Goal: Task Accomplishment & Management: Complete application form

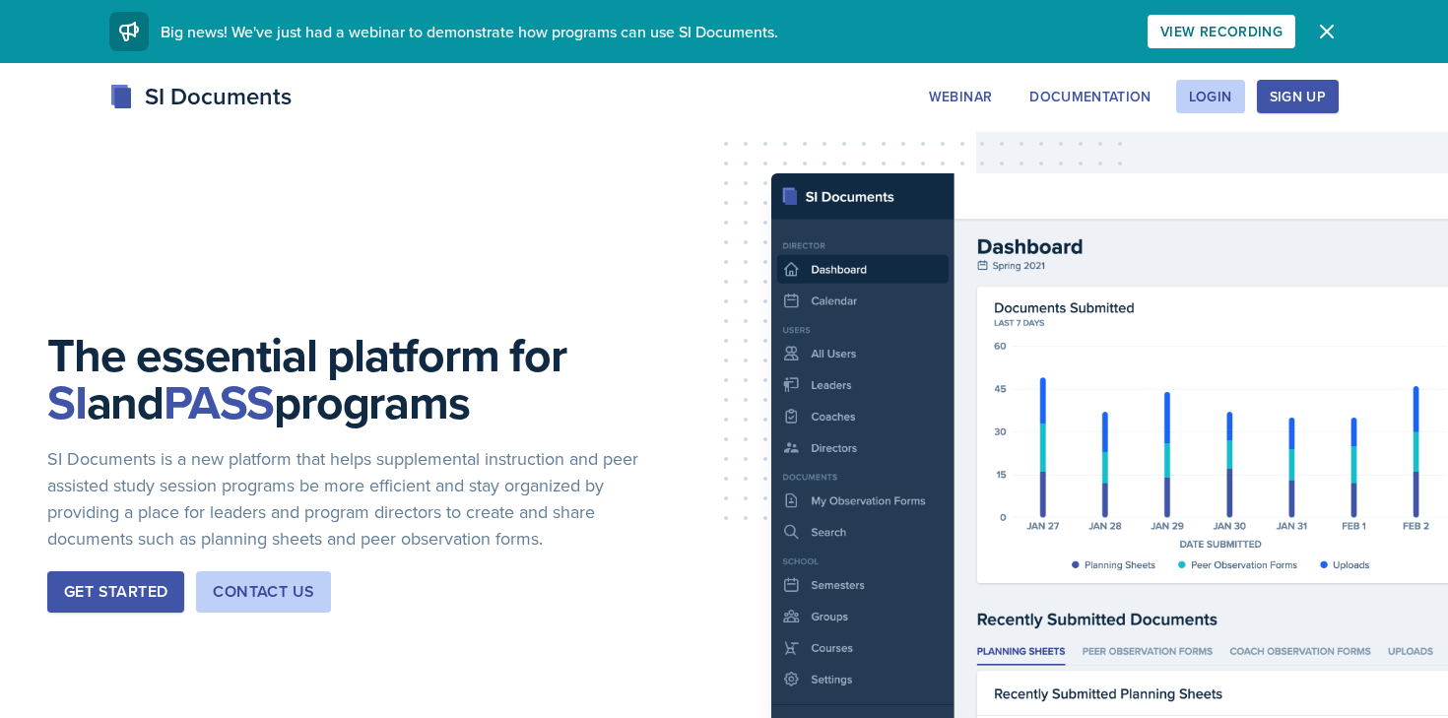
click at [1331, 32] on icon "button" at bounding box center [1327, 32] width 24 height 24
click at [1323, 25] on icon "button" at bounding box center [1327, 32] width 24 height 24
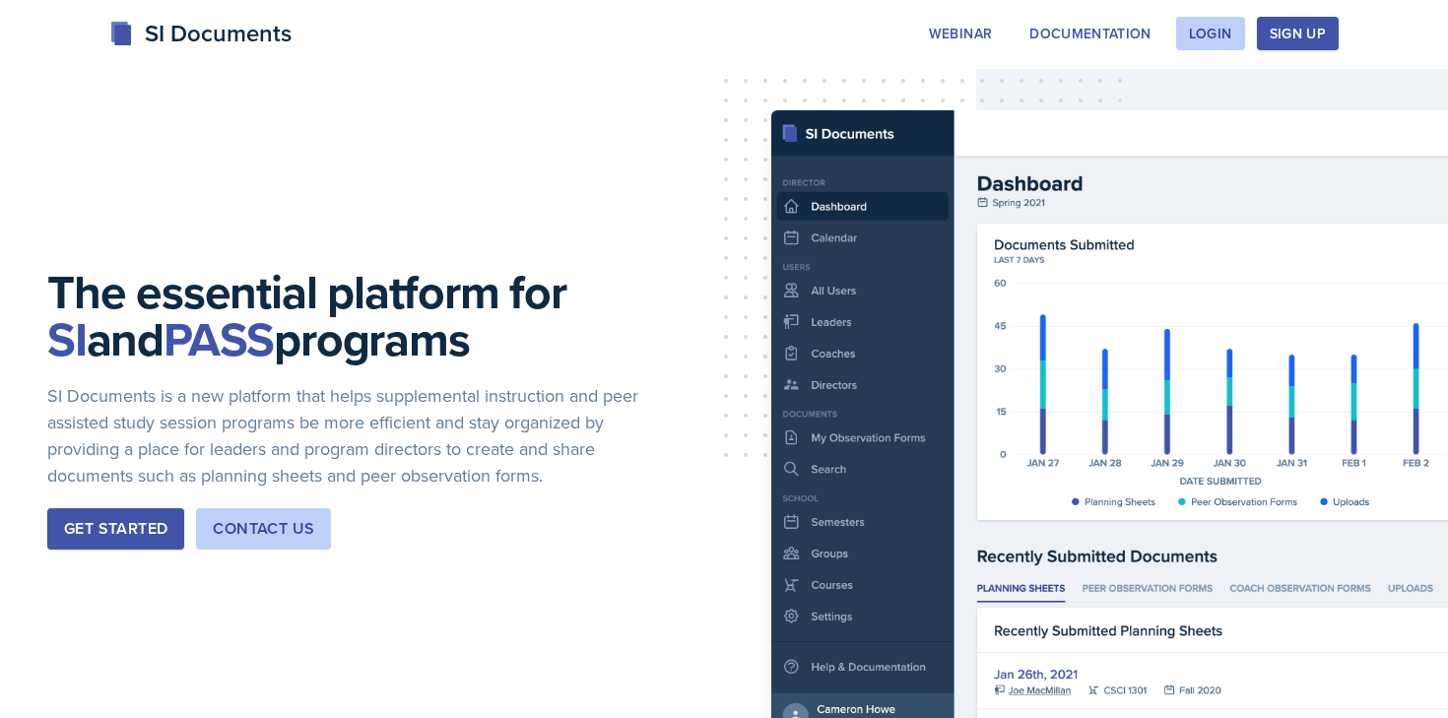
click at [258, 32] on div "SI Documents" at bounding box center [200, 33] width 182 height 35
click at [1229, 39] on div "Login" at bounding box center [1210, 34] width 43 height 16
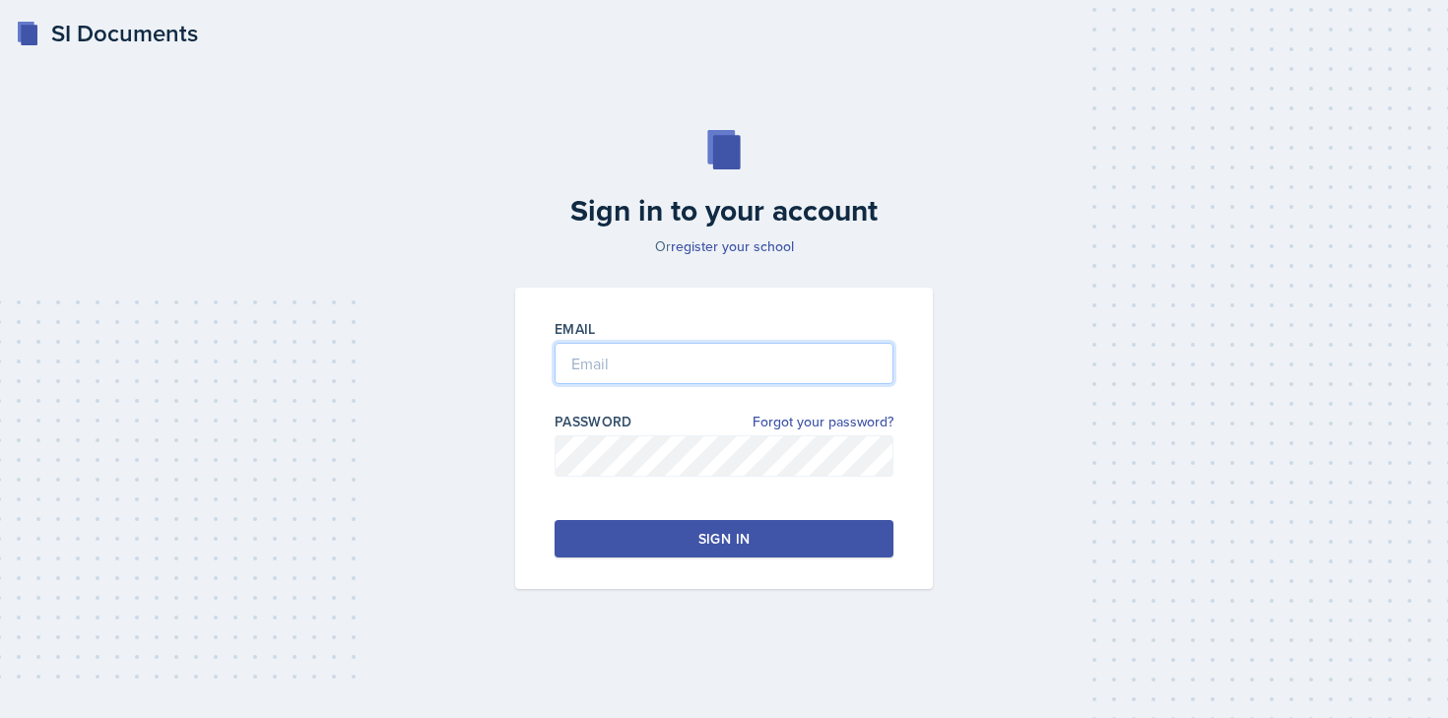
type input "[EMAIL_ADDRESS][DOMAIN_NAME]"
click at [684, 543] on button "Sign in" at bounding box center [723, 538] width 339 height 37
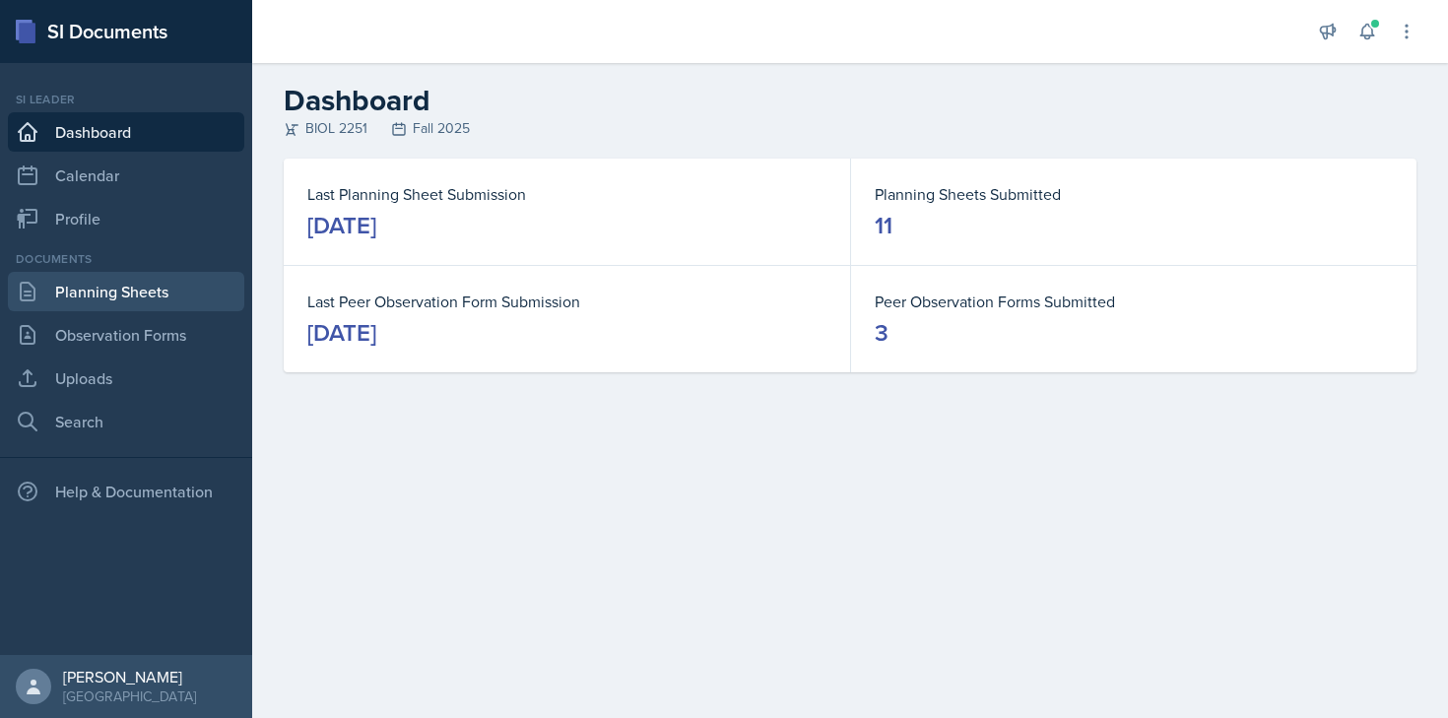
click at [99, 292] on link "Planning Sheets" at bounding box center [126, 291] width 236 height 39
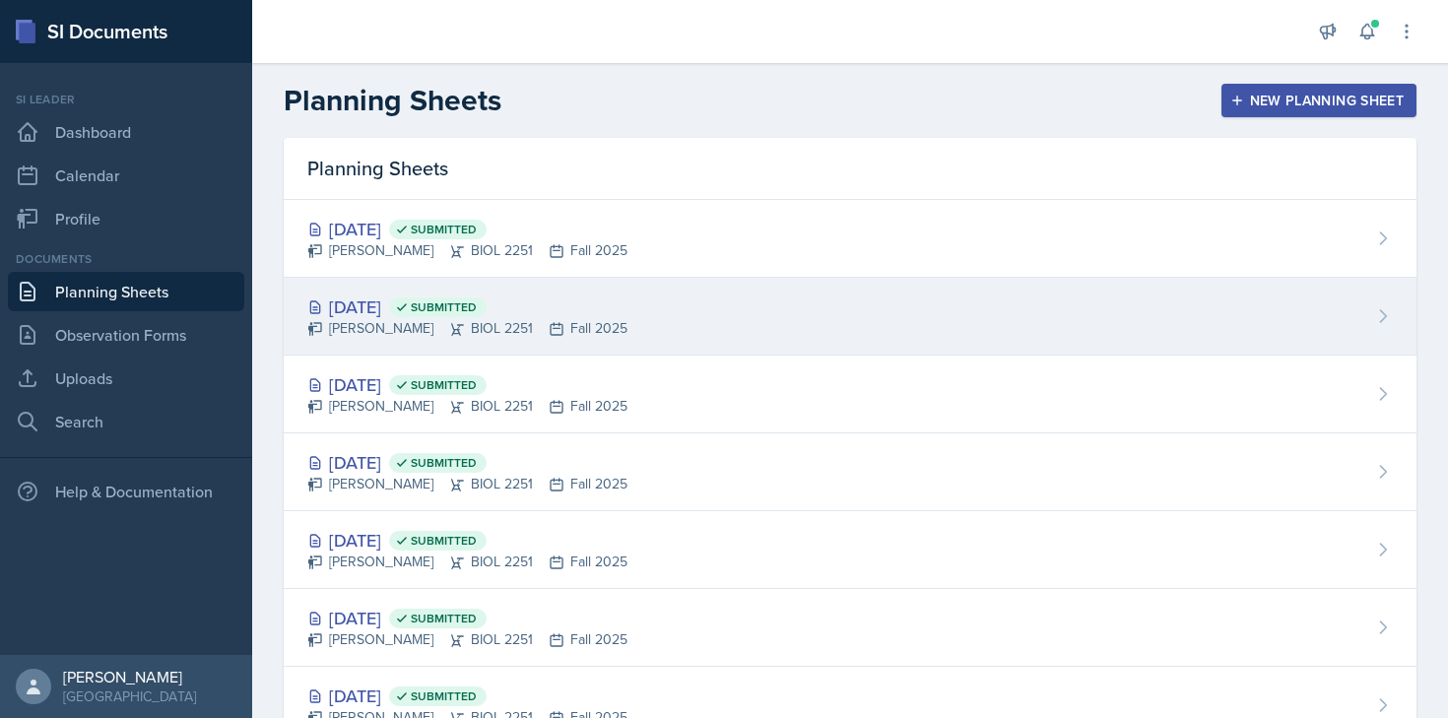
scroll to position [62, 0]
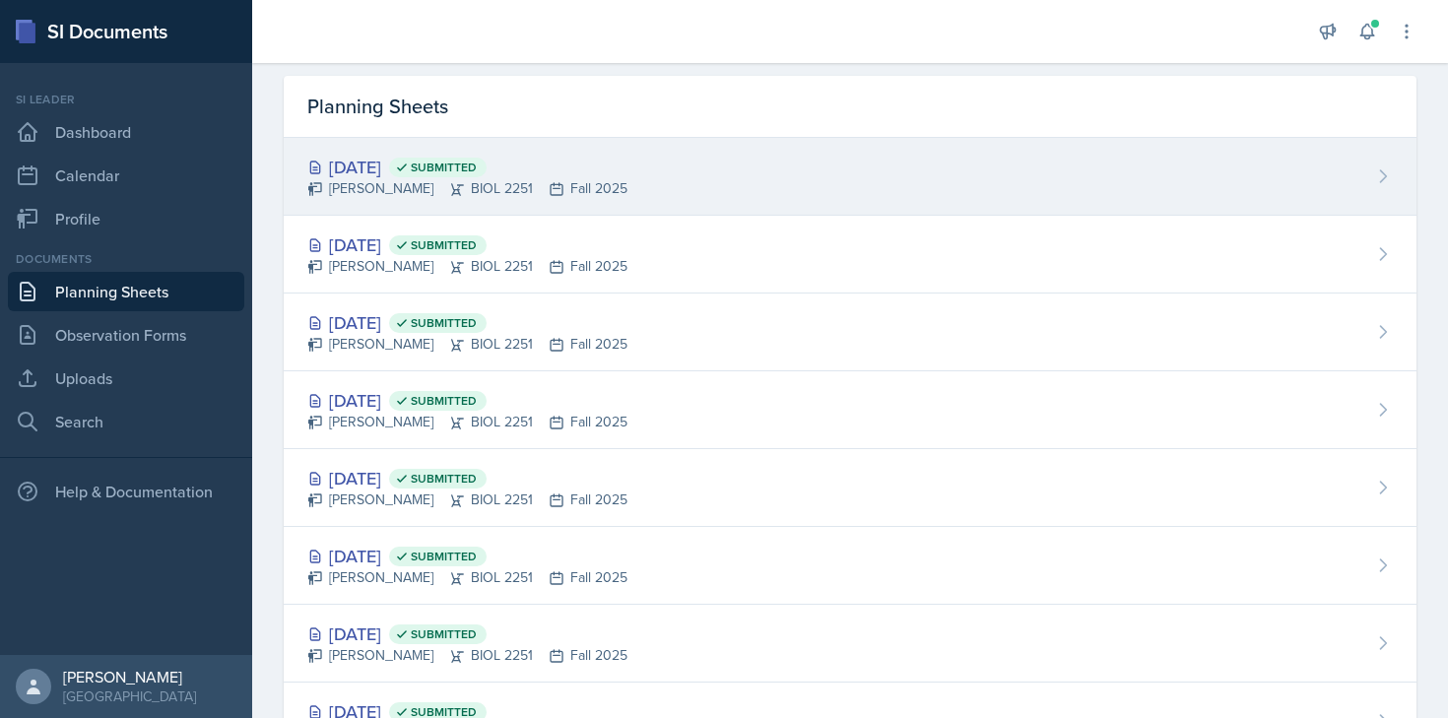
click at [601, 192] on div "[PERSON_NAME] BIOL 2251 Fall 2025" at bounding box center [467, 188] width 320 height 21
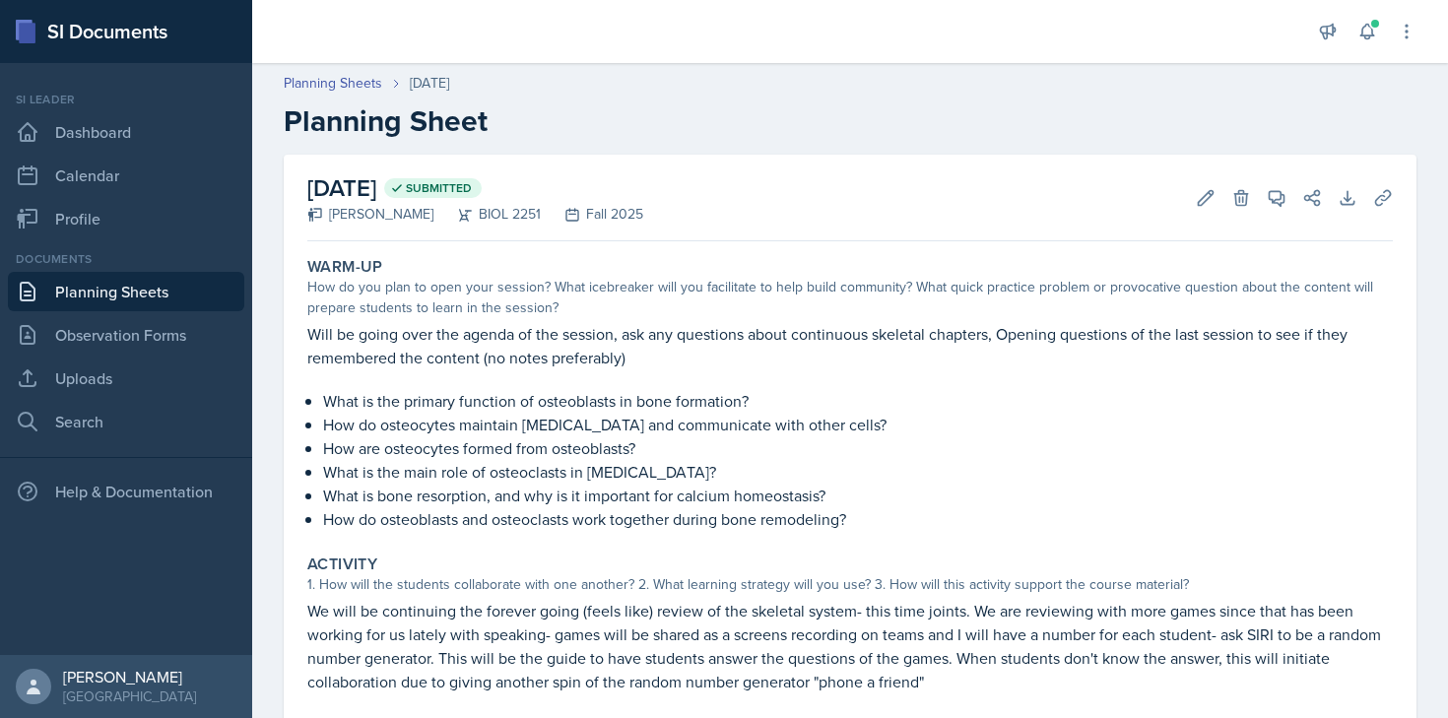
click at [132, 298] on link "Planning Sheets" at bounding box center [126, 291] width 236 height 39
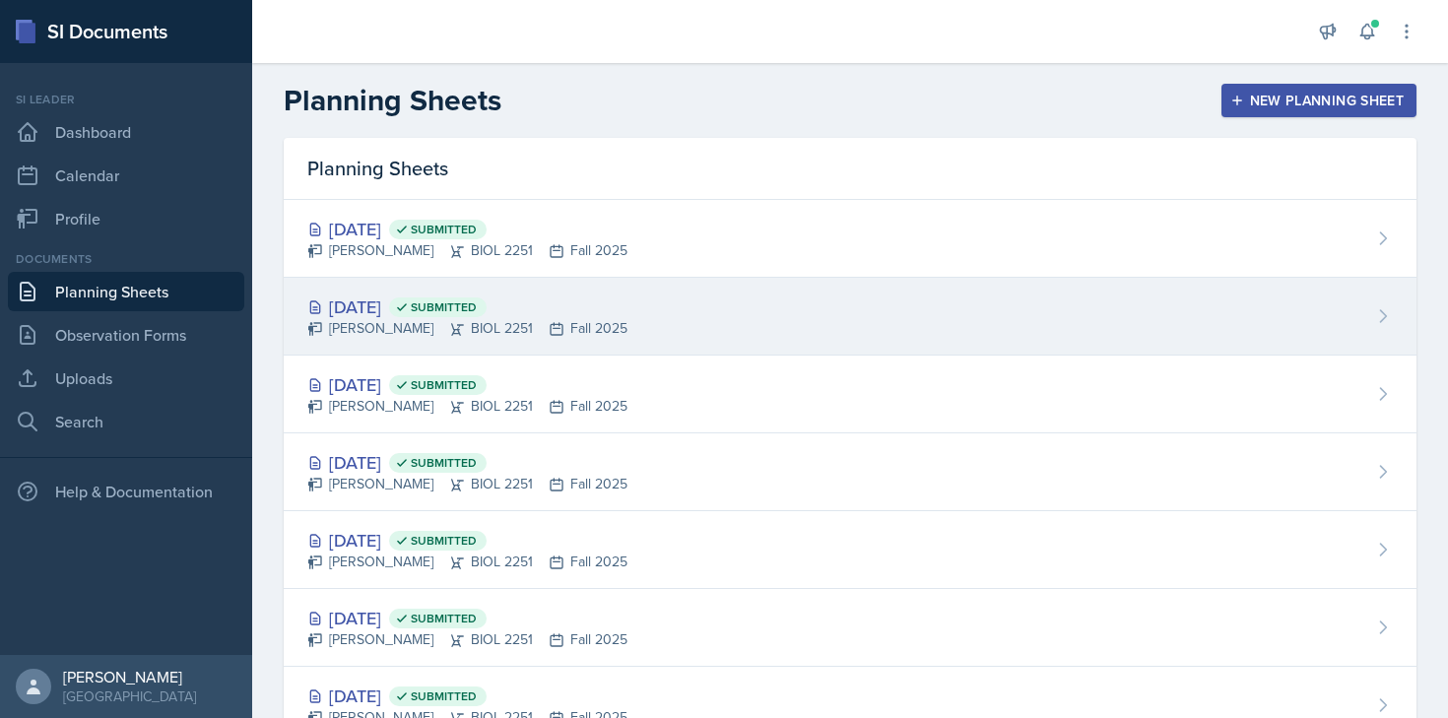
click at [435, 317] on div "[DATE] Submitted" at bounding box center [467, 306] width 320 height 27
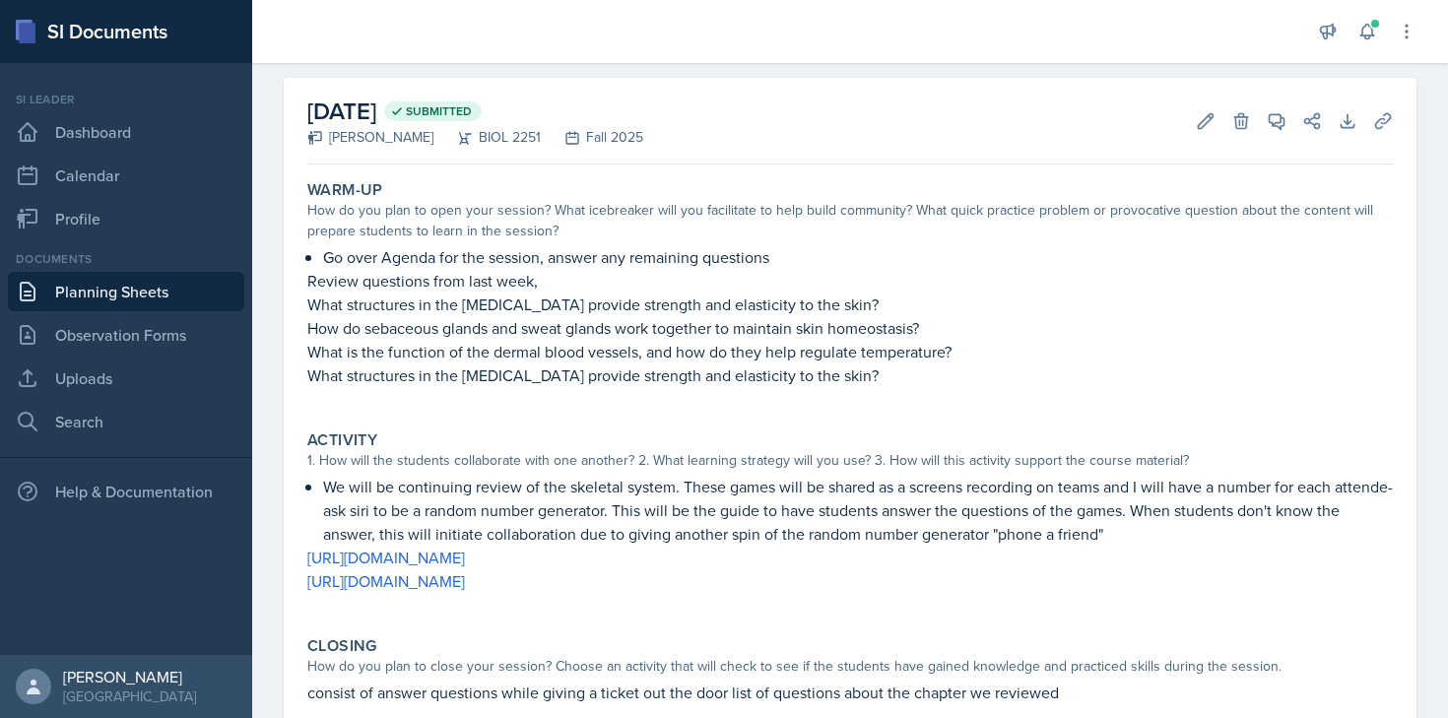
scroll to position [55, 0]
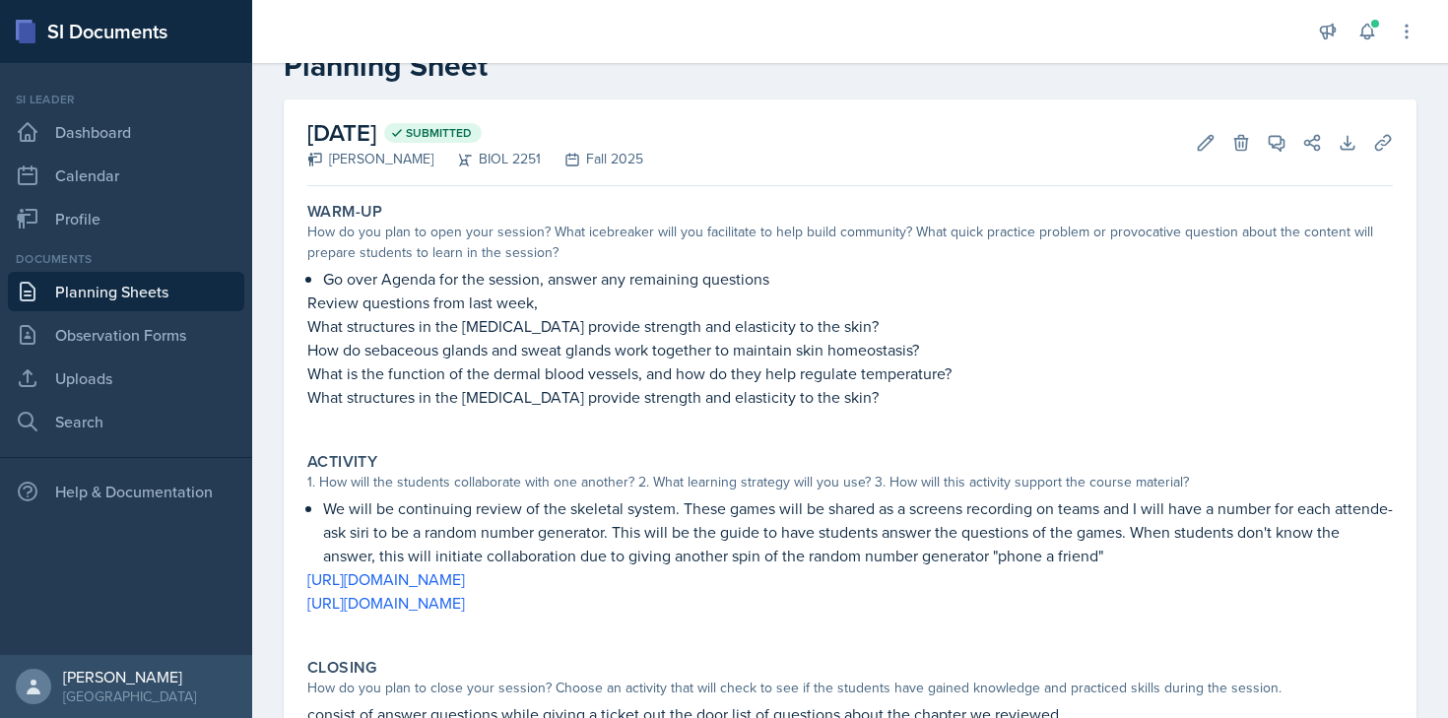
click at [111, 285] on link "Planning Sheets" at bounding box center [126, 291] width 236 height 39
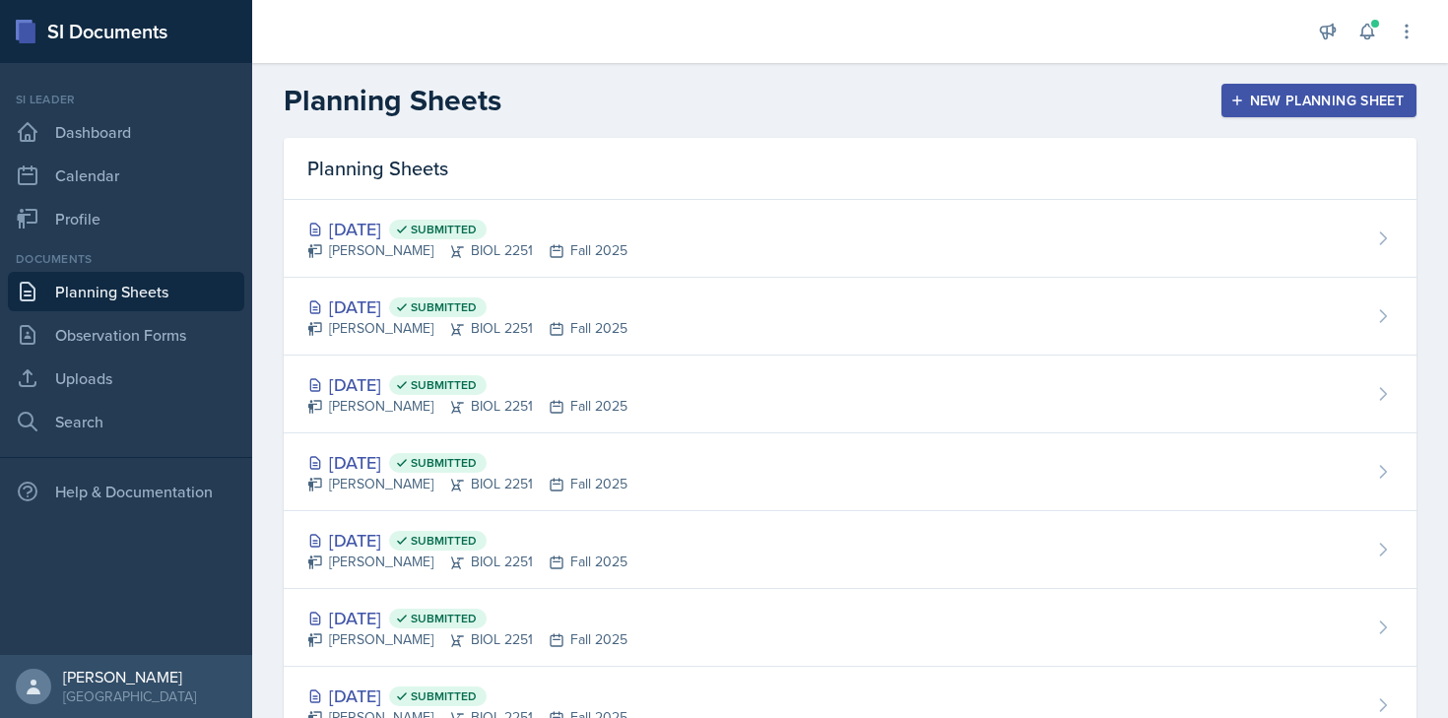
click at [1242, 95] on icon "button" at bounding box center [1237, 101] width 14 height 14
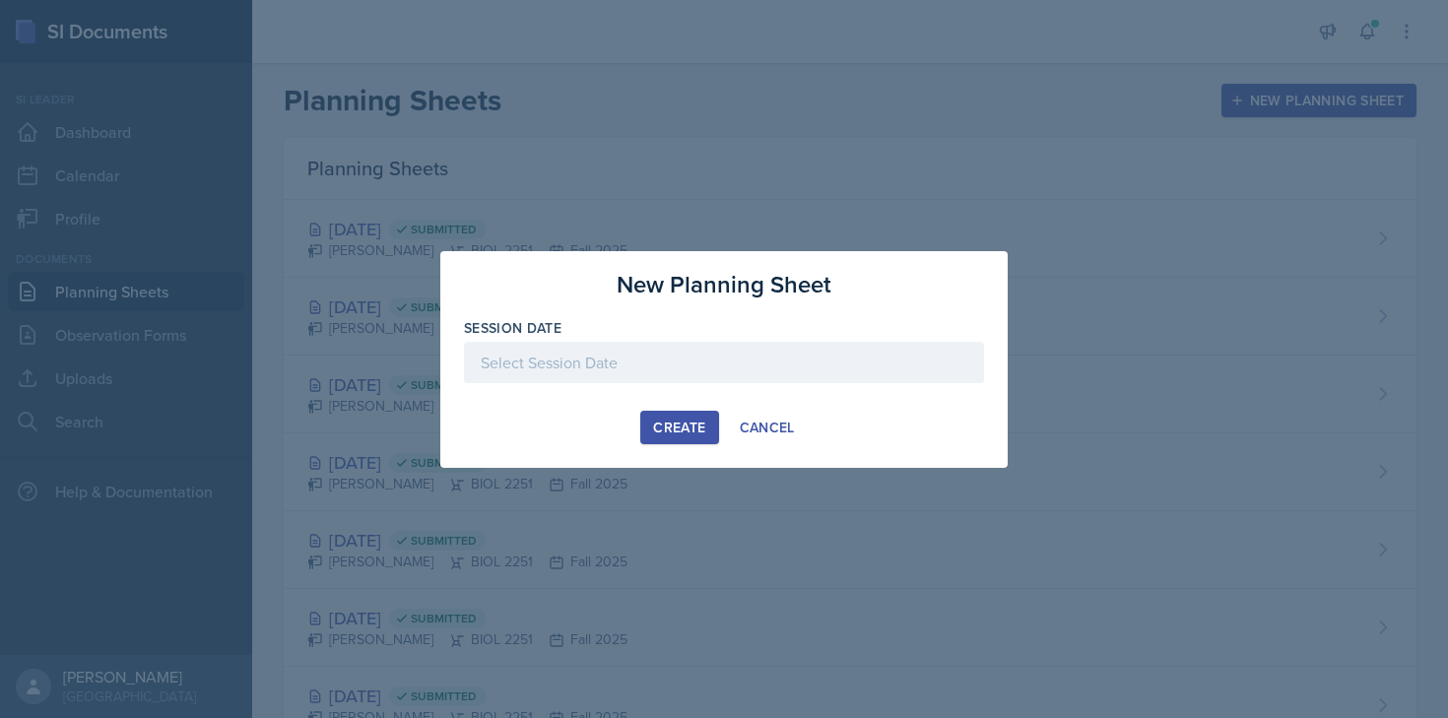
click at [650, 355] on div at bounding box center [724, 362] width 520 height 41
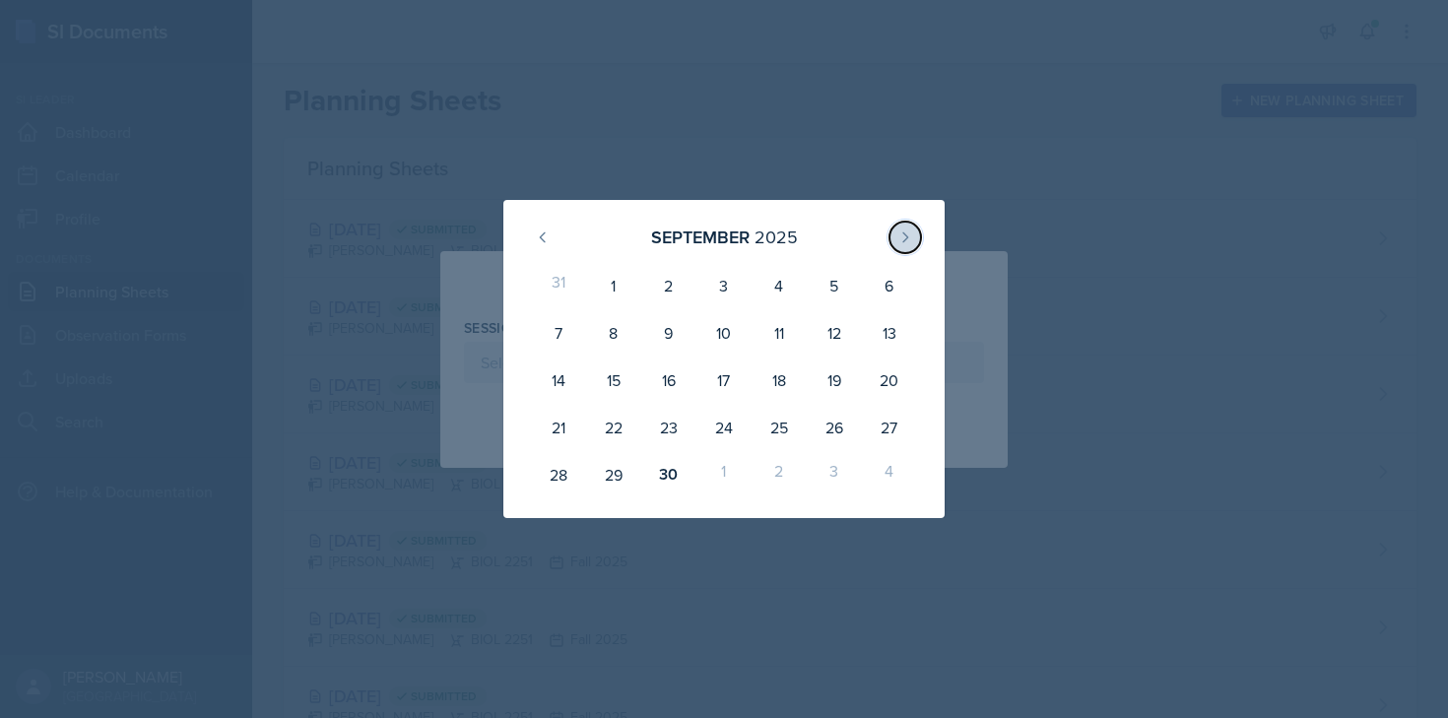
click at [903, 237] on icon at bounding box center [905, 237] width 16 height 16
click at [662, 338] on div "7" at bounding box center [668, 332] width 55 height 47
type input "[DATE]"
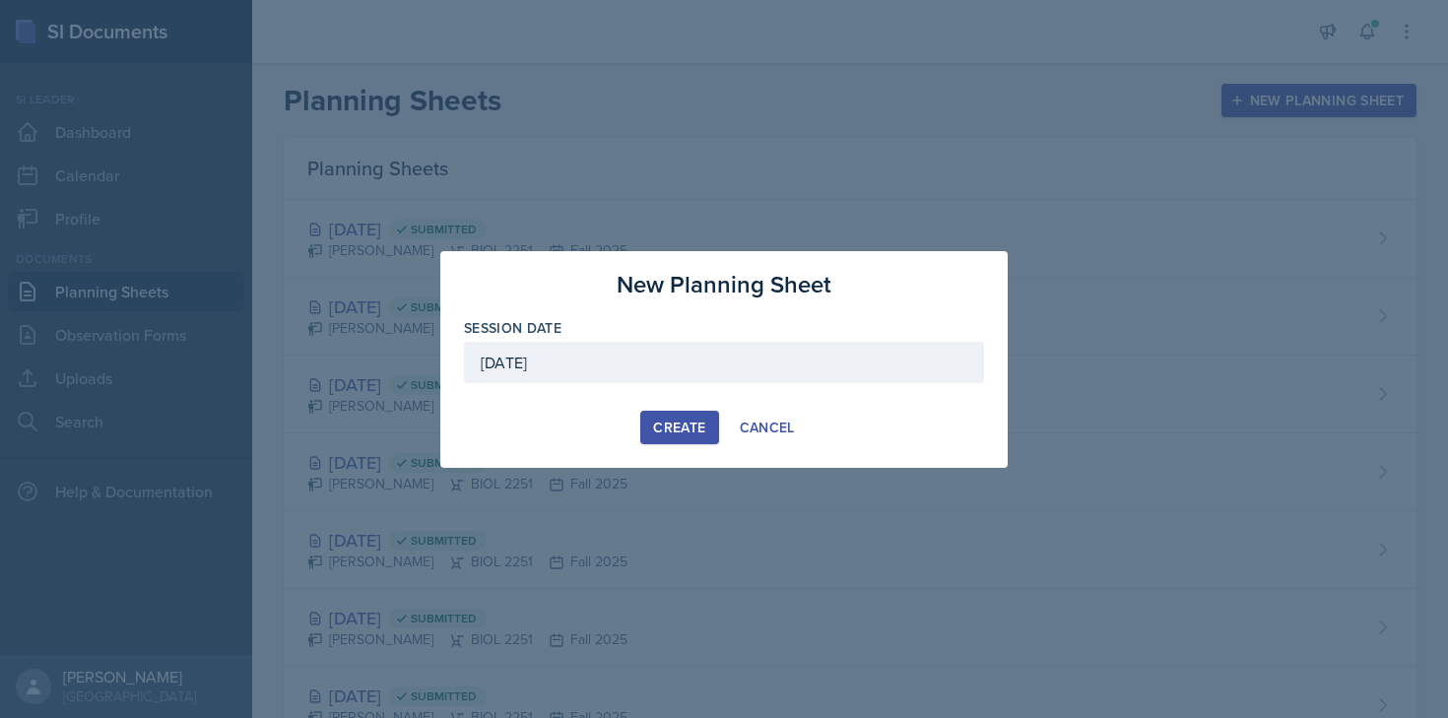
click at [687, 422] on div "Create" at bounding box center [679, 428] width 52 height 16
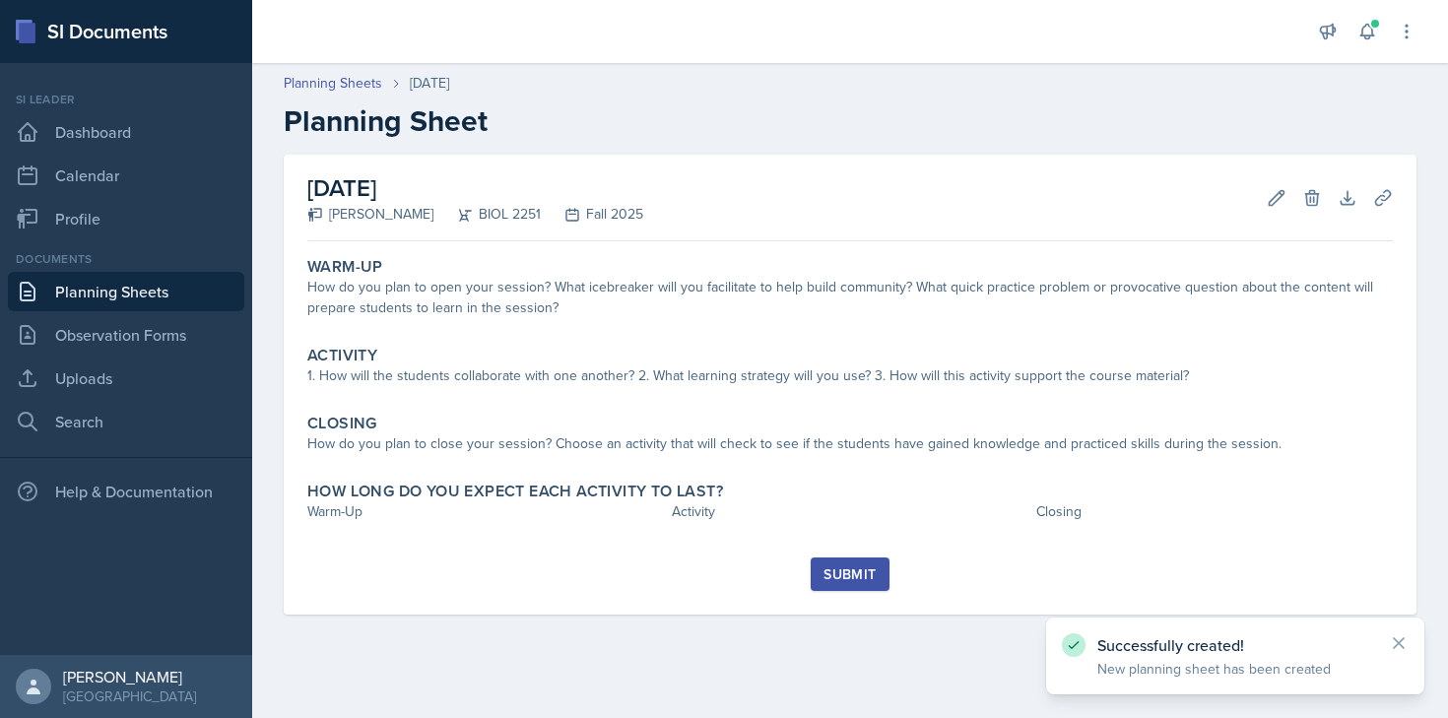
click at [510, 195] on h2 "[DATE]" at bounding box center [475, 187] width 336 height 35
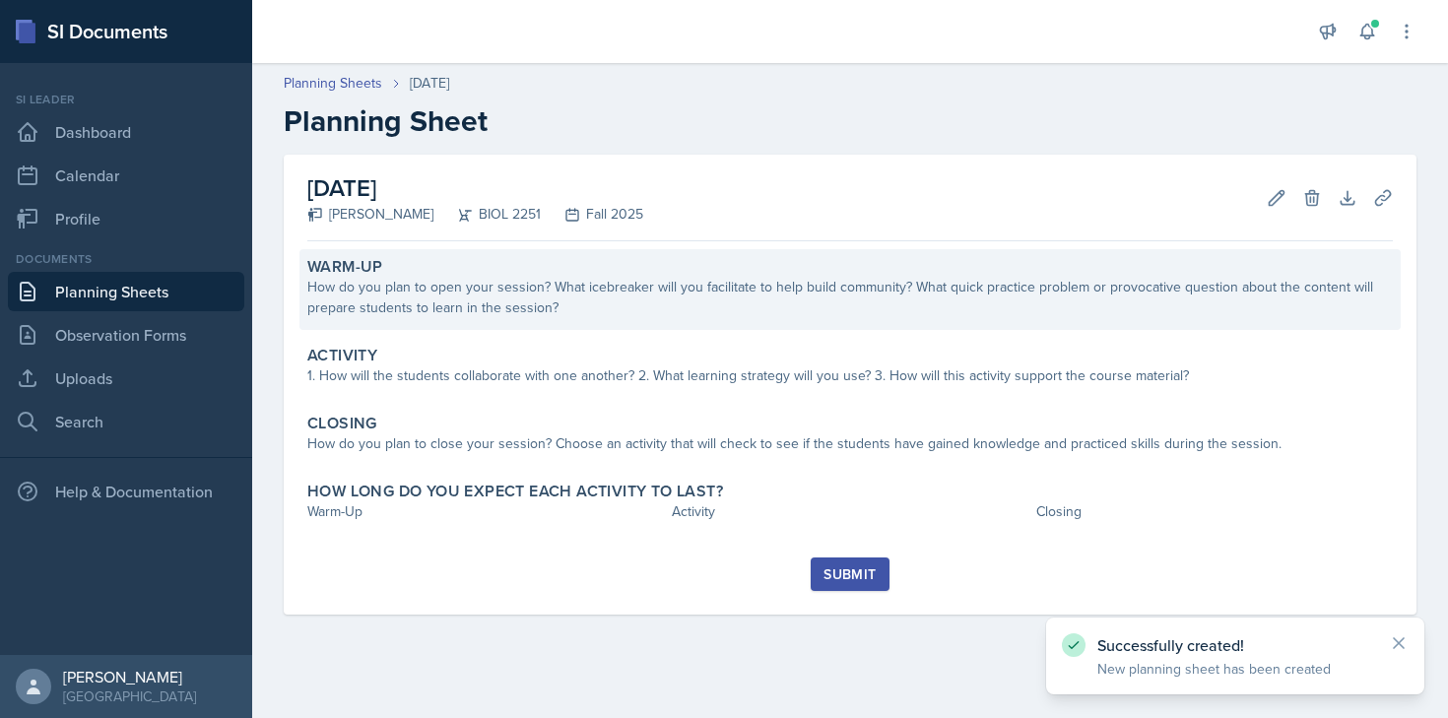
click at [506, 308] on div "How do you plan to open your session? What icebreaker will you facilitate to he…" at bounding box center [849, 297] width 1085 height 41
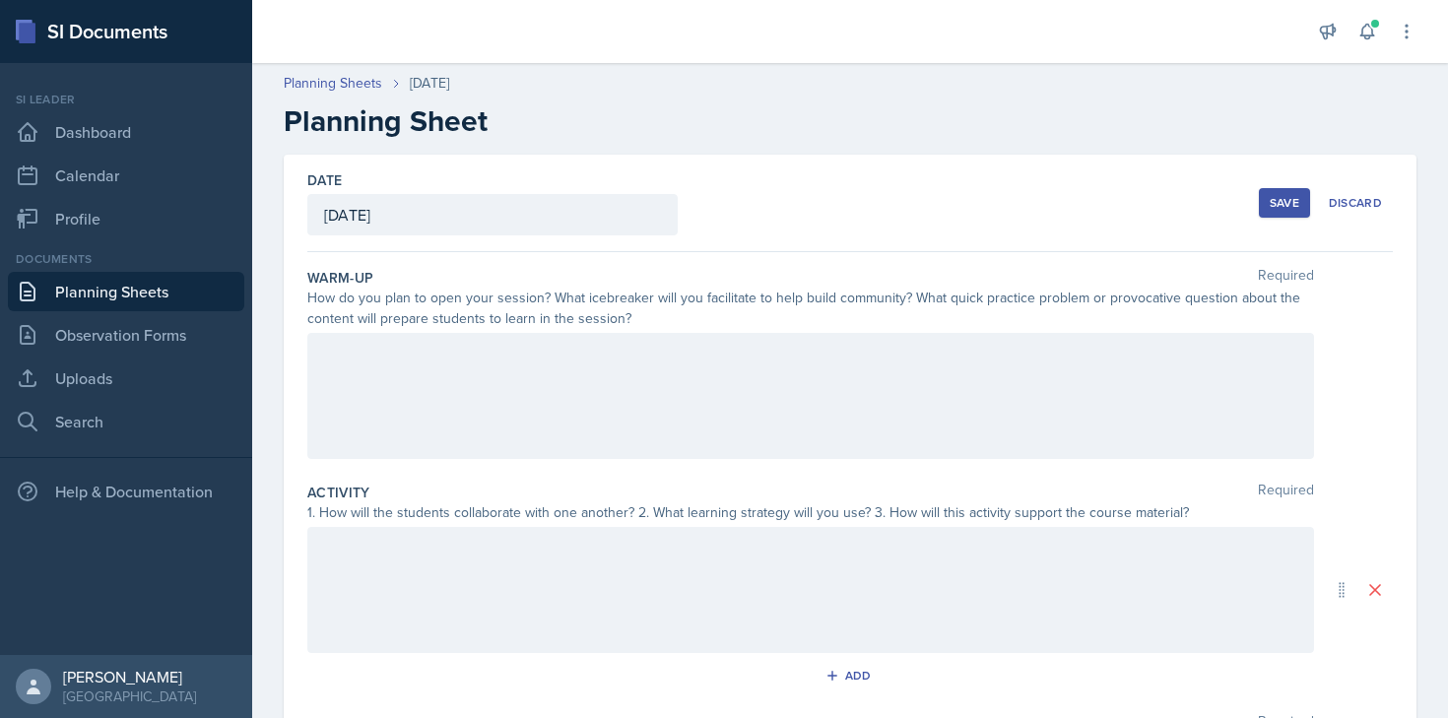
click at [483, 360] on div at bounding box center [810, 396] width 1006 height 126
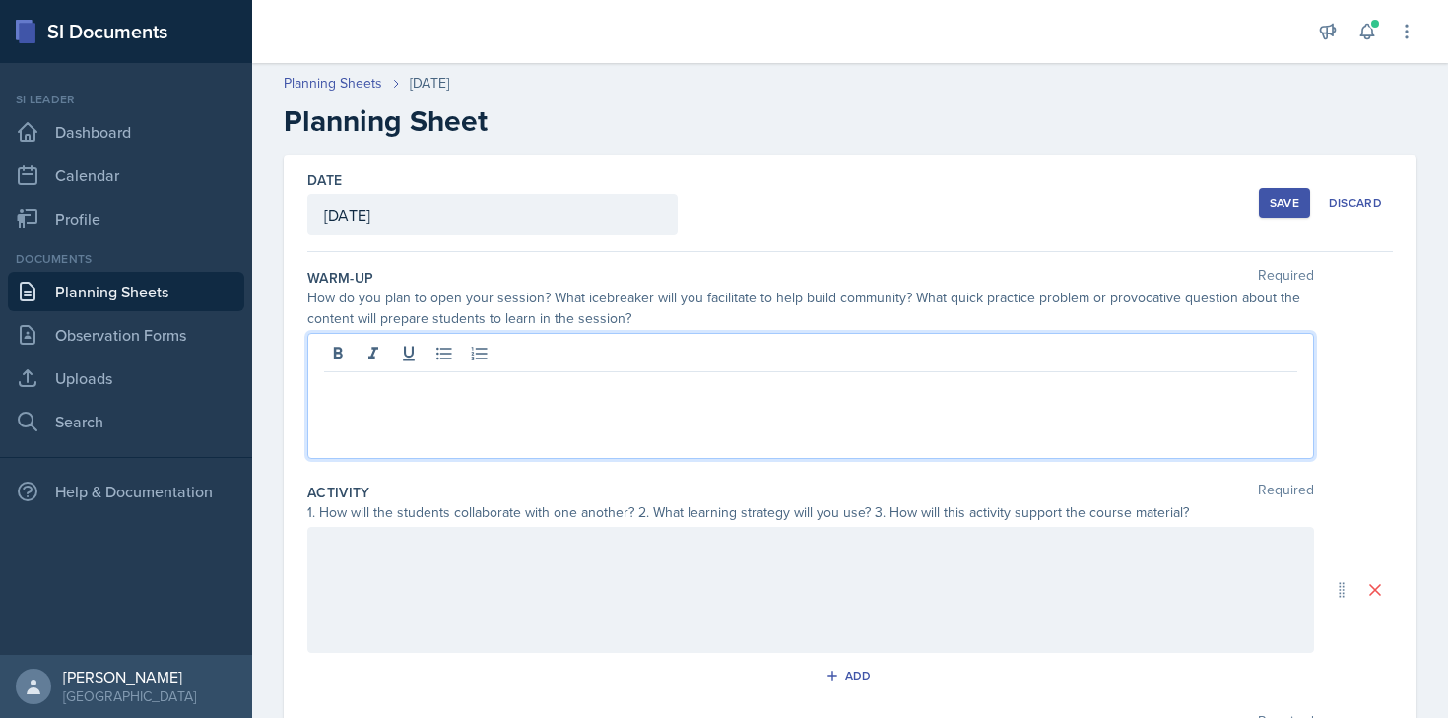
click at [483, 227] on div "[DATE]" at bounding box center [492, 214] width 370 height 41
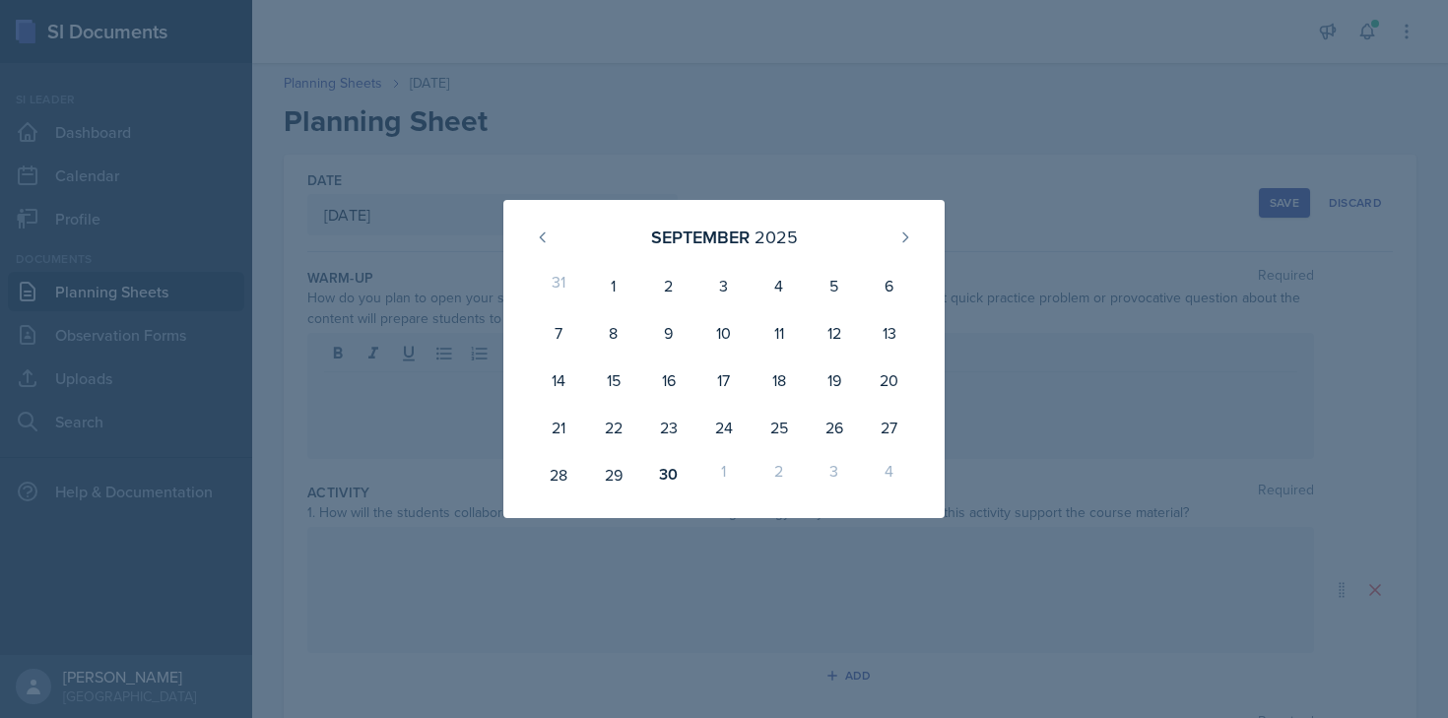
click at [419, 368] on div at bounding box center [724, 359] width 1448 height 718
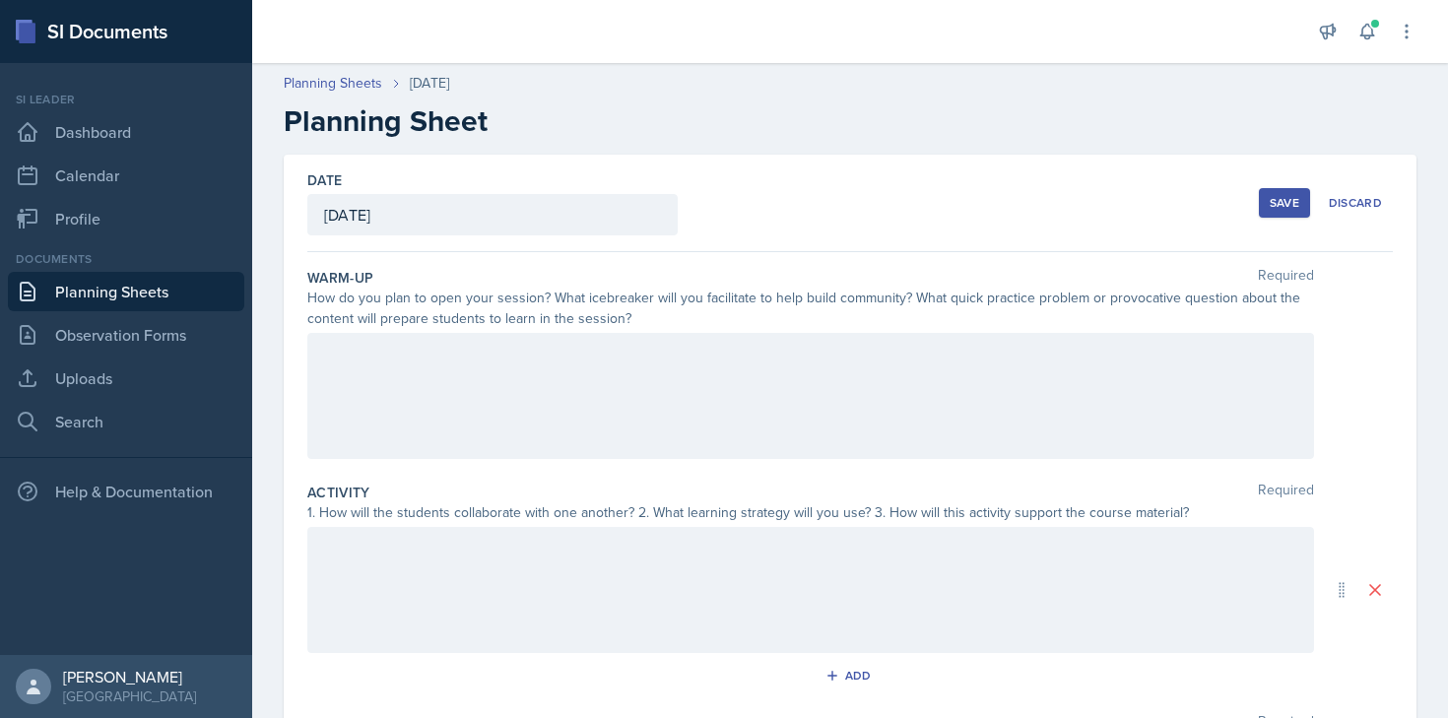
click at [530, 383] on div at bounding box center [810, 396] width 1006 height 126
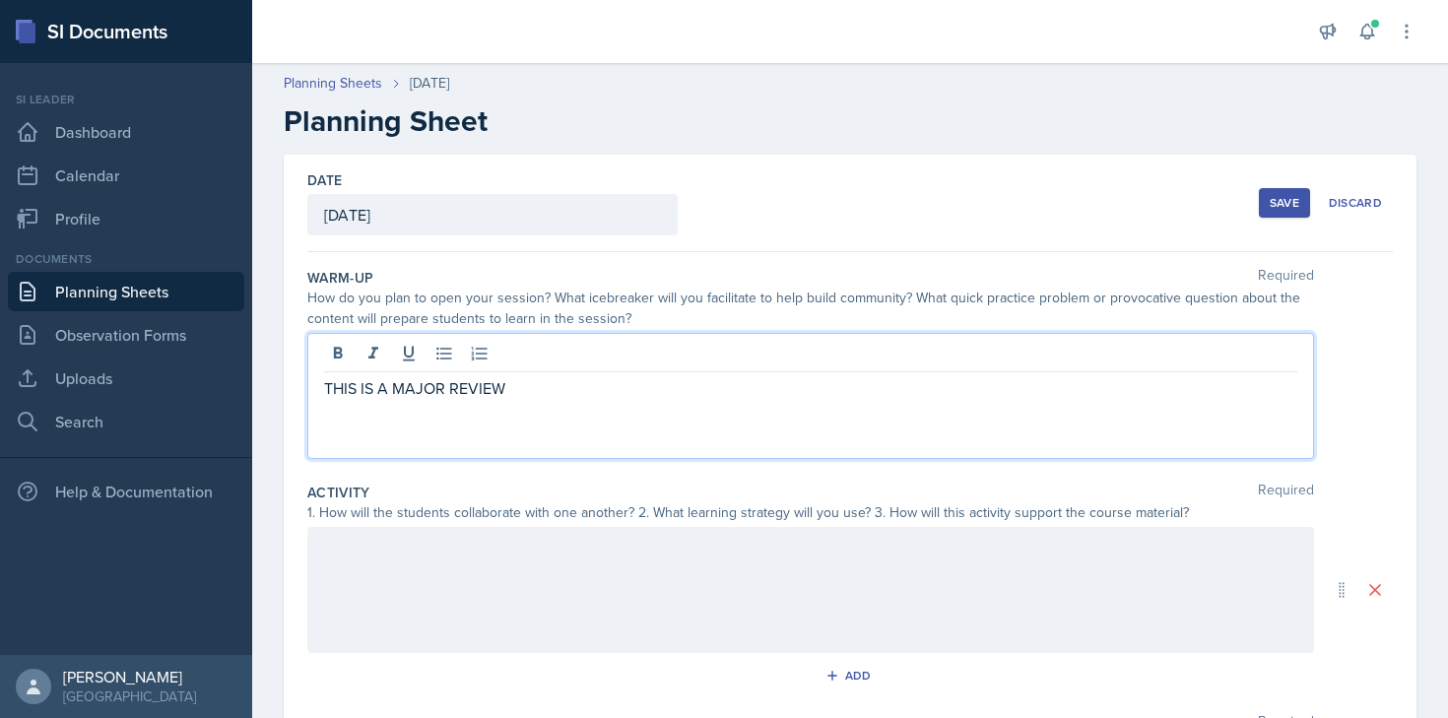
click at [551, 382] on p "THIS IS A MAJOR REVIEW" at bounding box center [810, 388] width 973 height 24
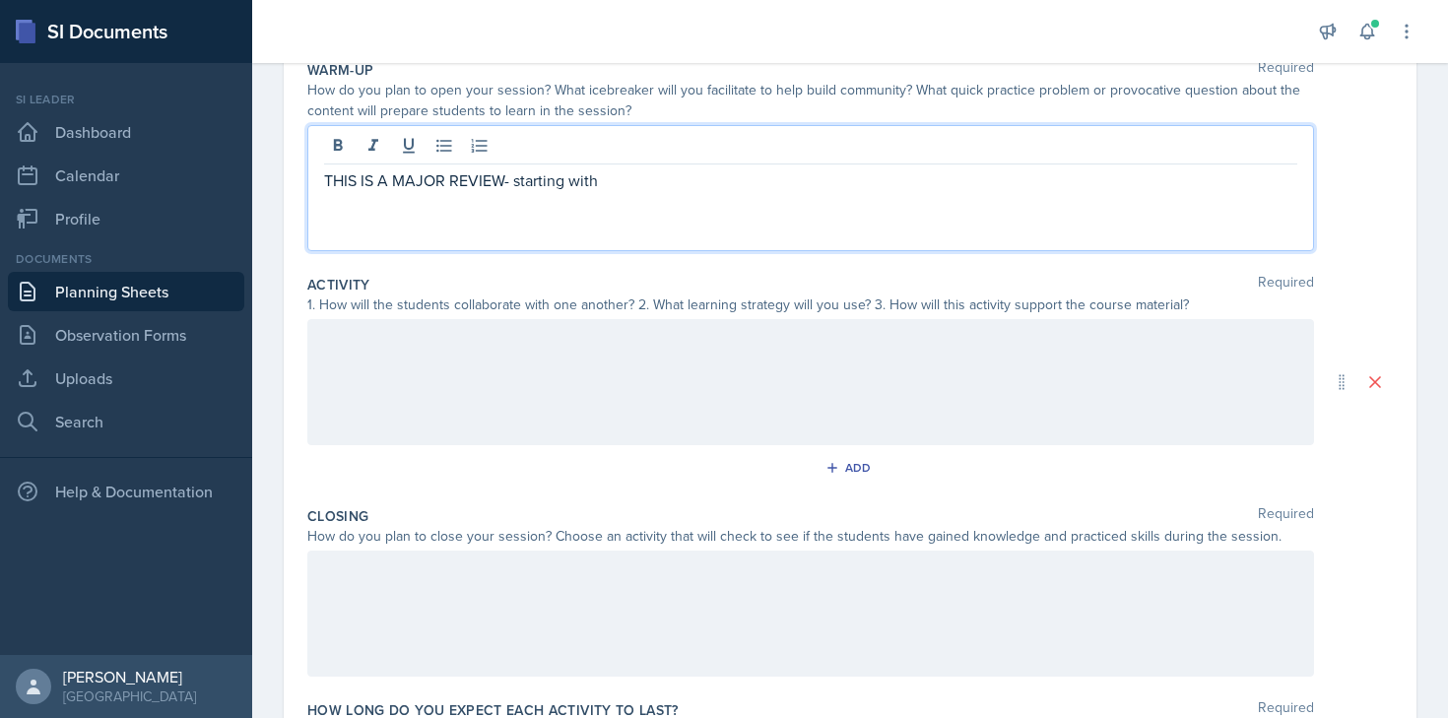
scroll to position [209, 0]
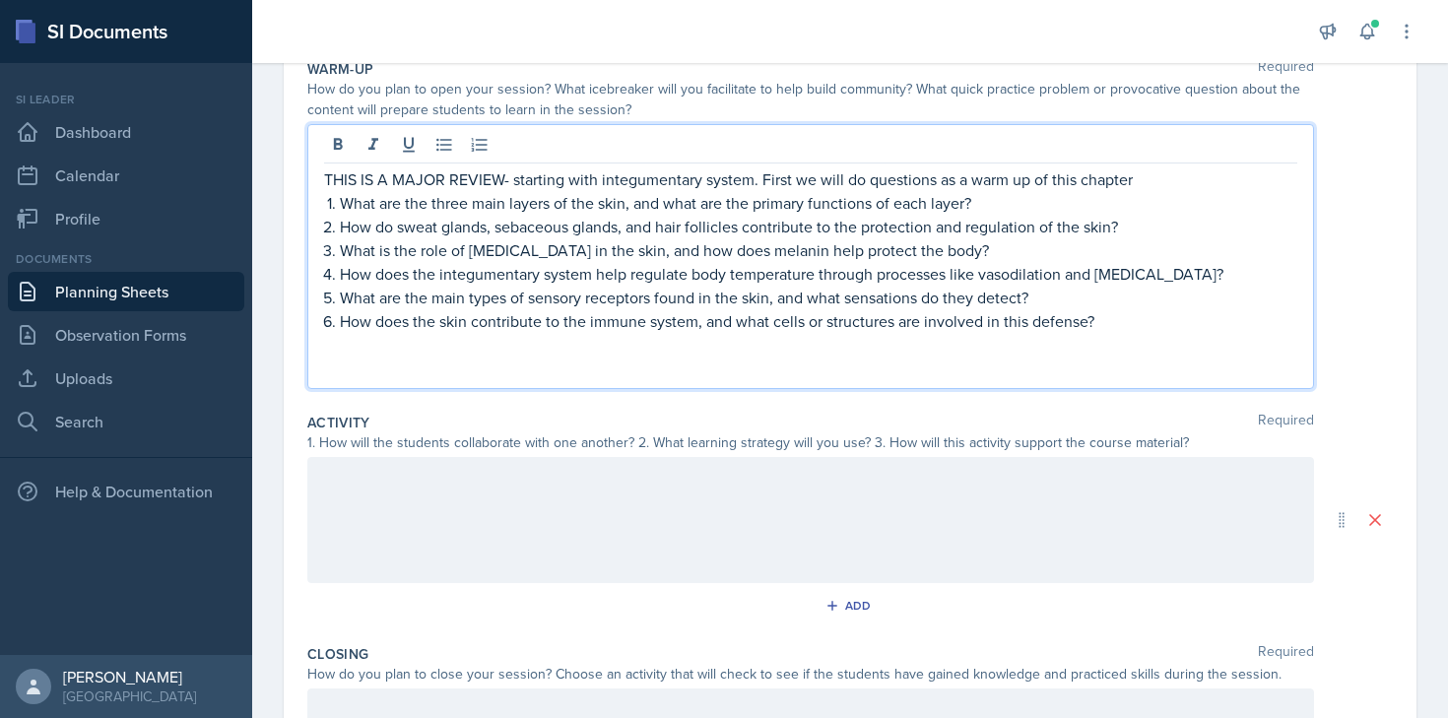
click at [1137, 177] on p "THIS IS A MAJOR REVIEW- starting with integumentary system. First we will do qu…" at bounding box center [810, 179] width 973 height 24
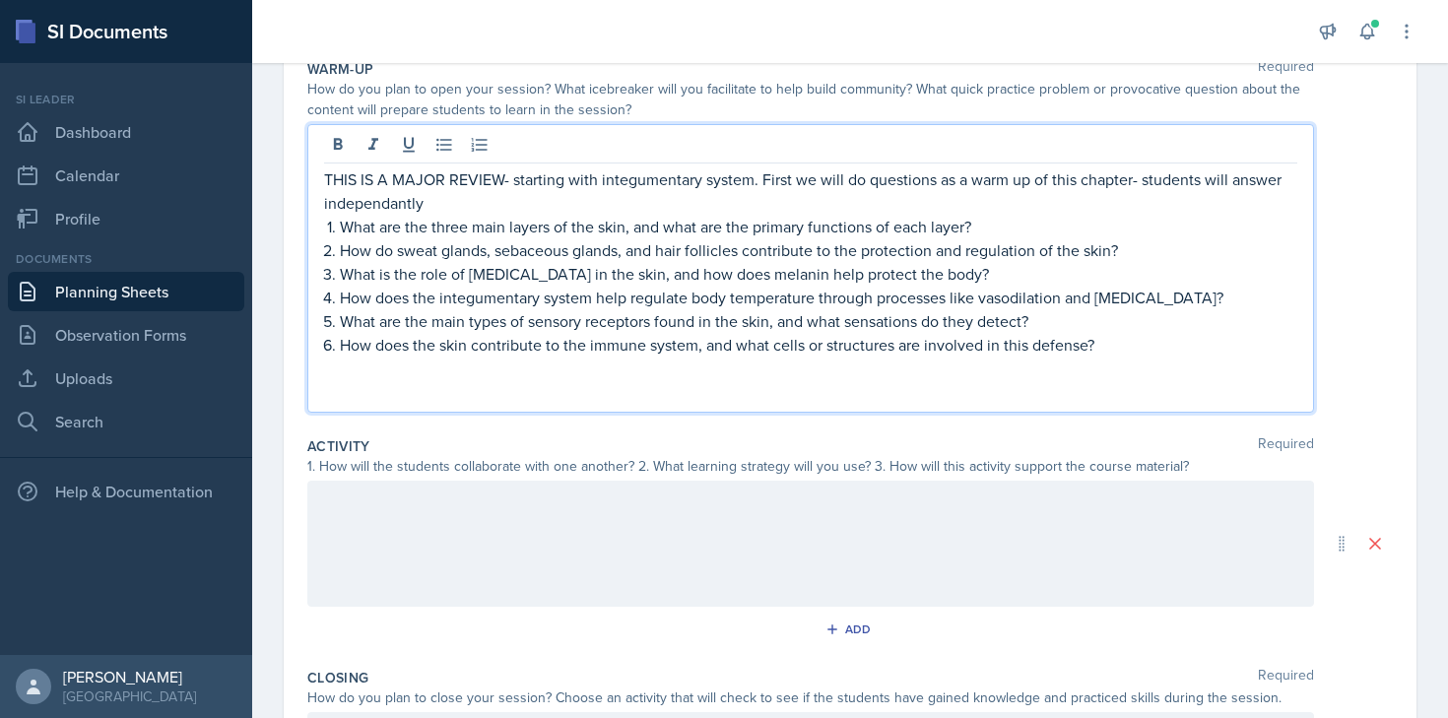
click at [763, 181] on p "THIS IS A MAJOR REVIEW- starting with integumentary system. First we will do qu…" at bounding box center [810, 190] width 973 height 47
click at [1015, 181] on p "THIS IS A MAJOR REVIEW- starting with integumentary system. I will go over the …" at bounding box center [810, 190] width 973 height 47
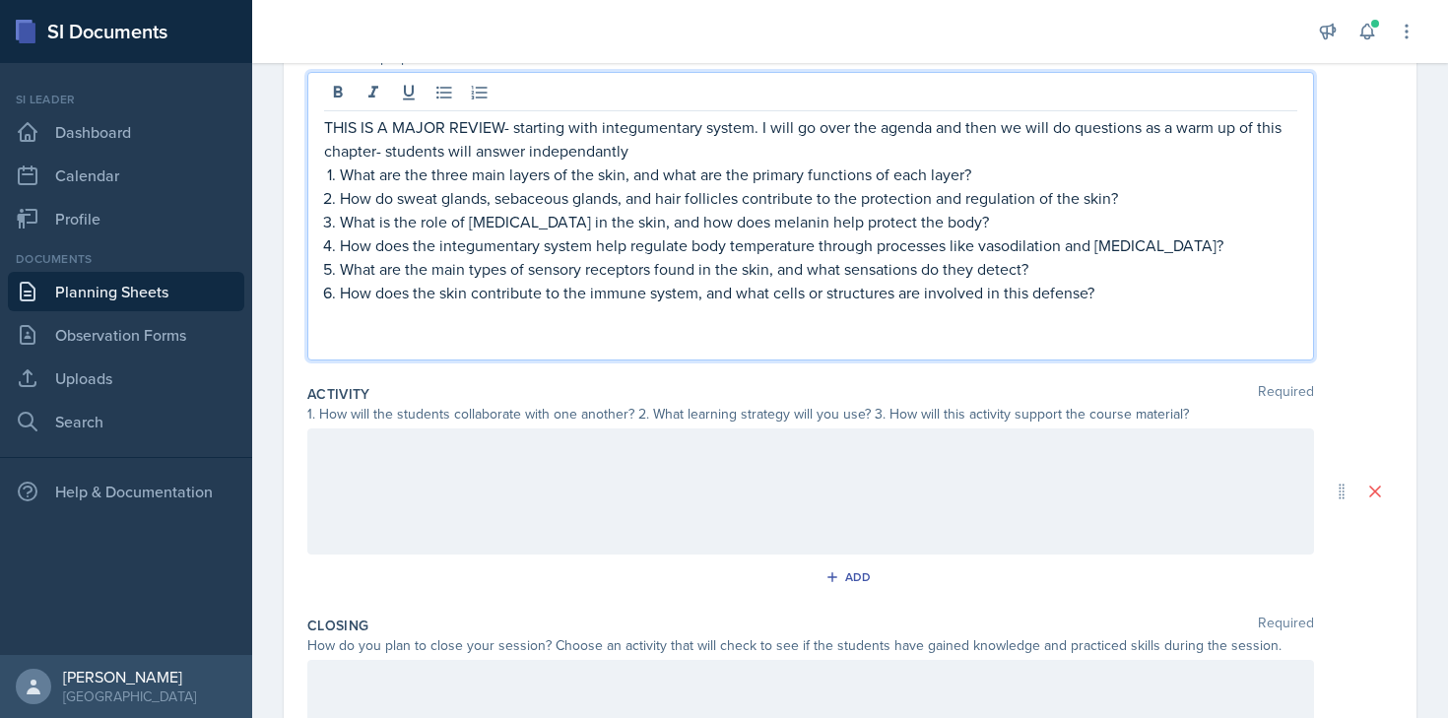
scroll to position [278, 0]
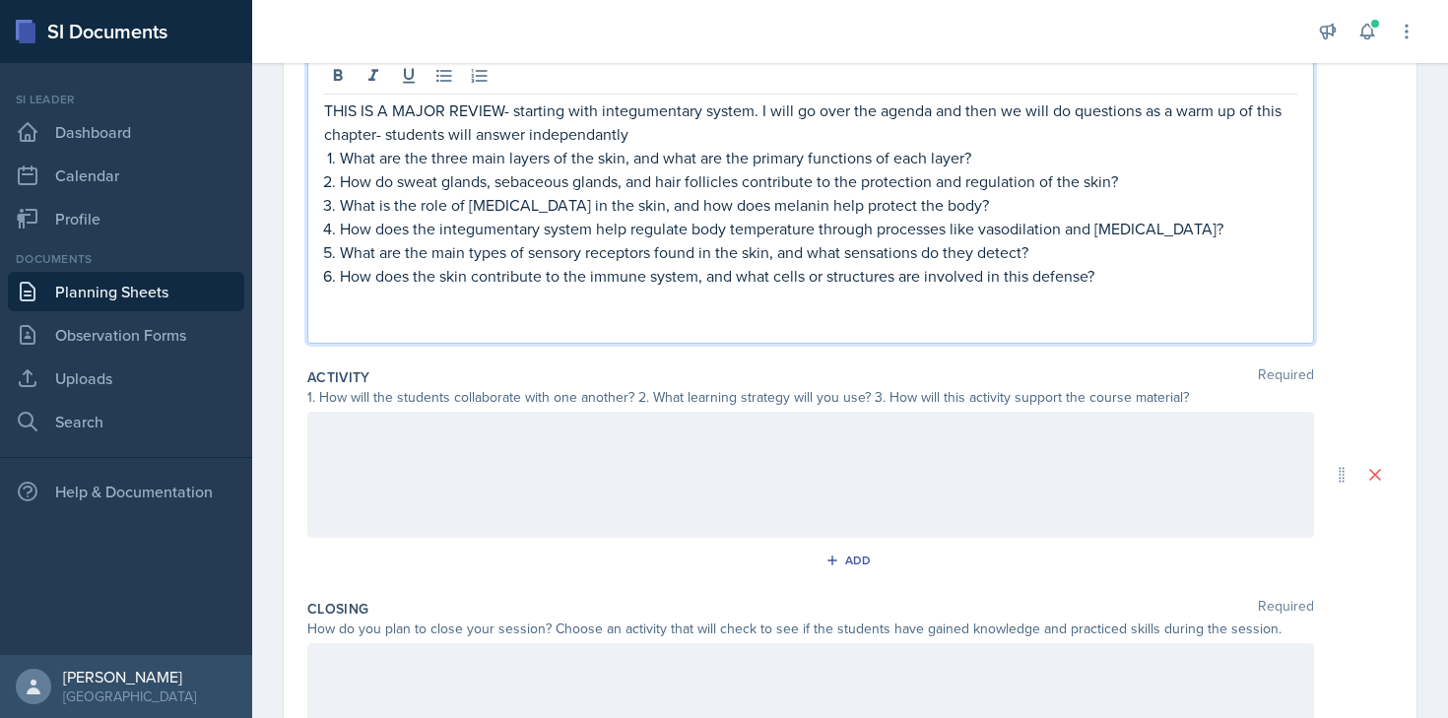
click at [1035, 305] on p at bounding box center [810, 300] width 973 height 24
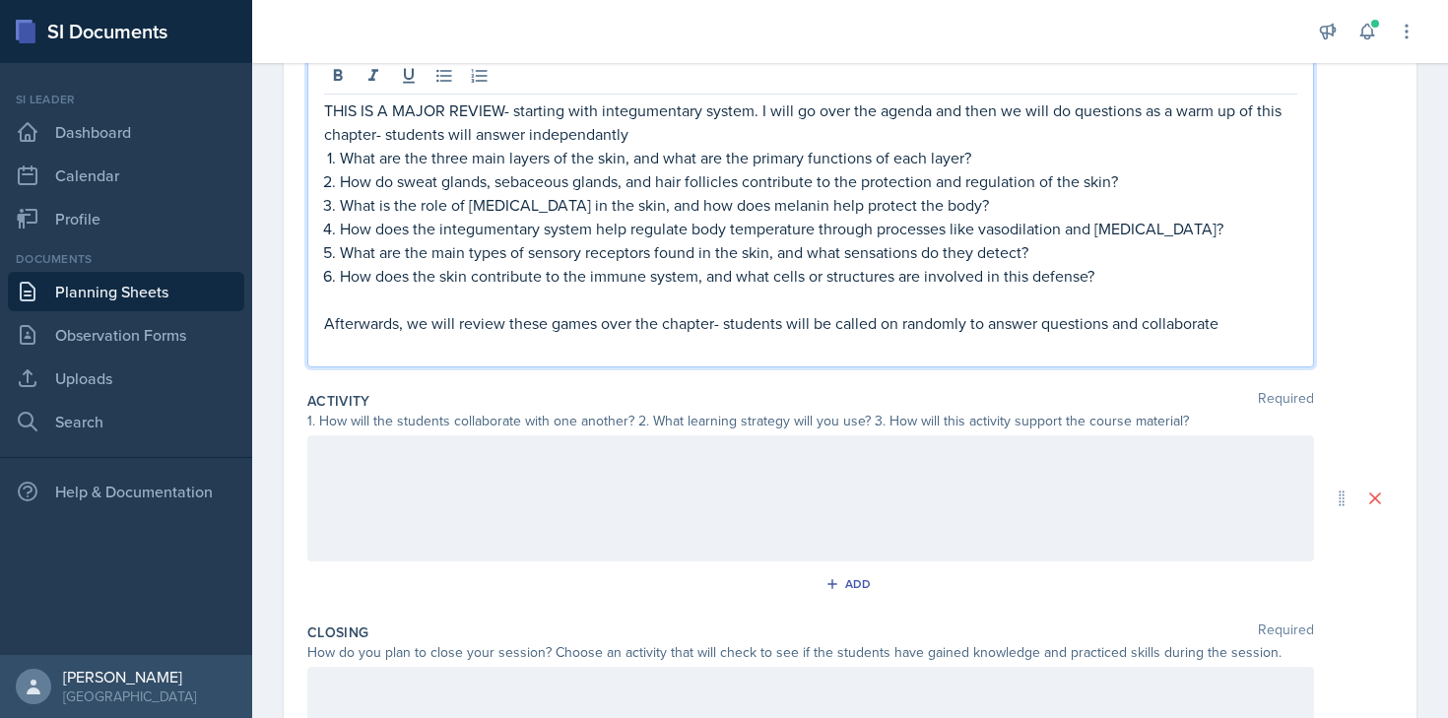
click at [1144, 329] on p "Afterwards, we will review these games over the chapter- students will be calle…" at bounding box center [810, 323] width 973 height 24
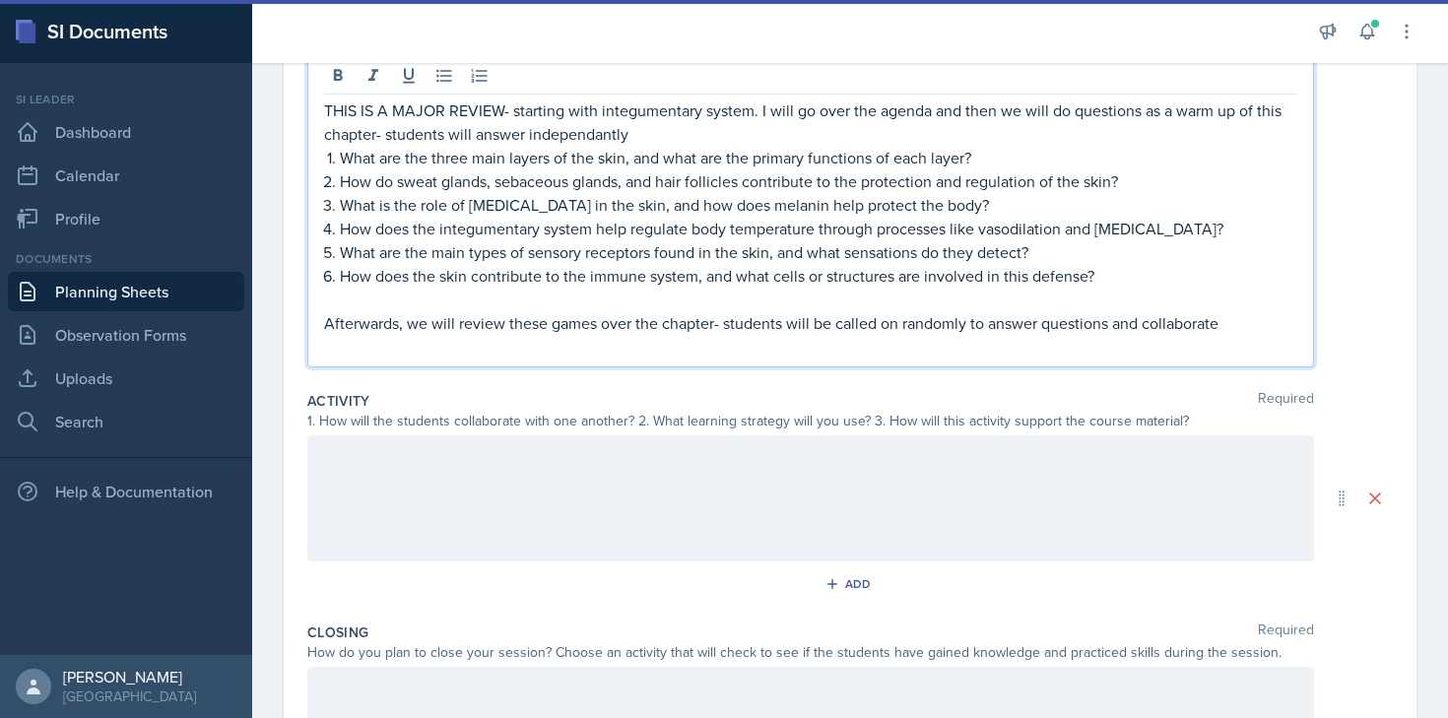
click at [726, 324] on p "Afterwards, we will review these games over the chapter- students will be calle…" at bounding box center [810, 323] width 973 height 24
click at [725, 323] on p "Afterwards, we will review these games over the chapter- students will be calle…" at bounding box center [810, 323] width 973 height 24
click at [725, 326] on p "Afterwards, we will review these games over the chapter- students will be calle…" at bounding box center [810, 323] width 973 height 24
click at [733, 349] on p at bounding box center [810, 347] width 973 height 24
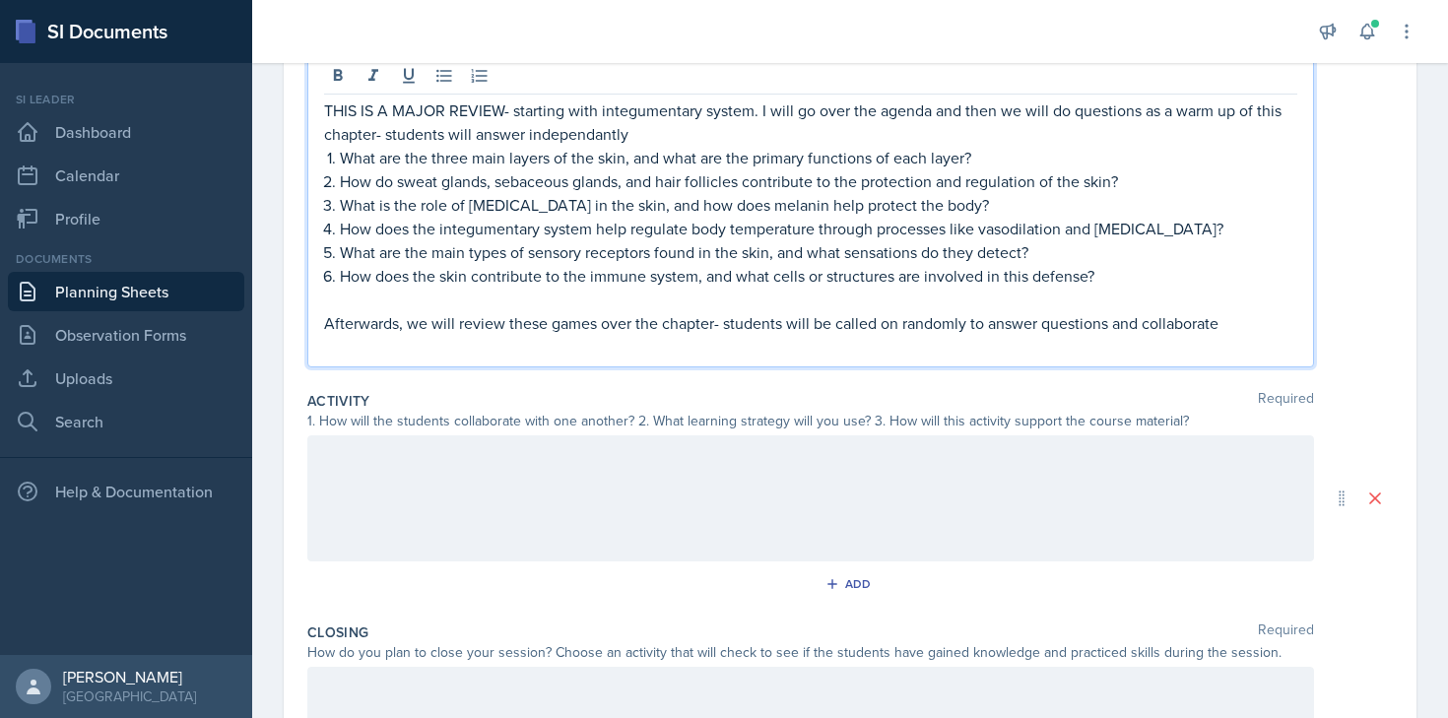
click at [721, 327] on p "Afterwards, we will review these games over the chapter- students will be calle…" at bounding box center [810, 323] width 973 height 24
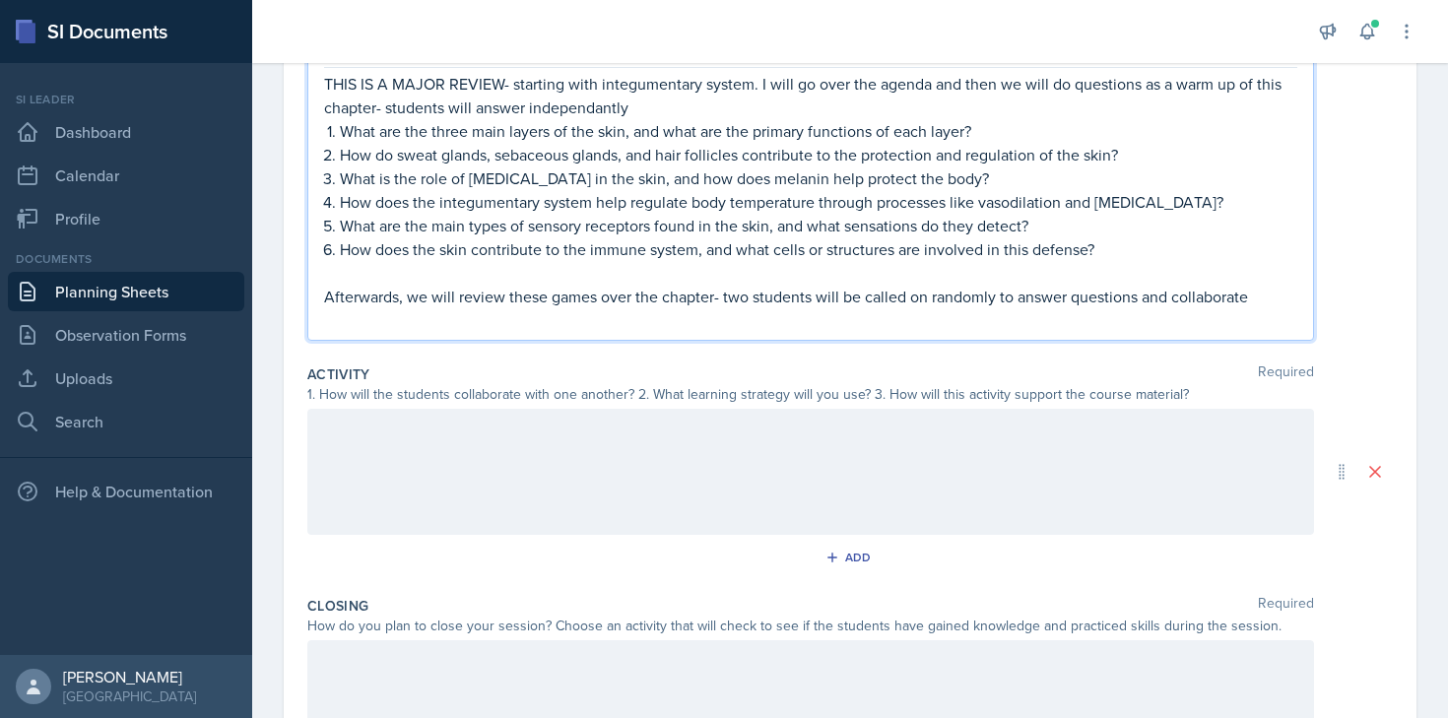
click at [1261, 298] on p "Afterwards, we will review these games over the chapter- two students will be c…" at bounding box center [810, 297] width 973 height 24
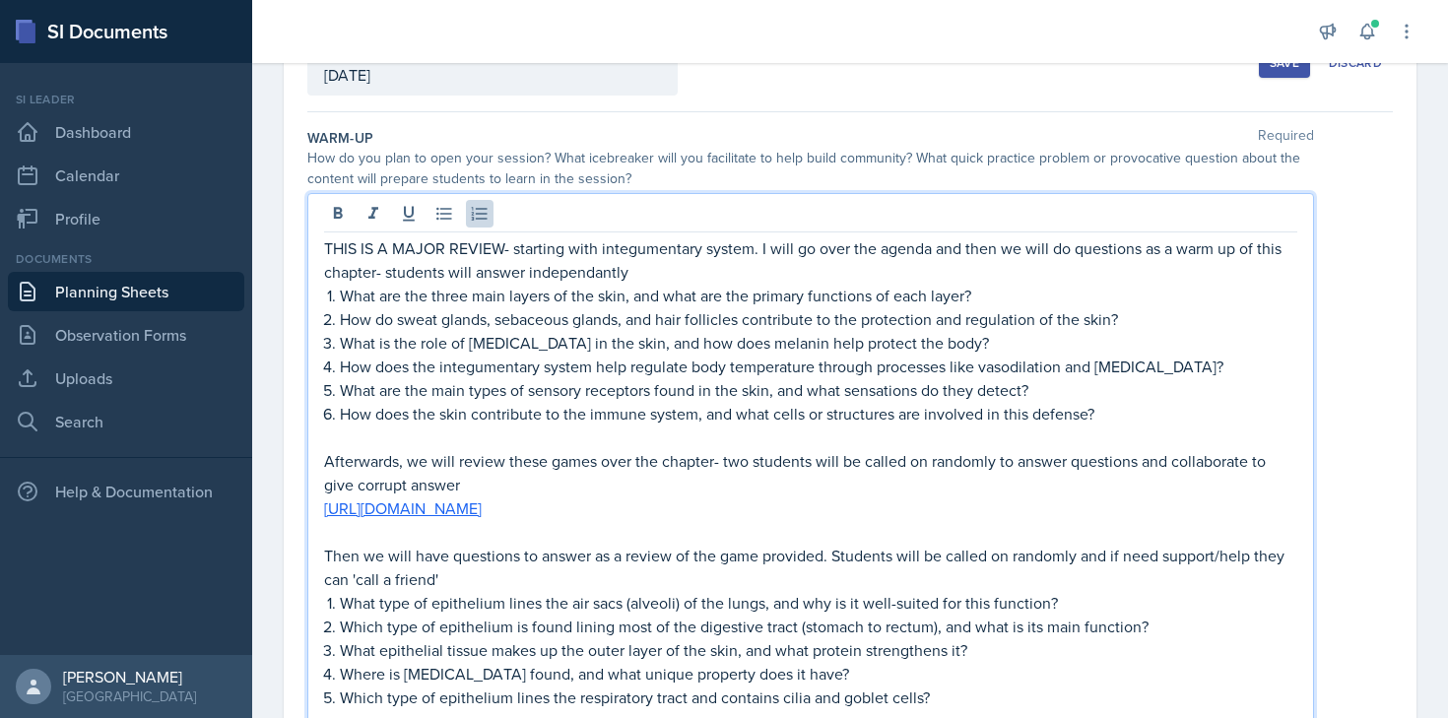
scroll to position [0, 0]
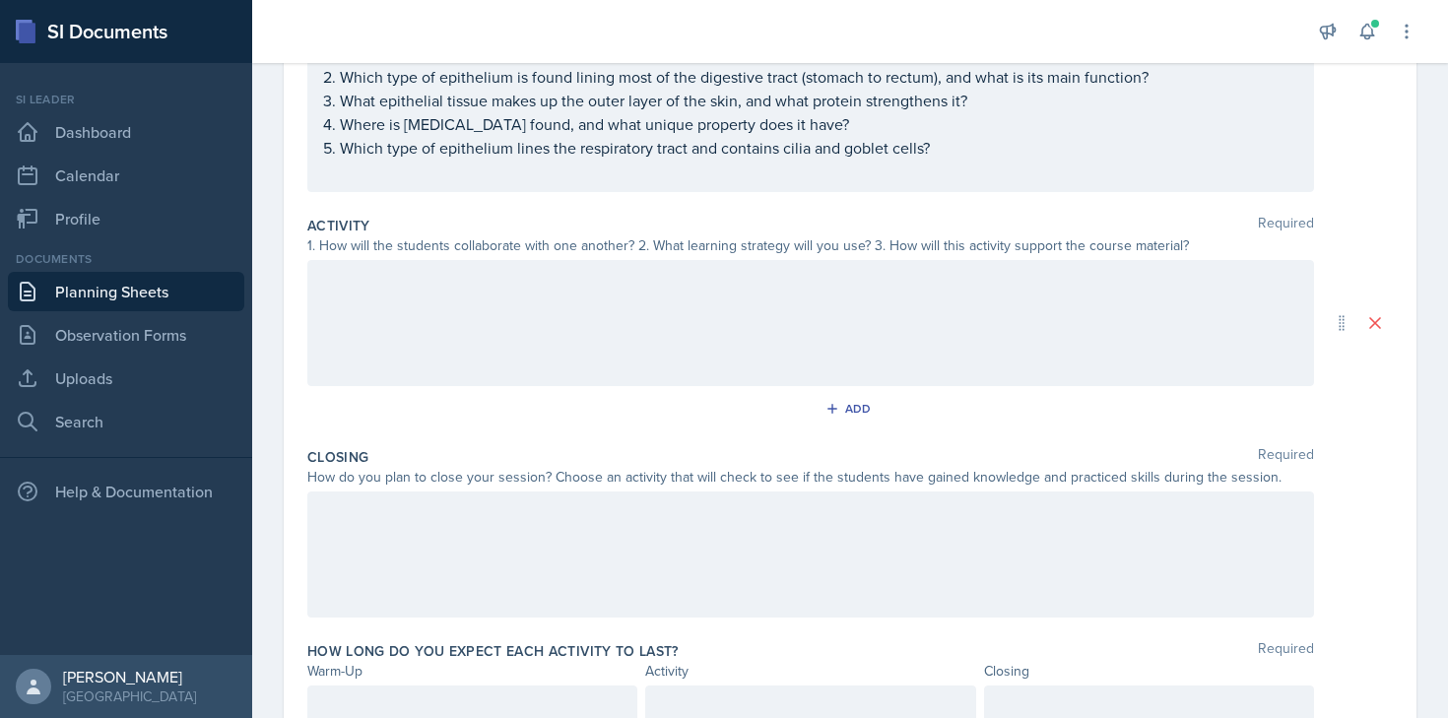
click at [702, 294] on div at bounding box center [810, 323] width 1006 height 126
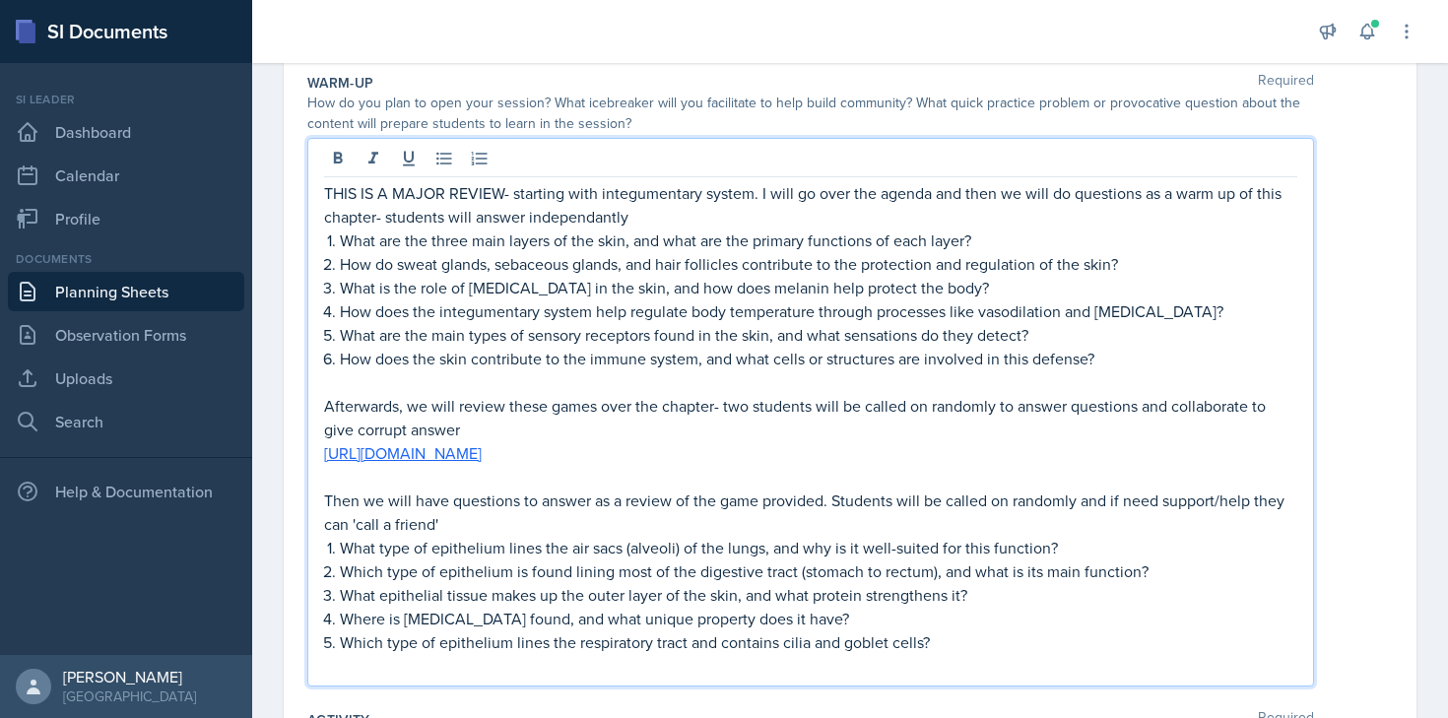
scroll to position [229, 0]
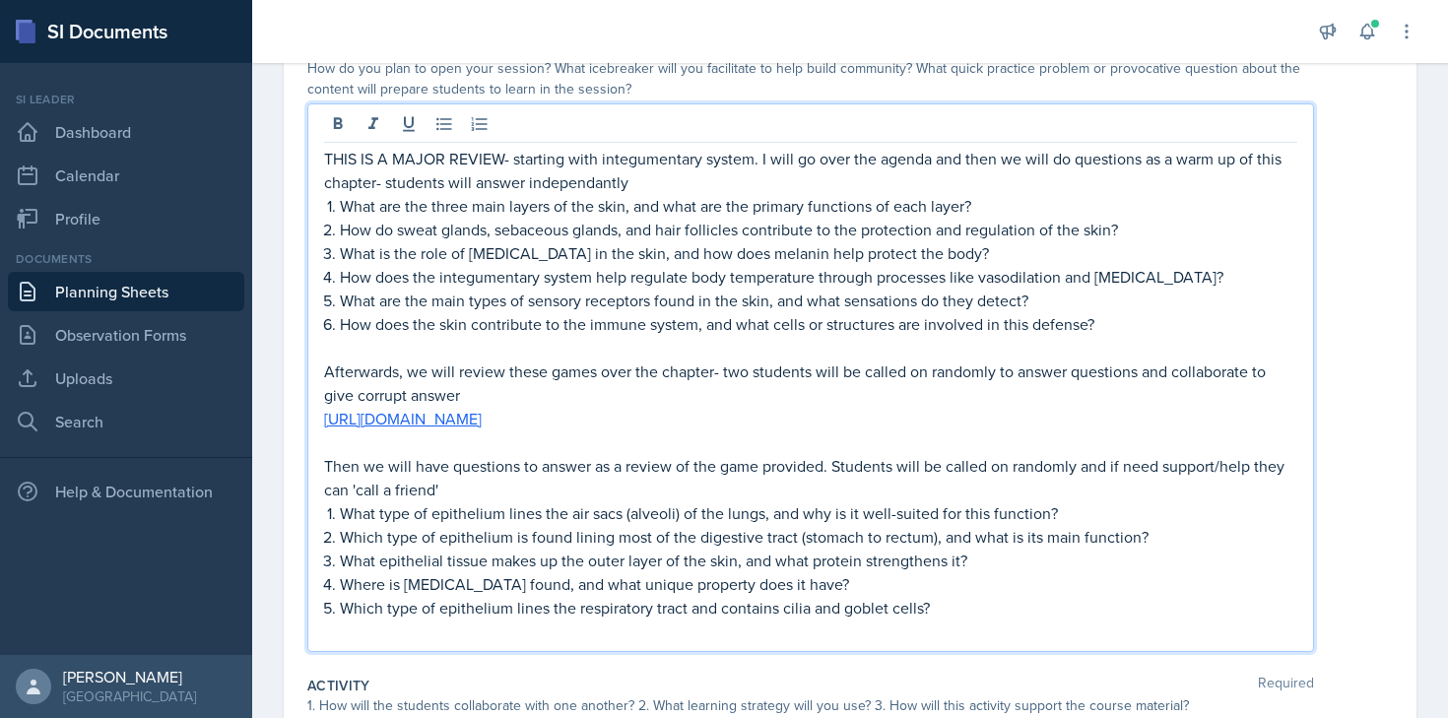
click at [589, 185] on p "THIS IS A MAJOR REVIEW- starting with integumentary system. I will go over the …" at bounding box center [810, 170] width 973 height 47
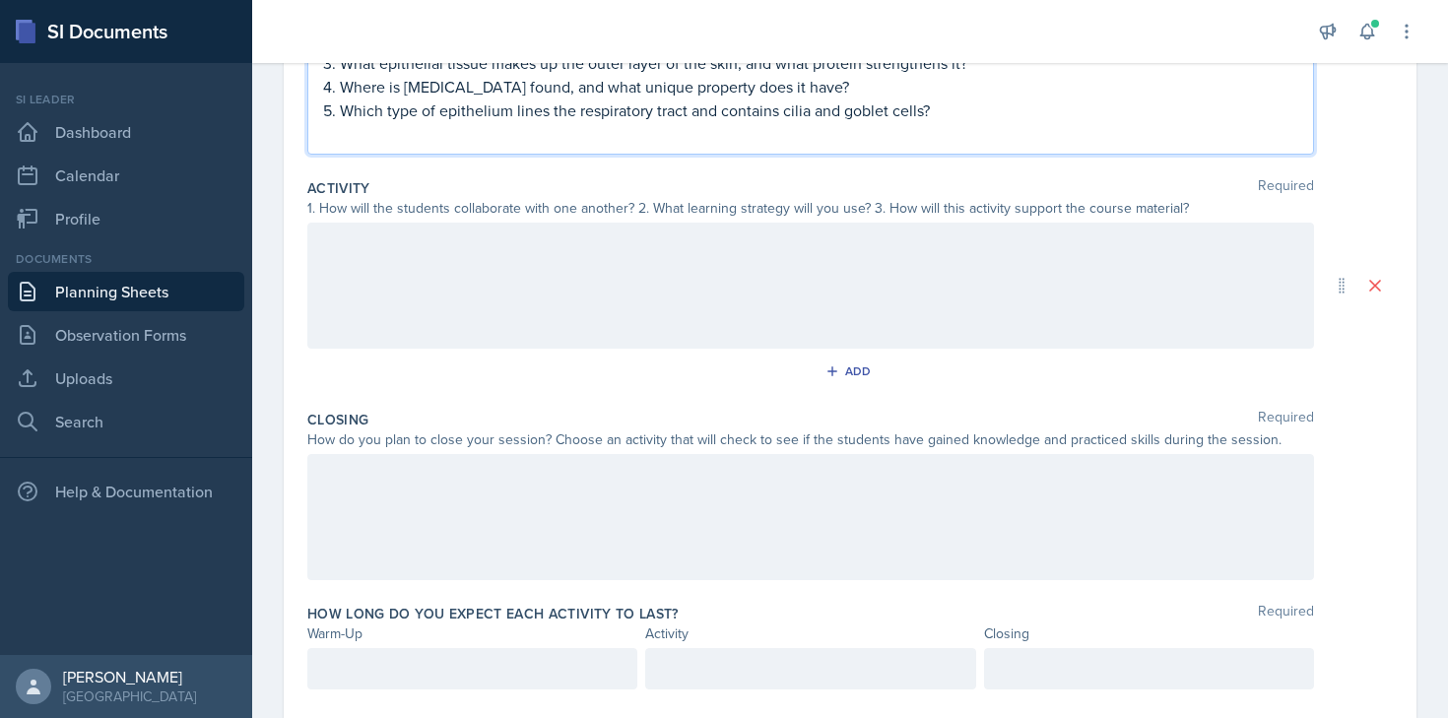
click at [577, 292] on div at bounding box center [810, 286] width 1006 height 126
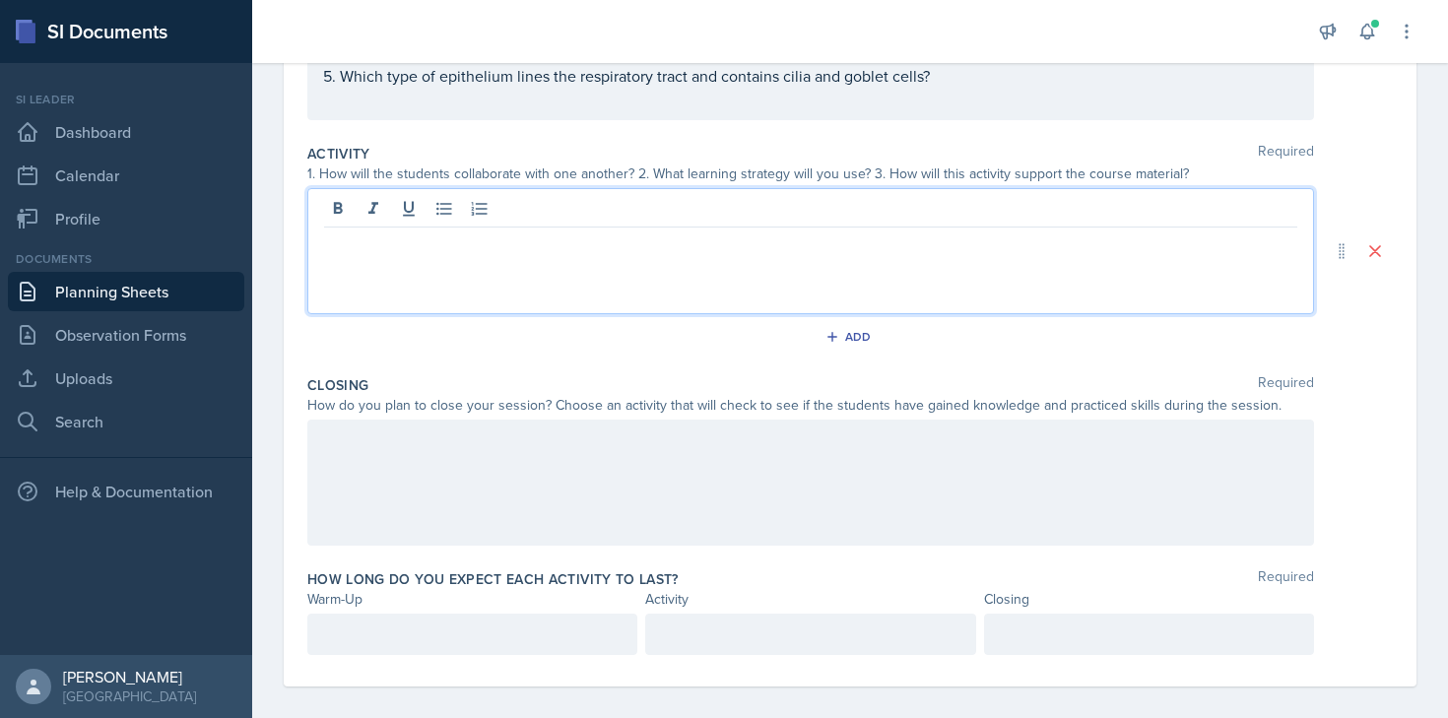
scroll to position [727, 0]
click at [533, 245] on p "^^ we will continue the format for each chapter" at bounding box center [810, 243] width 973 height 24
click at [724, 245] on p "^^ we will continue the format above for each chapter" at bounding box center [810, 243] width 973 height 24
click at [589, 243] on p "^^ we will continue the format above for each chapter" at bounding box center [810, 243] width 973 height 24
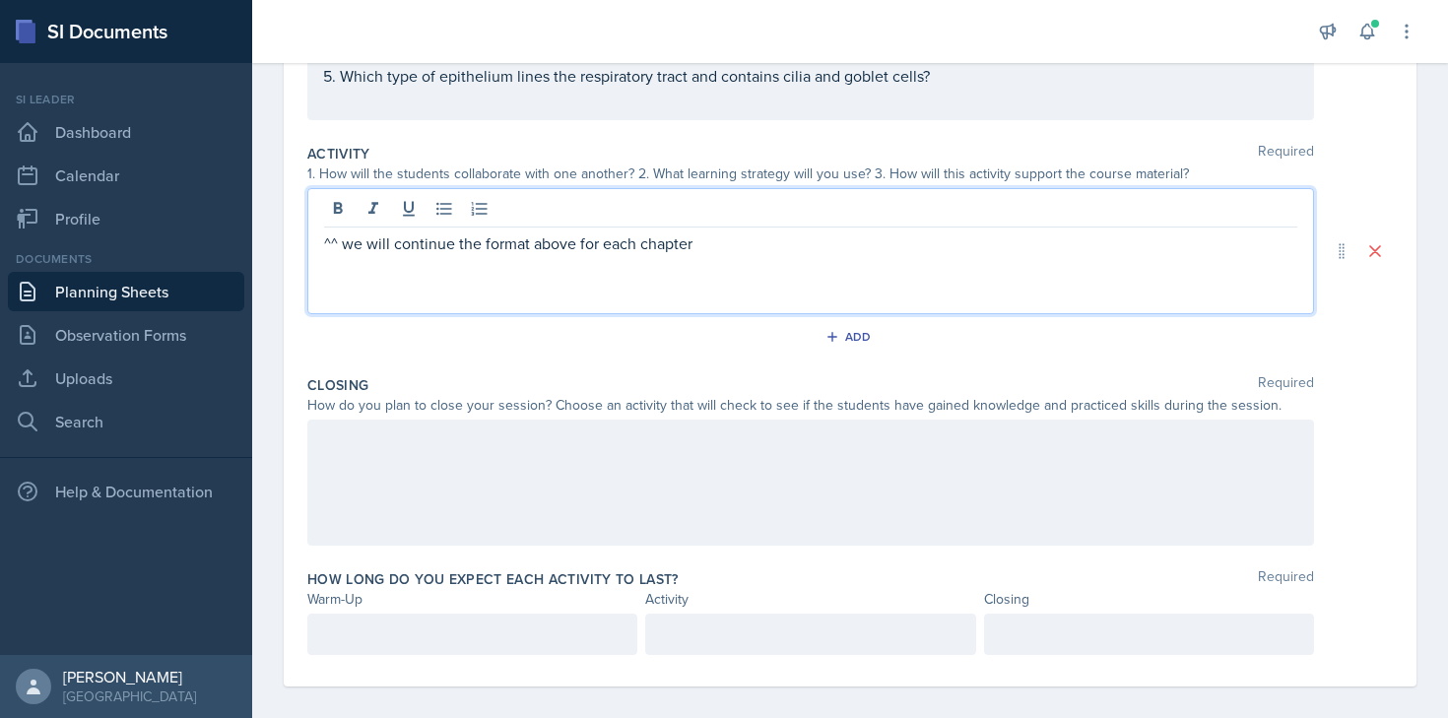
click at [727, 251] on p "^^ we will continue the format above for each chapter" at bounding box center [810, 243] width 973 height 24
click at [364, 262] on p "list f questions" at bounding box center [810, 267] width 973 height 24
click at [356, 272] on p "list f questions" at bounding box center [810, 267] width 973 height 24
click at [473, 272] on p "list of questions" at bounding box center [810, 267] width 973 height 24
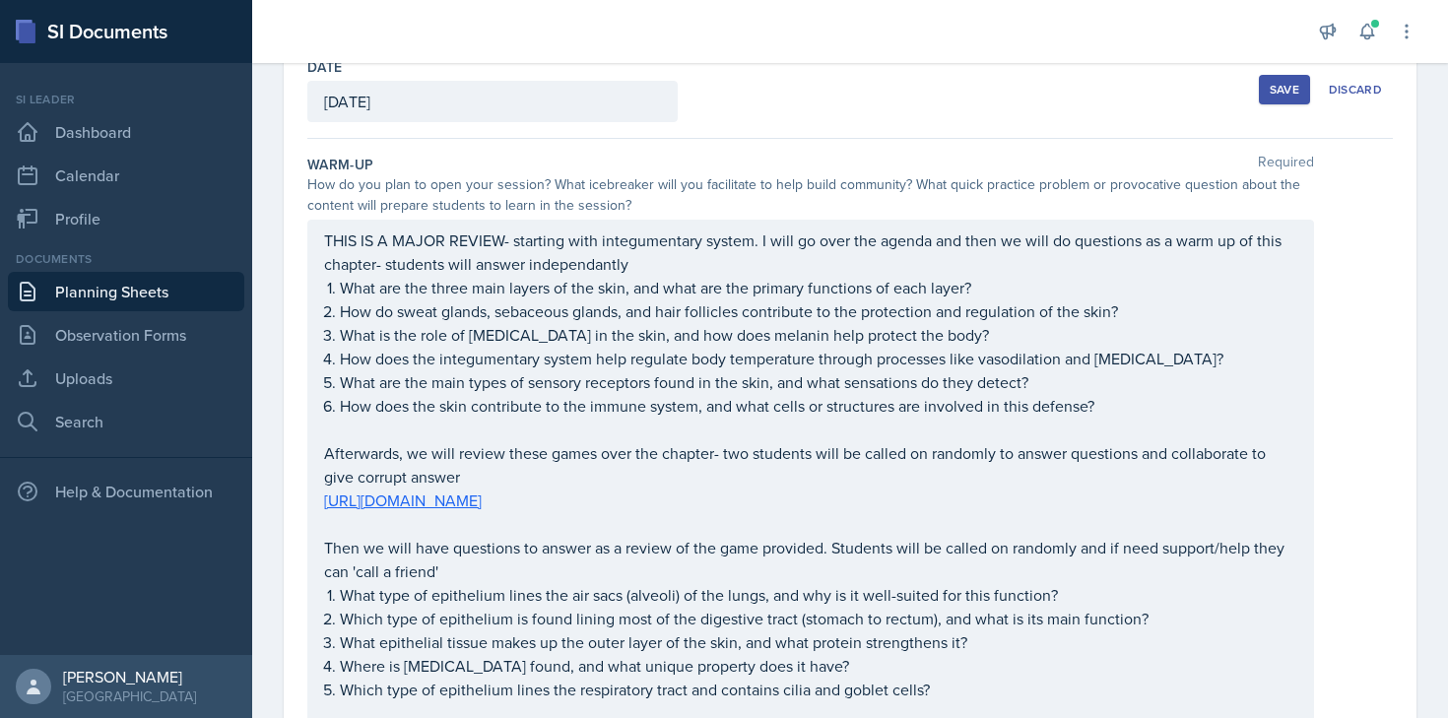
scroll to position [0, 0]
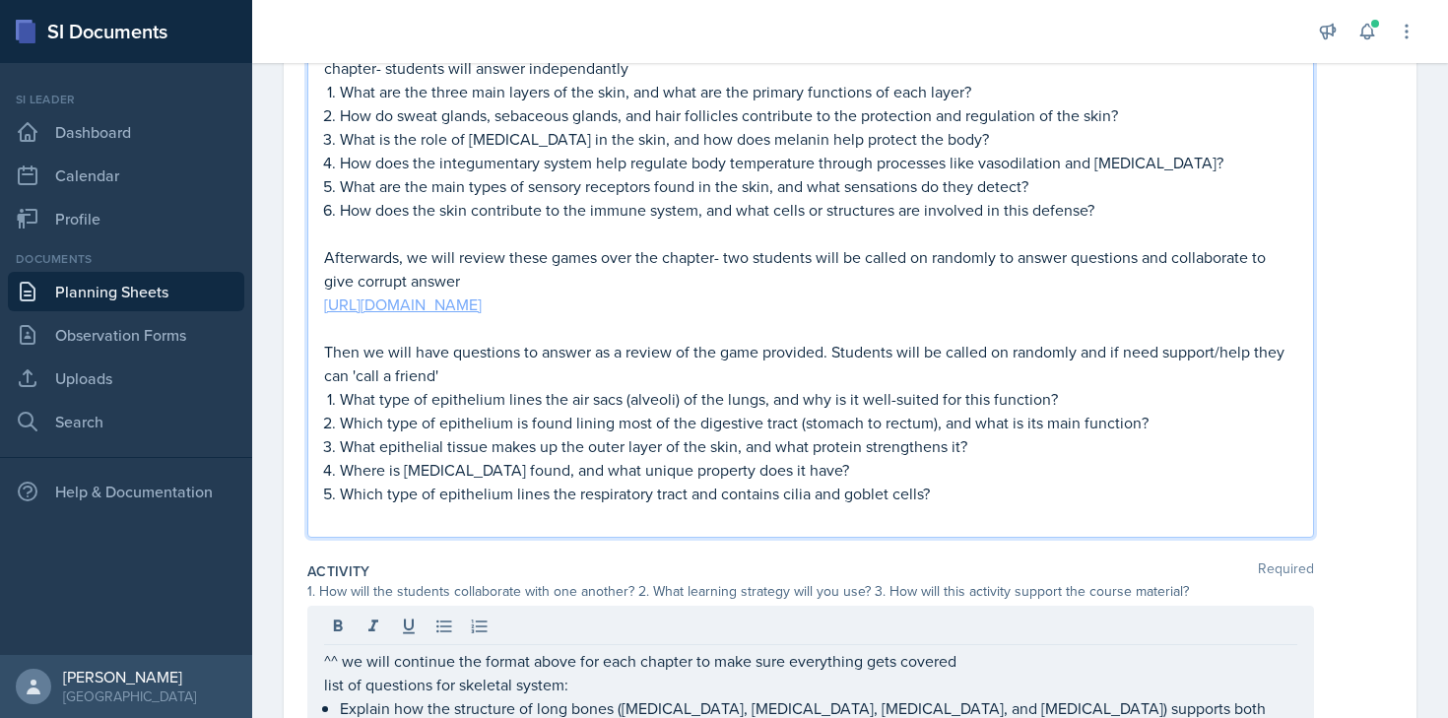
click at [482, 293] on link "[URL][DOMAIN_NAME]" at bounding box center [403, 304] width 158 height 22
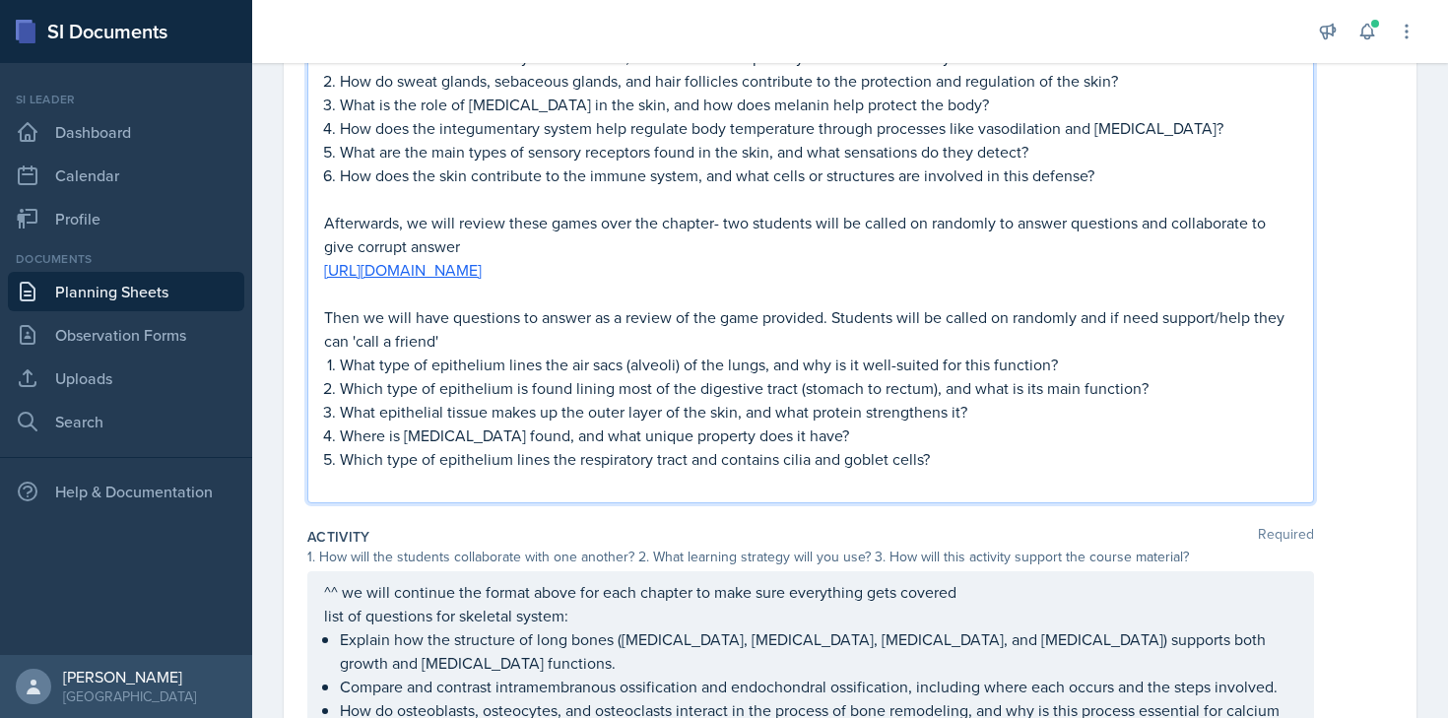
click at [739, 270] on p "[URL][DOMAIN_NAME]" at bounding box center [810, 270] width 973 height 24
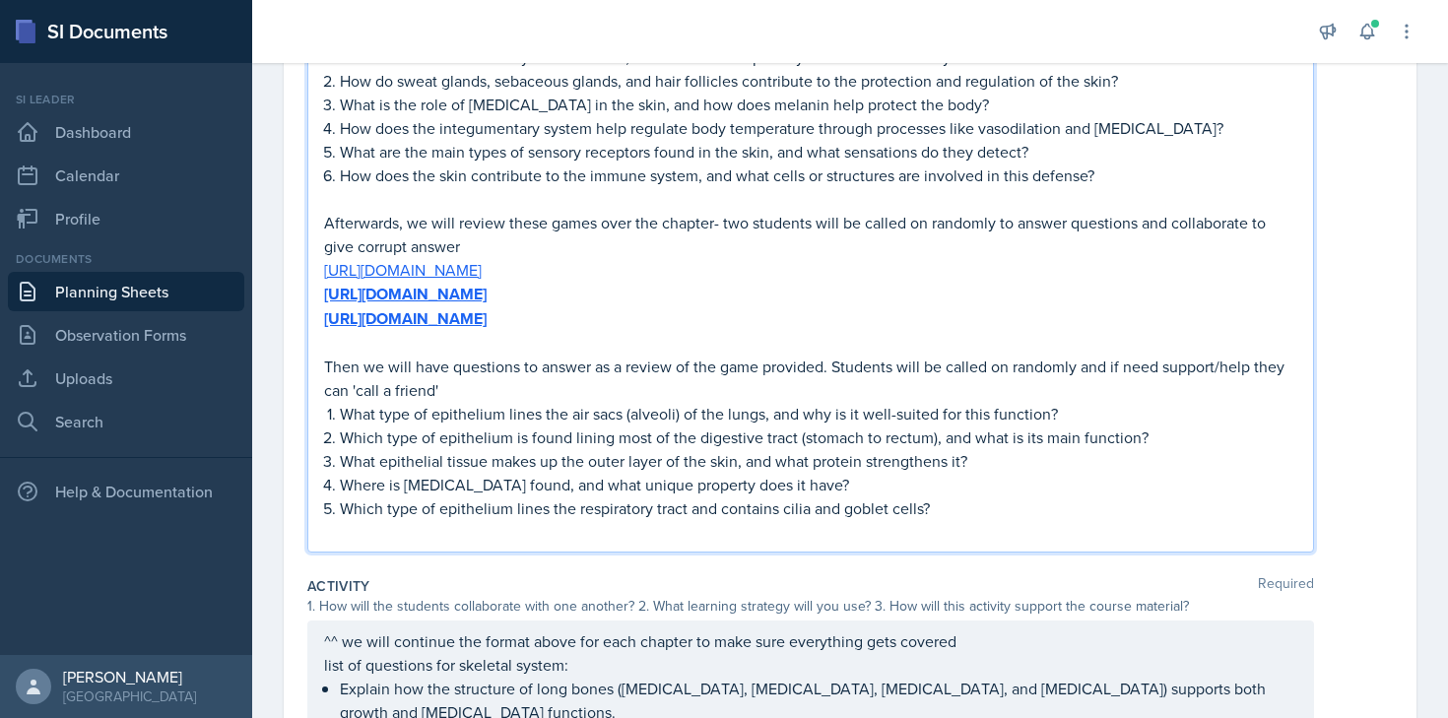
drag, startPoint x: 797, startPoint y: 320, endPoint x: 321, endPoint y: 328, distance: 475.7
click at [321, 328] on div "THIS IS A MAJOR REVIEW- starting with integumentary system. I will go over the …" at bounding box center [810, 254] width 1006 height 598
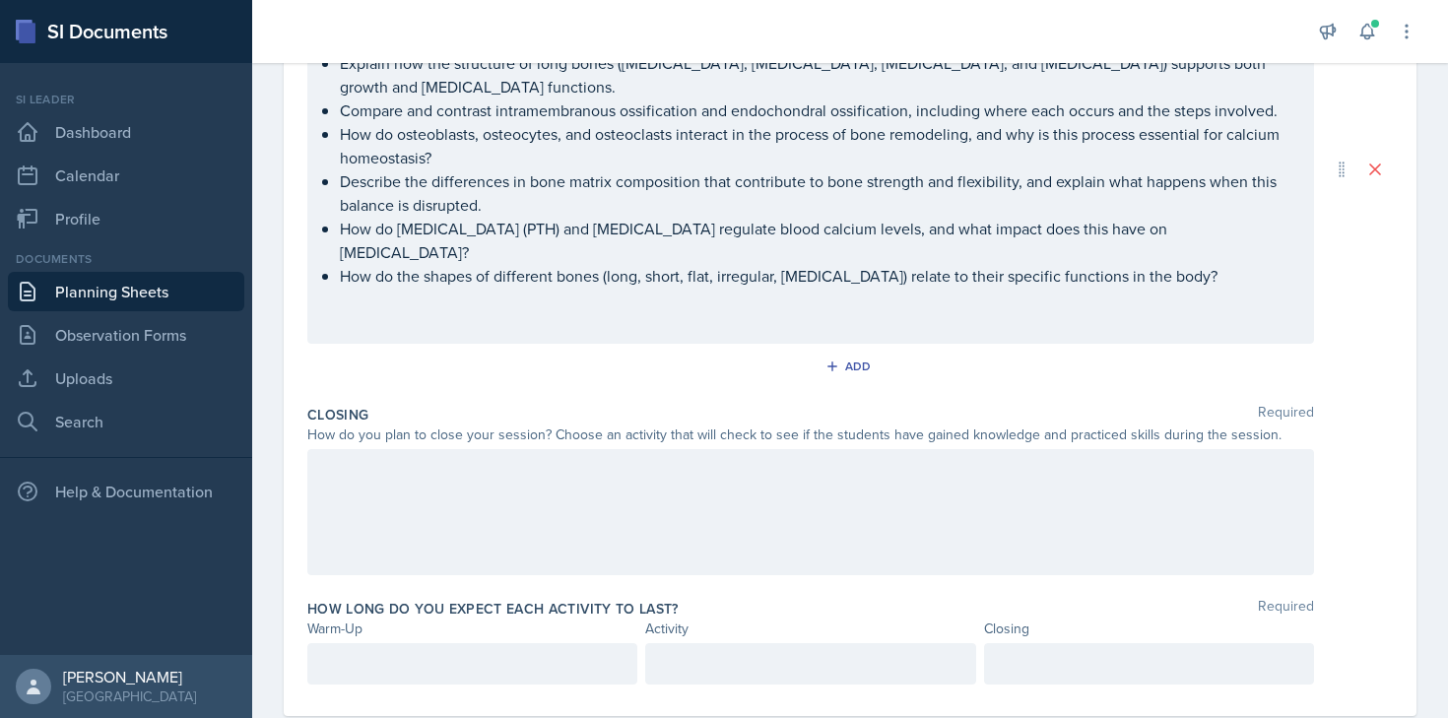
click at [693, 321] on p at bounding box center [810, 323] width 973 height 24
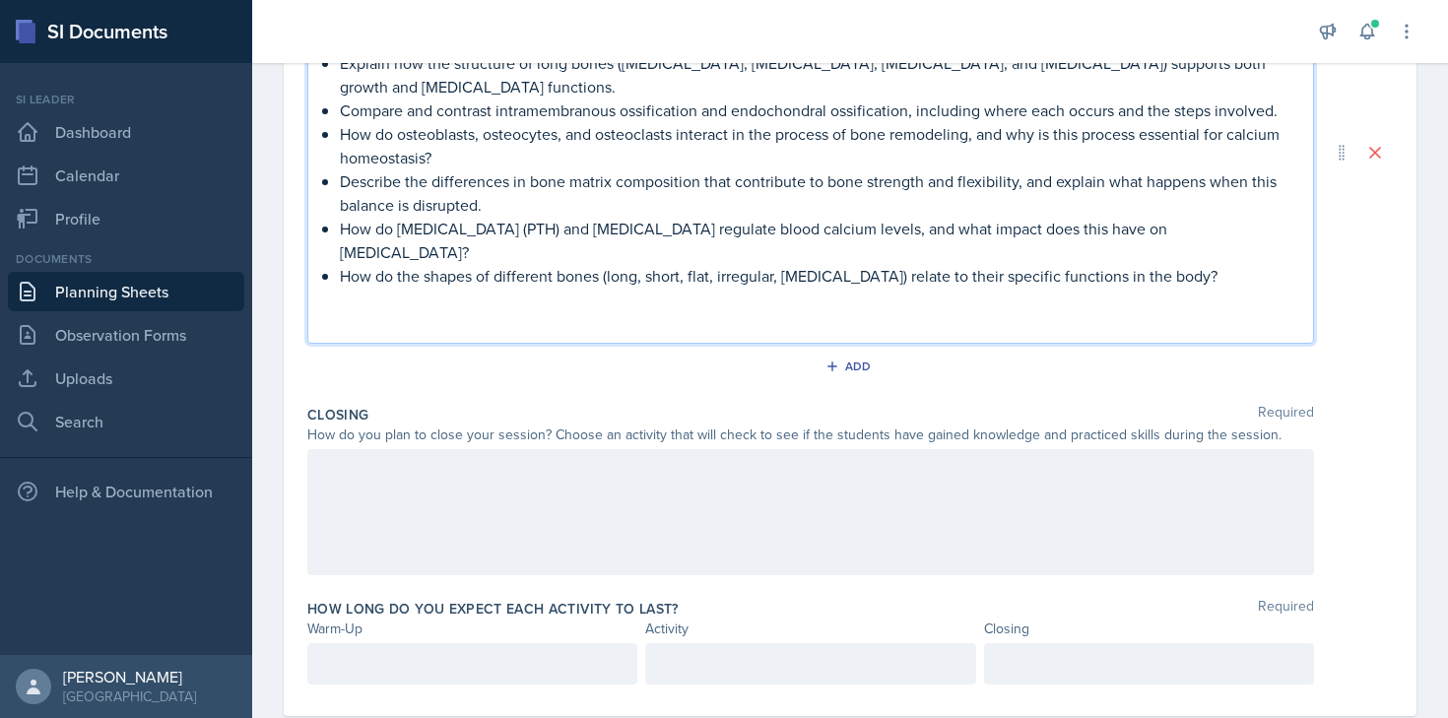
scroll to position [968, 0]
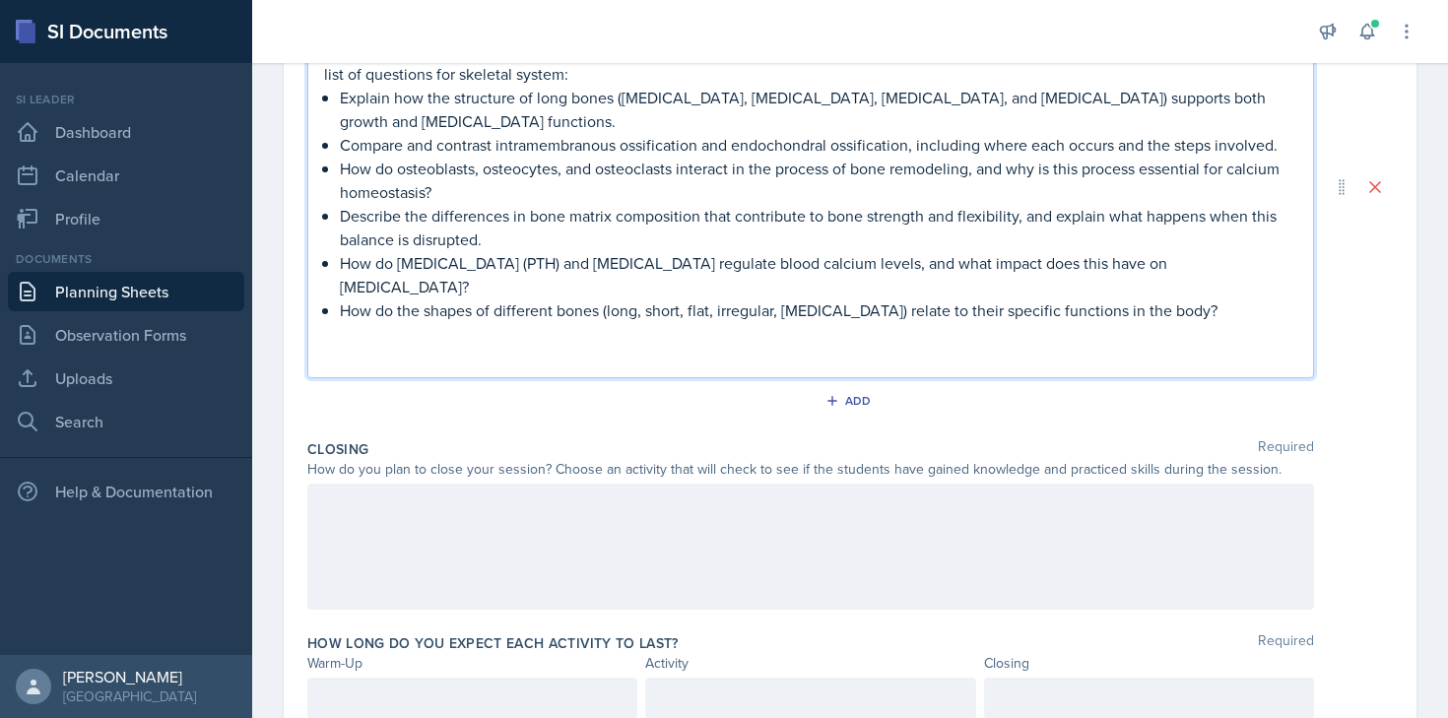
click at [578, 352] on div "^^ we will continue the format above for each chapter to make sure everything g…" at bounding box center [810, 186] width 1006 height 383
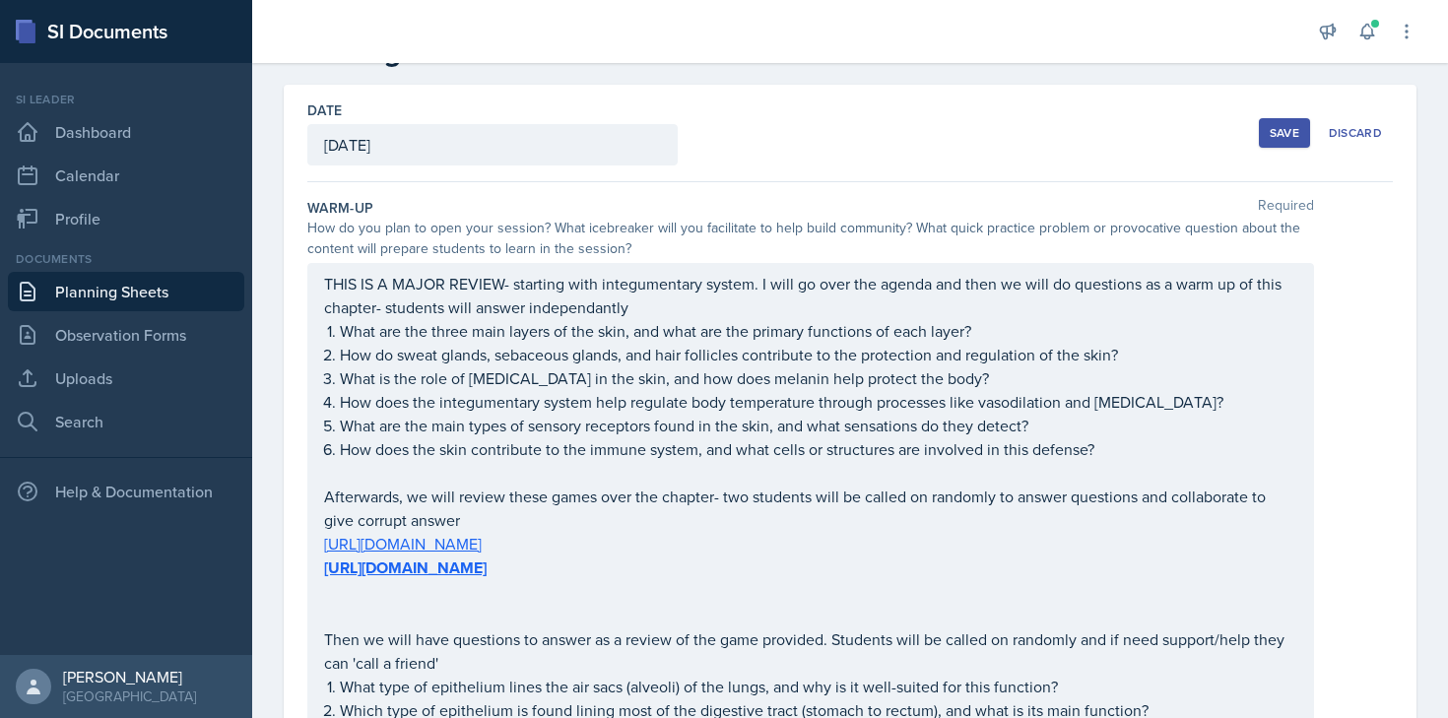
scroll to position [0, 0]
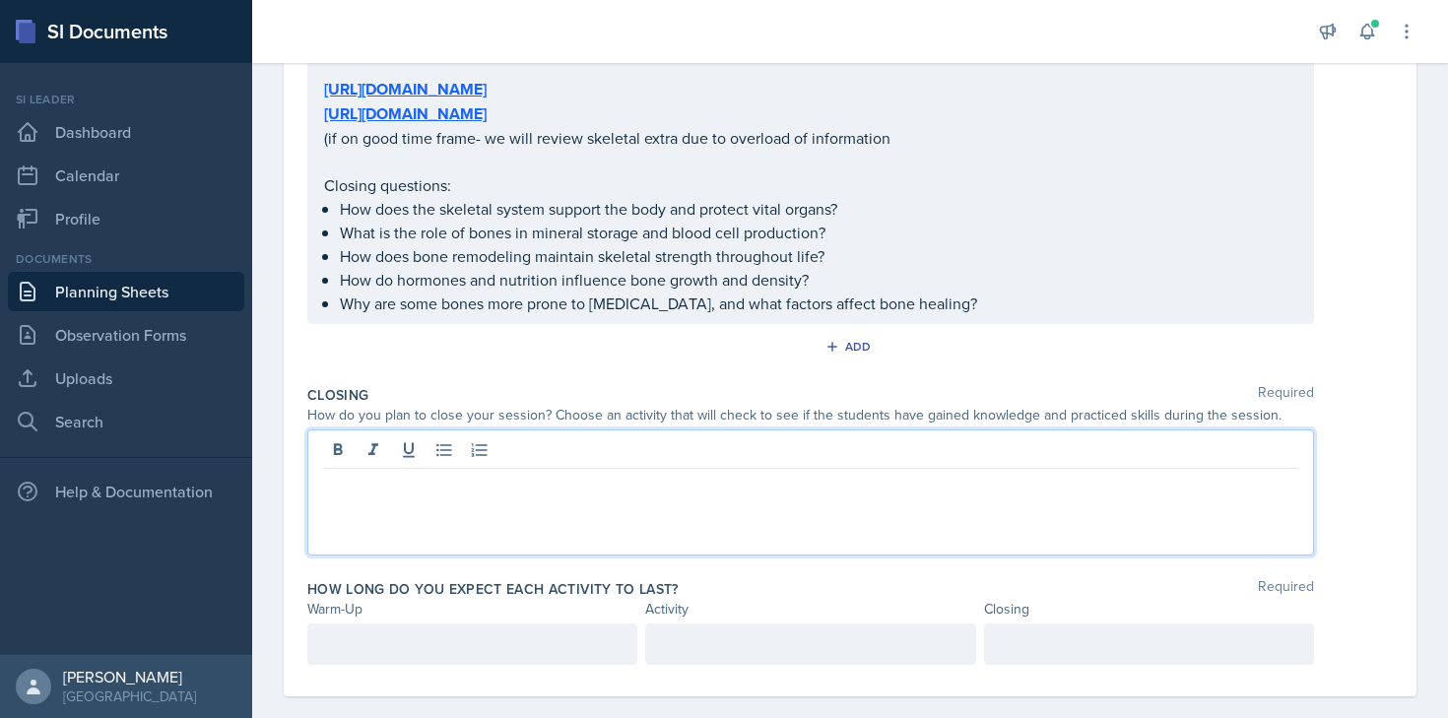
click at [733, 429] on div at bounding box center [810, 492] width 1006 height 126
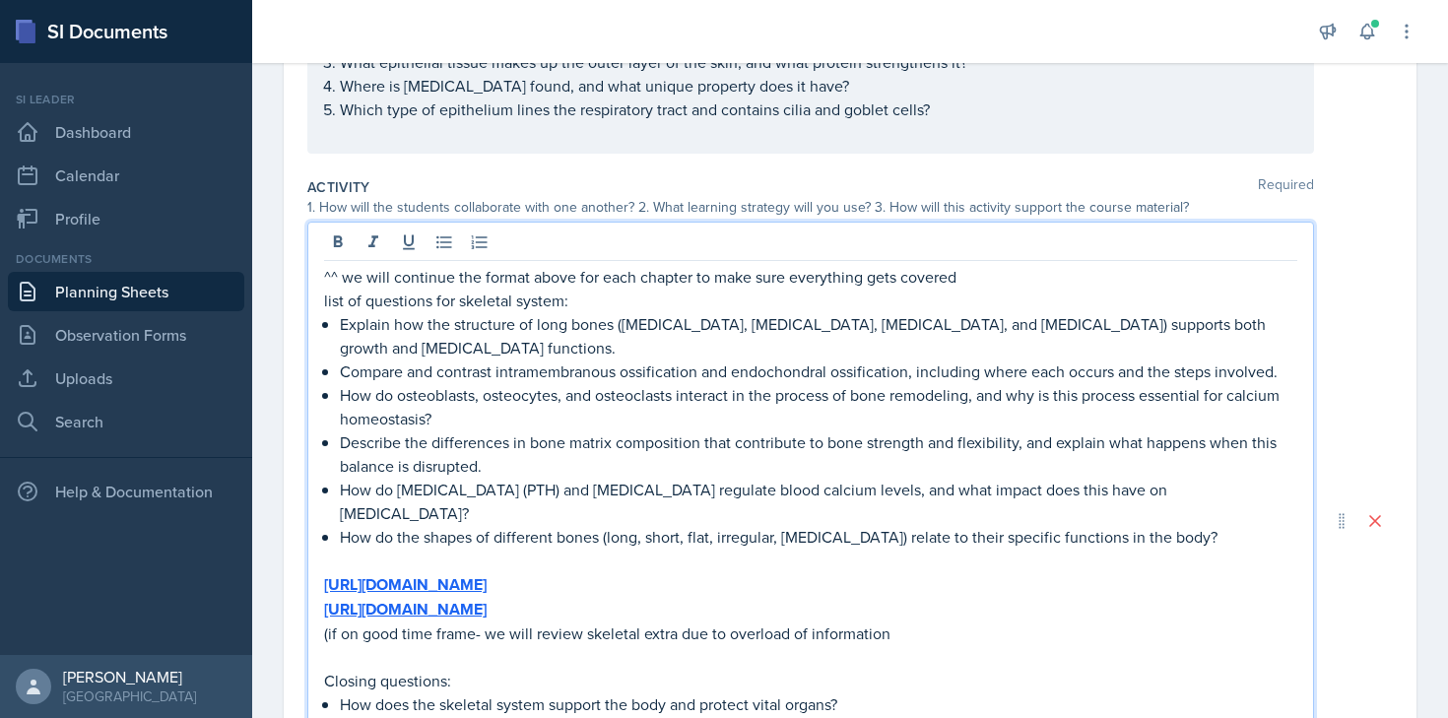
click at [575, 289] on p "list of questions for skeletal system:" at bounding box center [810, 301] width 973 height 24
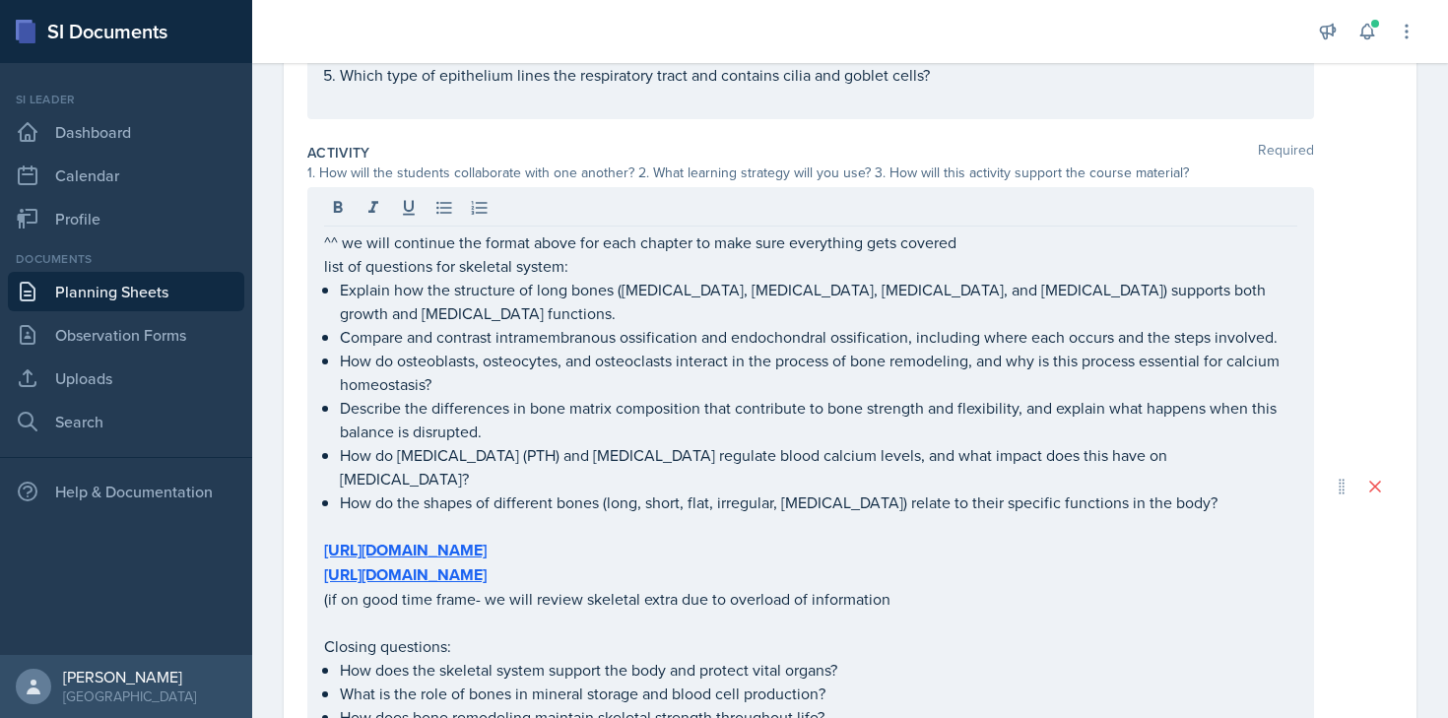
drag, startPoint x: 321, startPoint y: 243, endPoint x: 978, endPoint y: 242, distance: 656.9
click at [981, 243] on div "^^ we will continue the format above for each chapter to make sure everything g…" at bounding box center [810, 486] width 1006 height 598
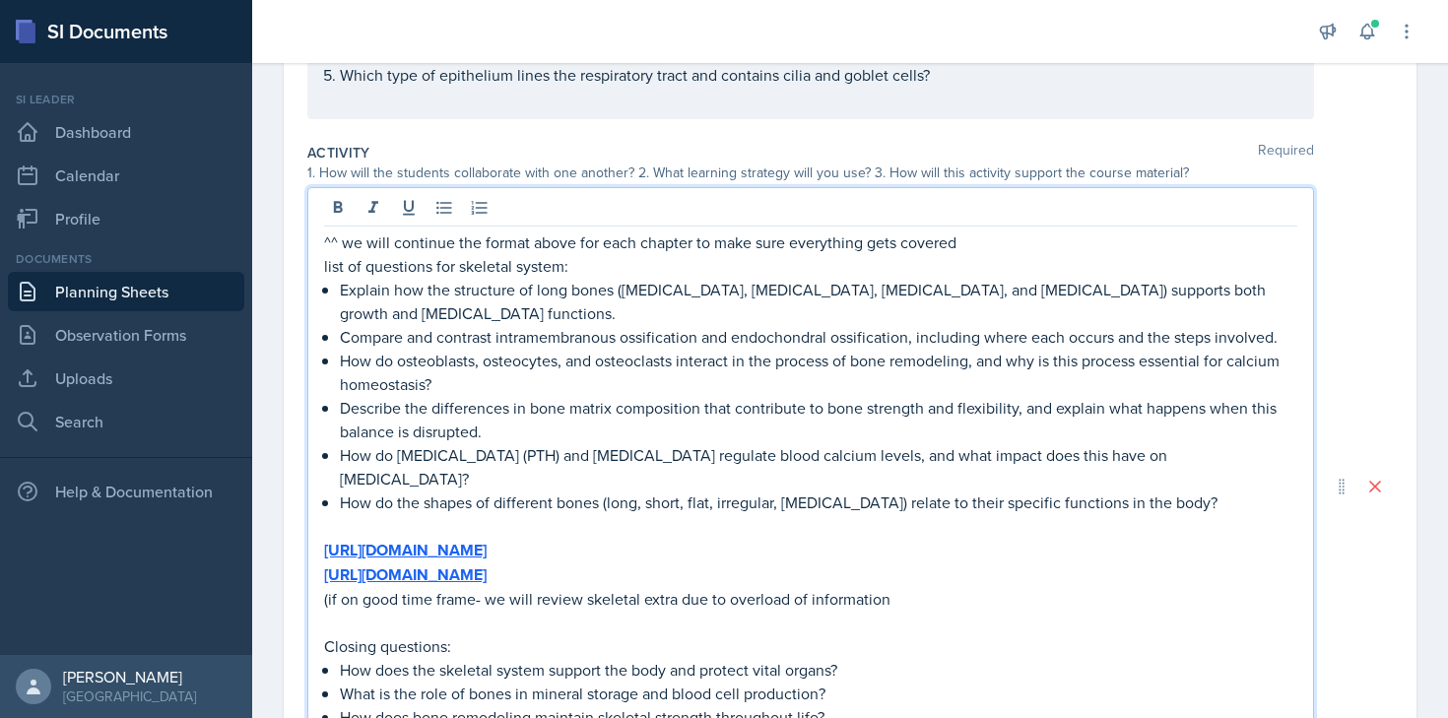
drag, startPoint x: 978, startPoint y: 242, endPoint x: 292, endPoint y: 252, distance: 686.5
click at [292, 252] on div "Date [DATE] [DATE] 31 1 2 3 4 5 6 7 8 9 10 11 12 13 14 15 16 17 18 19 20 21 22 …" at bounding box center [850, 268] width 1133 height 1779
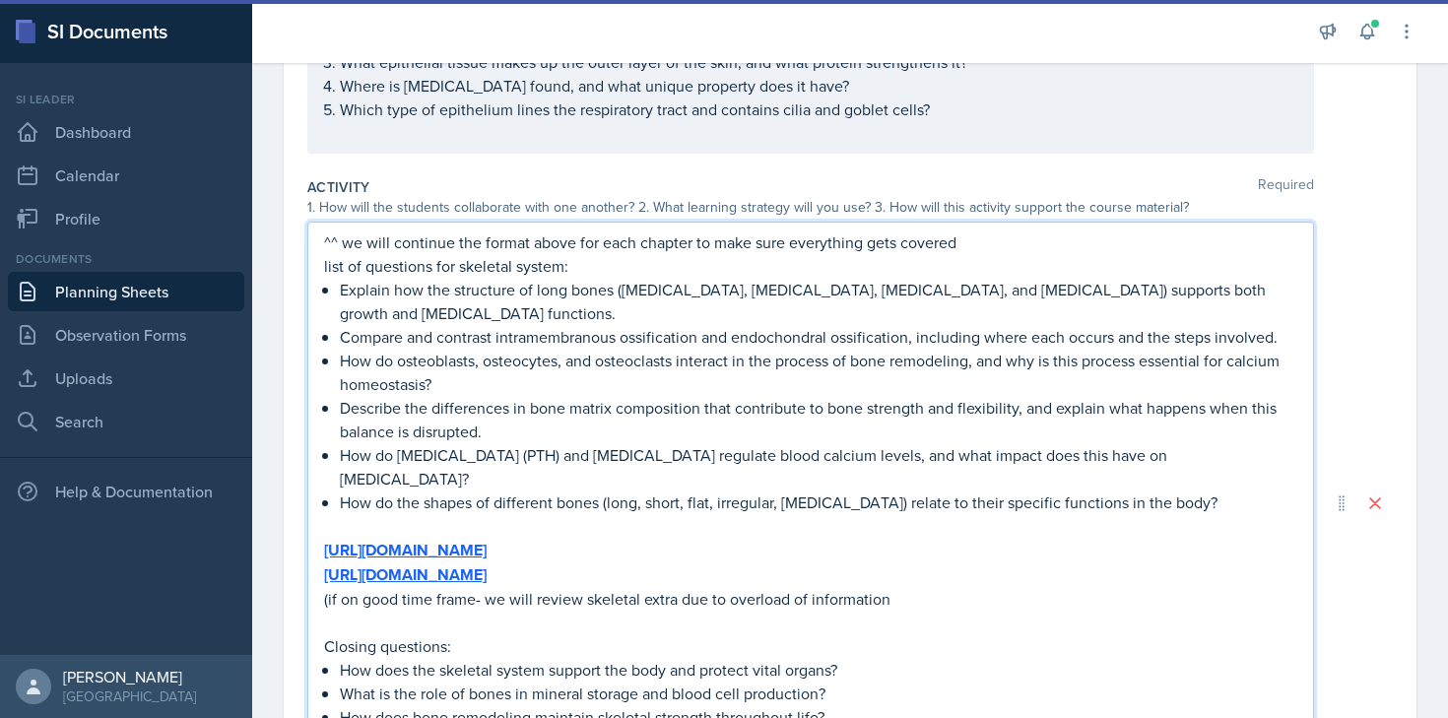
copy p "^^ we will continue the format above for each chapter to make sure everything g…"
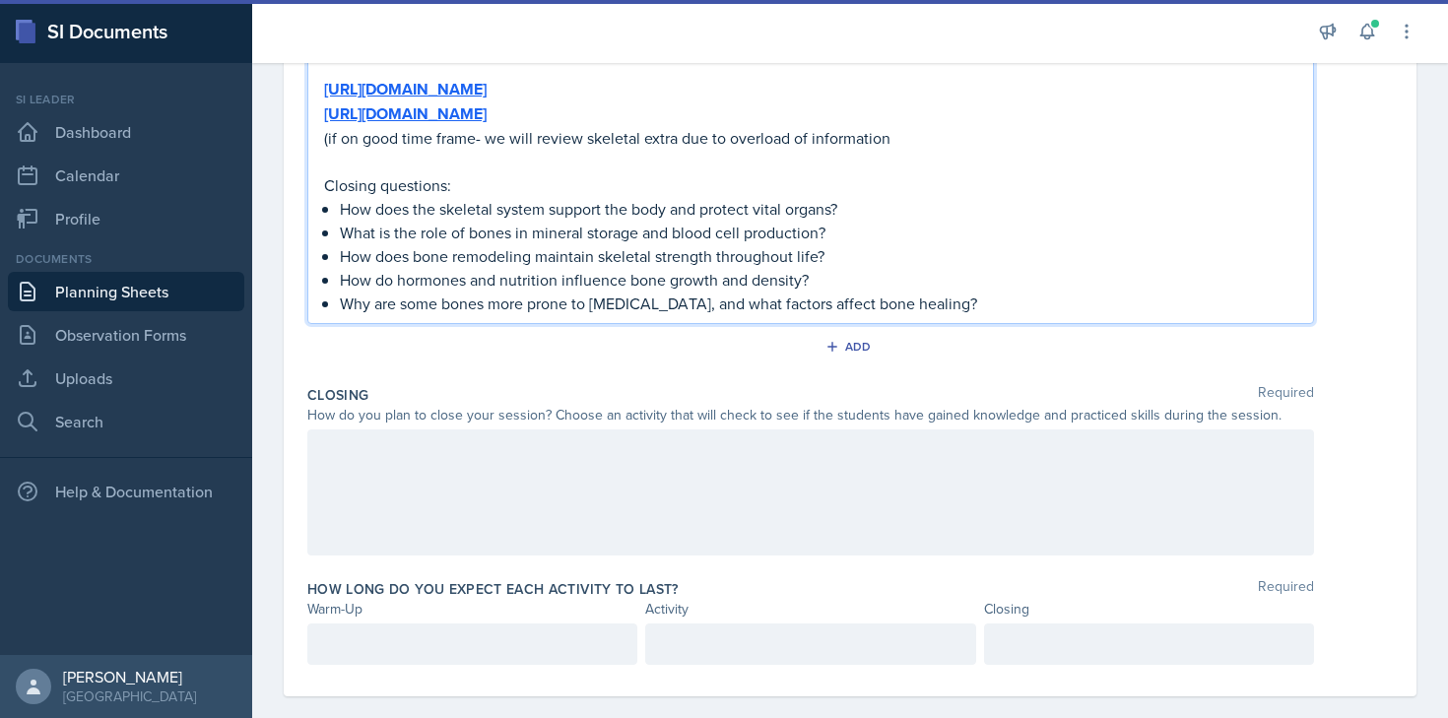
click at [436, 432] on div at bounding box center [810, 492] width 1006 height 126
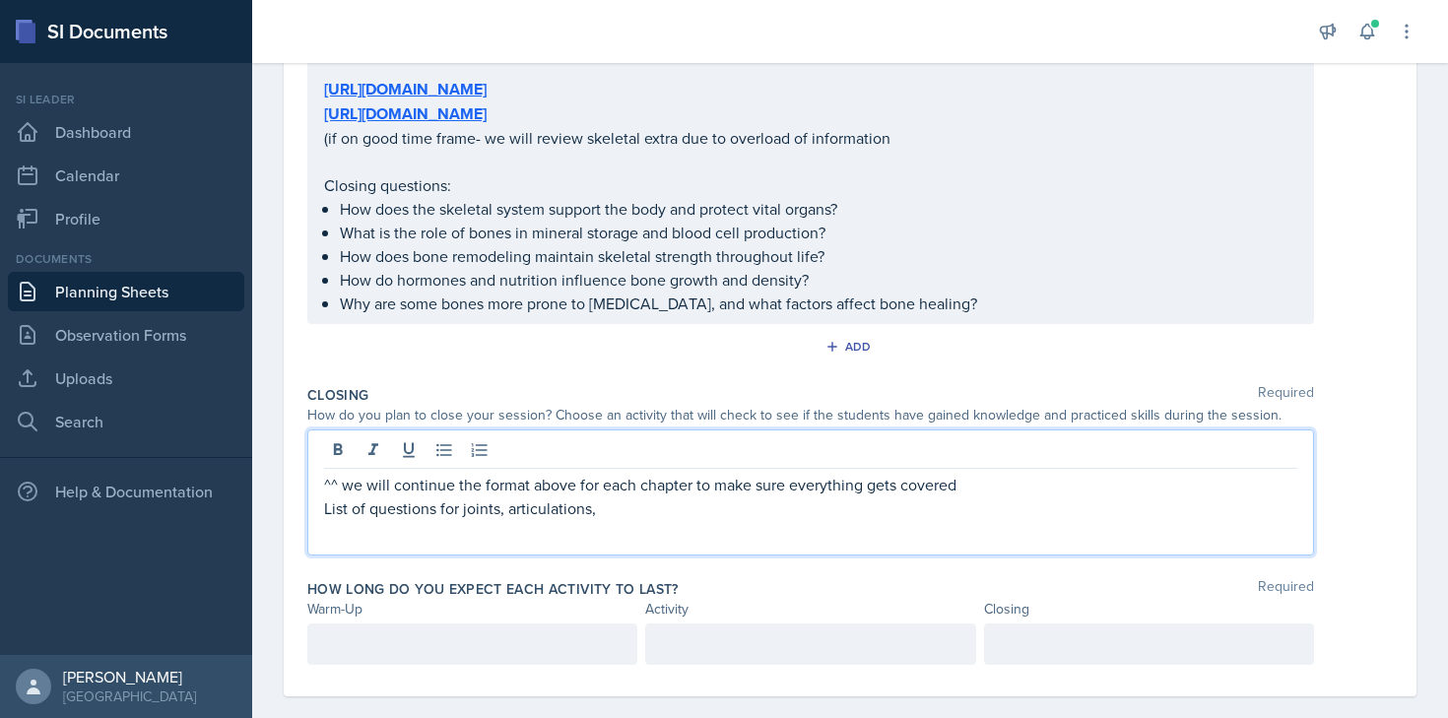
click at [506, 496] on p "List of questions for joints, articulations," at bounding box center [810, 508] width 973 height 24
click at [603, 496] on p "List of questions for joints/articulations," at bounding box center [810, 508] width 973 height 24
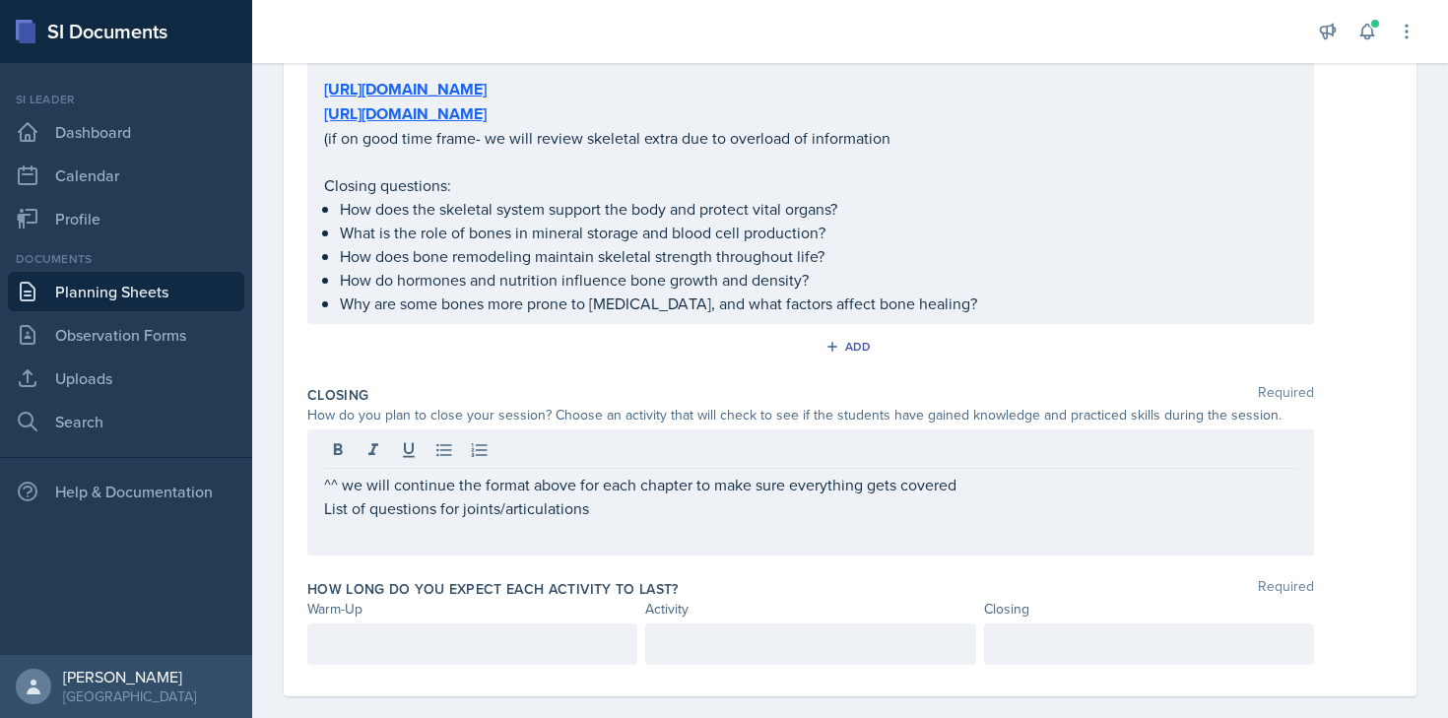
drag, startPoint x: 319, startPoint y: 486, endPoint x: 629, endPoint y: 486, distance: 310.2
click at [629, 486] on div "^^ we will continue the format above for each chapter to make sure everything g…" at bounding box center [810, 492] width 1006 height 126
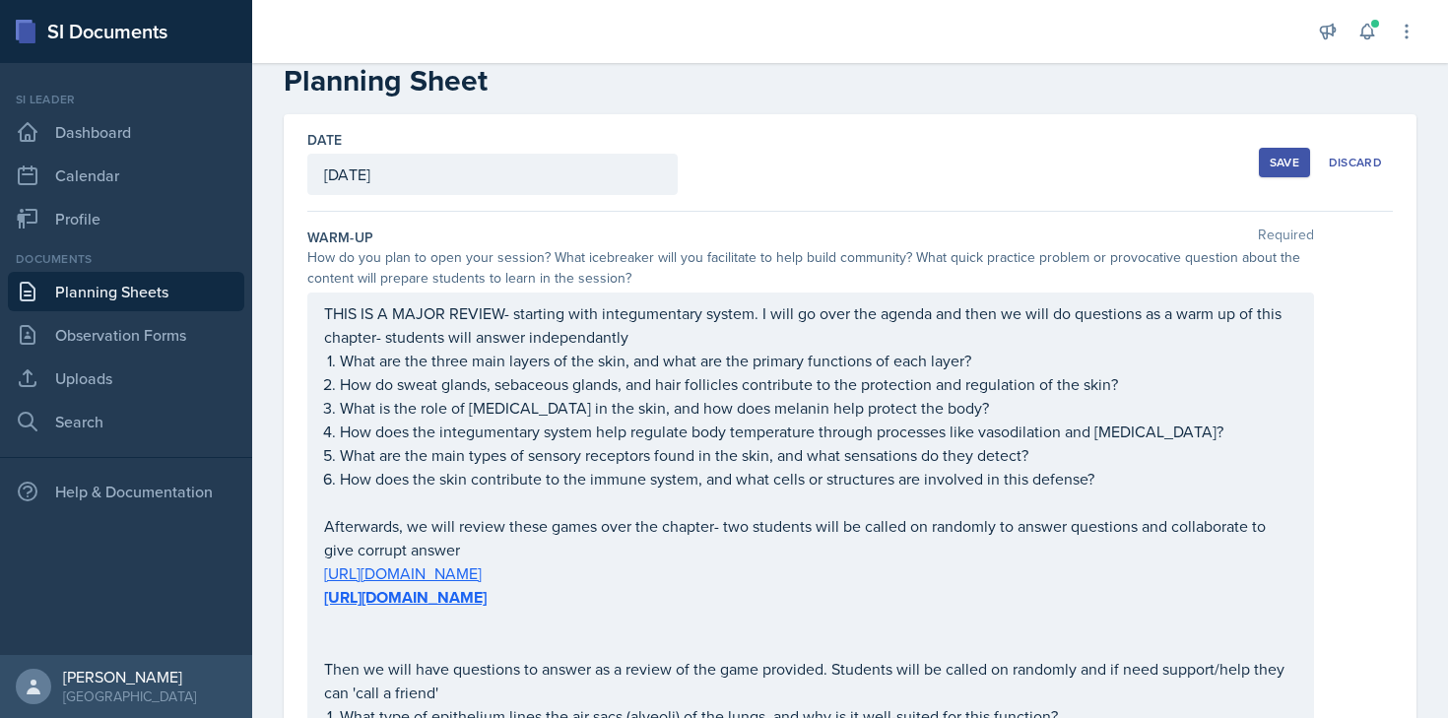
scroll to position [0, 0]
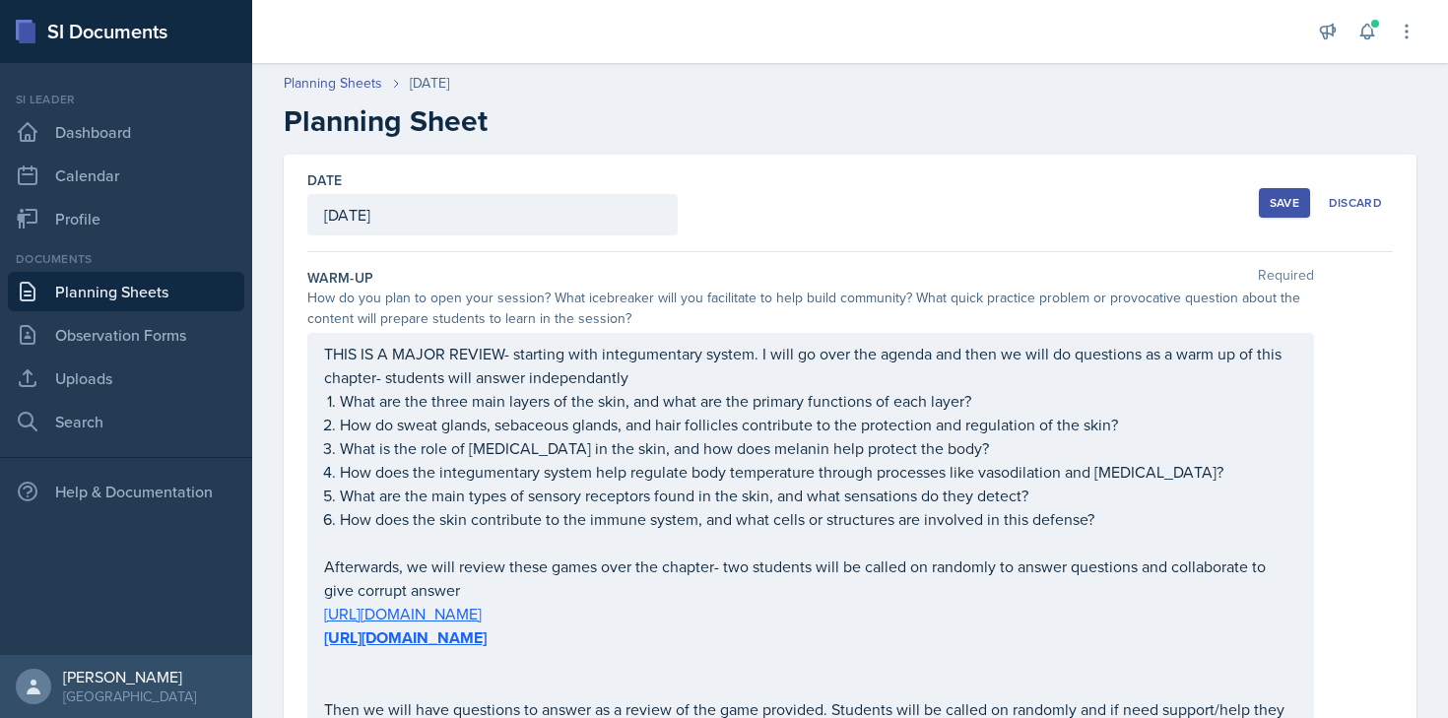
drag, startPoint x: 322, startPoint y: 352, endPoint x: 602, endPoint y: 568, distance: 353.8
click at [602, 568] on div "THIS IS A MAJOR REVIEW- starting with integumentary system. I will go over the …" at bounding box center [810, 614] width 1006 height 562
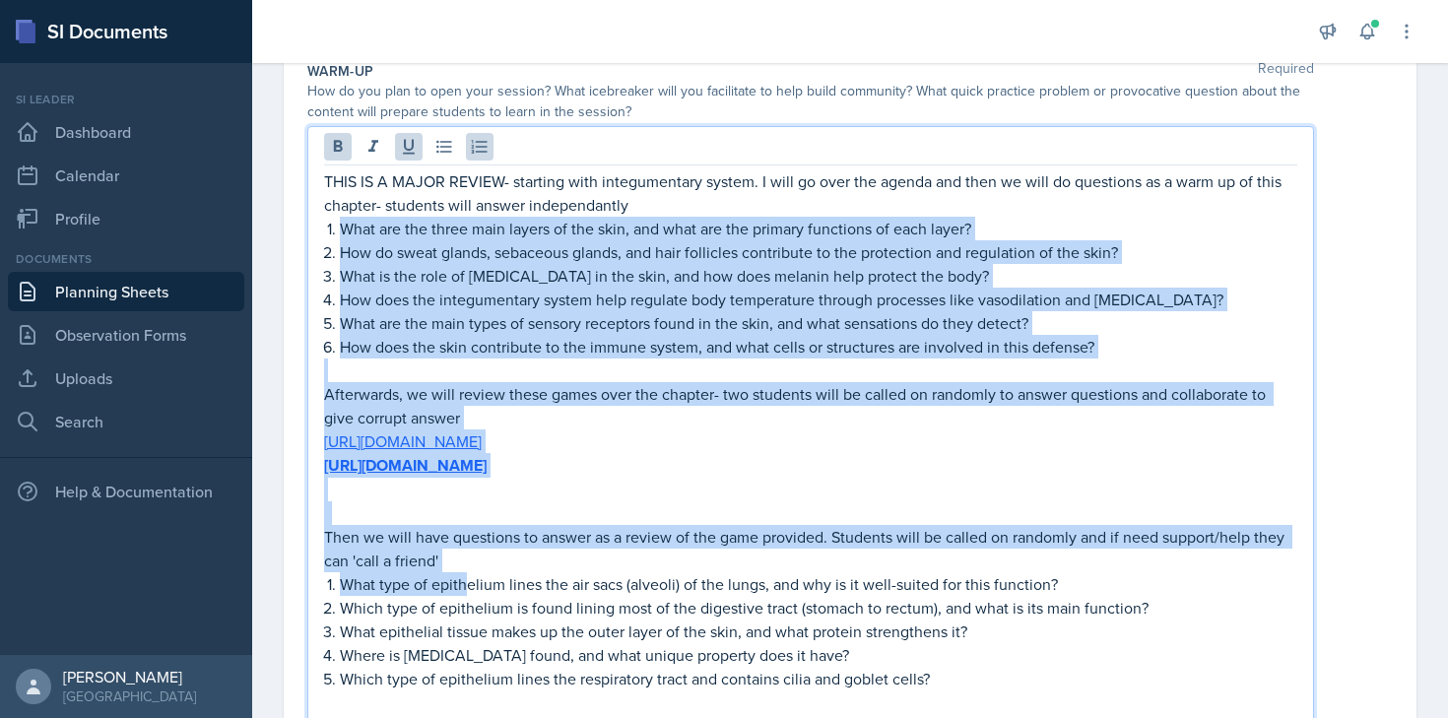
scroll to position [172, 0]
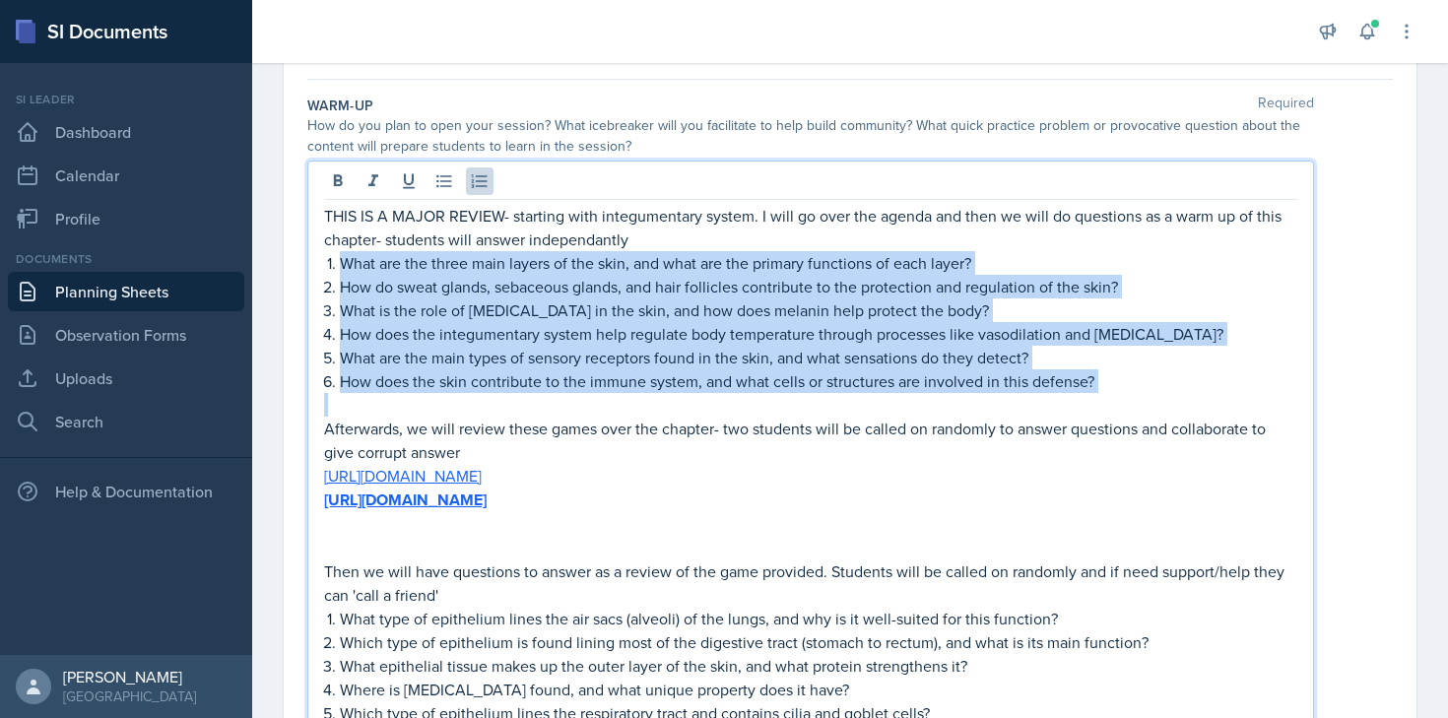
drag, startPoint x: 323, startPoint y: 429, endPoint x: 1104, endPoint y: 390, distance: 781.9
click at [1105, 391] on div "THIS IS A MAJOR REVIEW- starting with integumentary system. I will go over the …" at bounding box center [810, 476] width 973 height 545
copy ol "What are the three main layers of the skin, and what are the primary functions …"
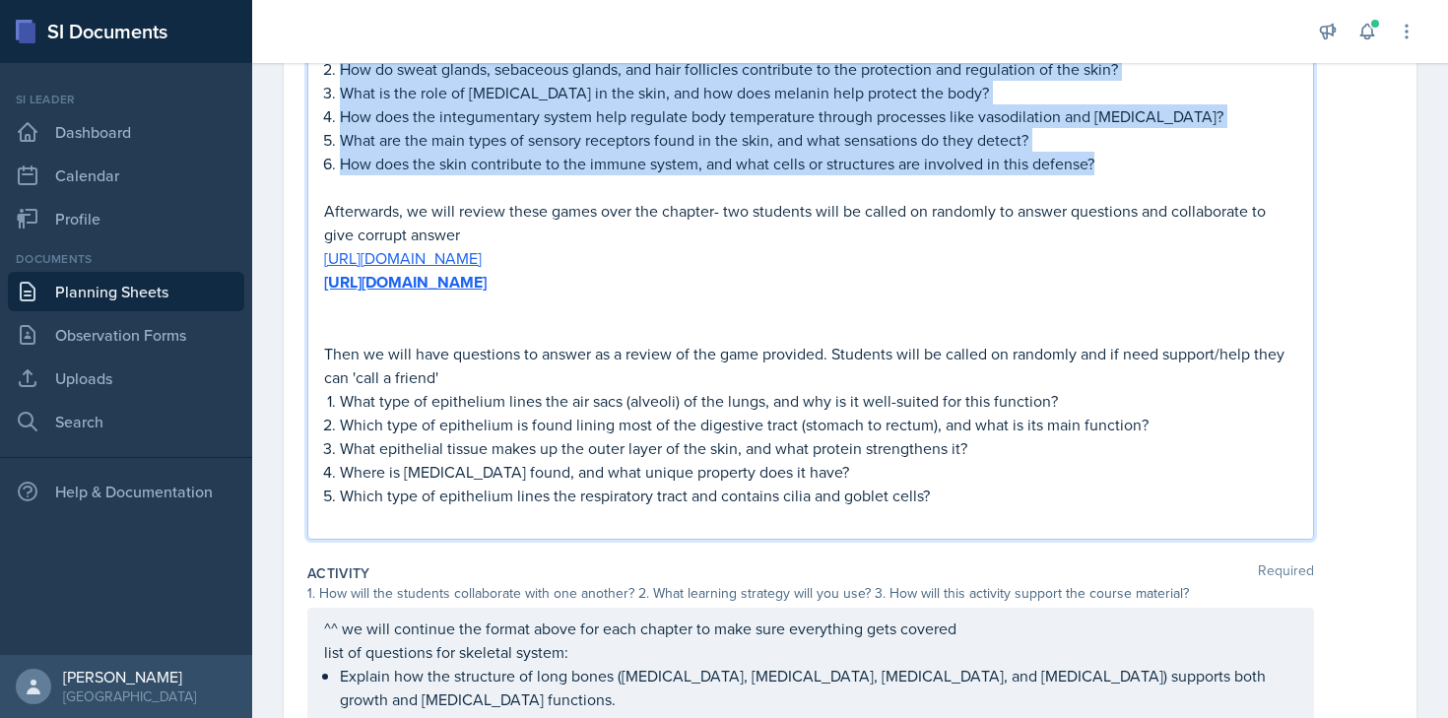
scroll to position [478, 0]
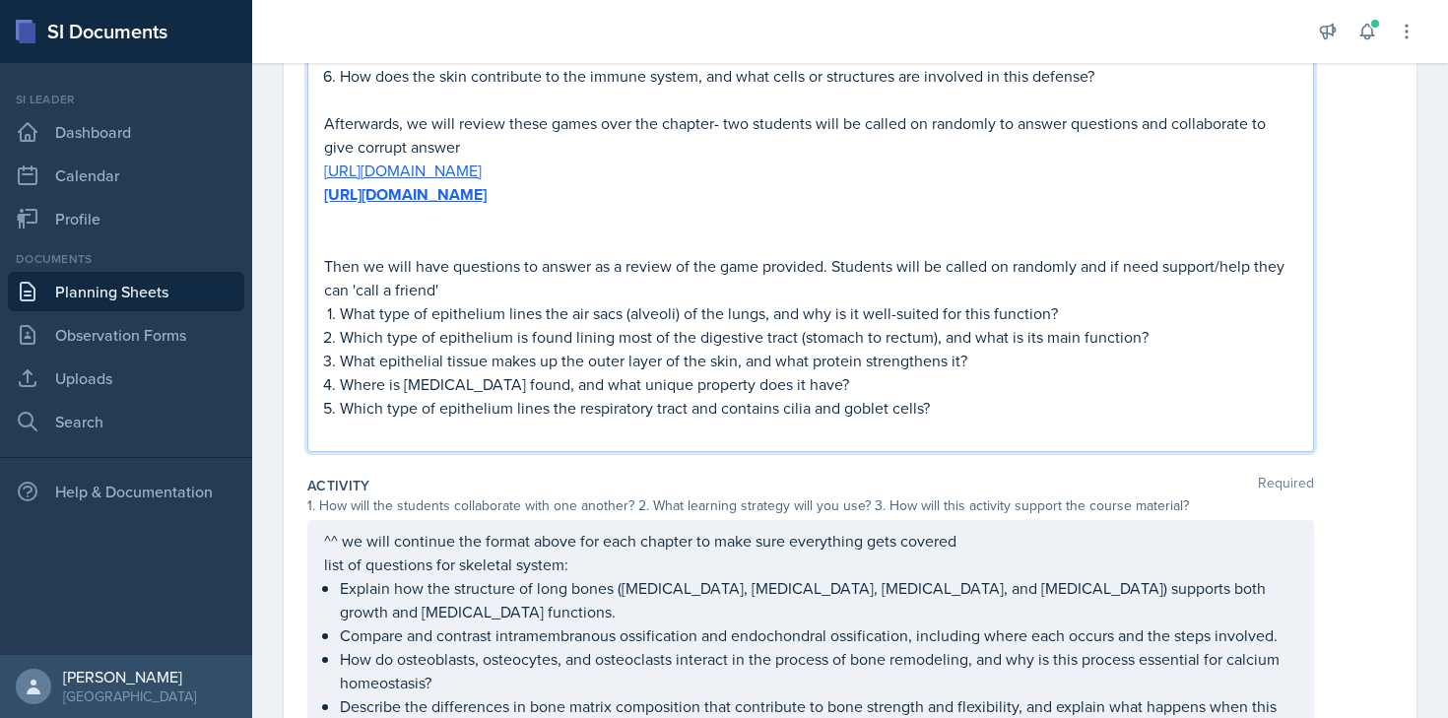
click at [464, 319] on p "What type of epithelium lines the air sacs (alveoli) of the lungs, and why is i…" at bounding box center [818, 313] width 957 height 24
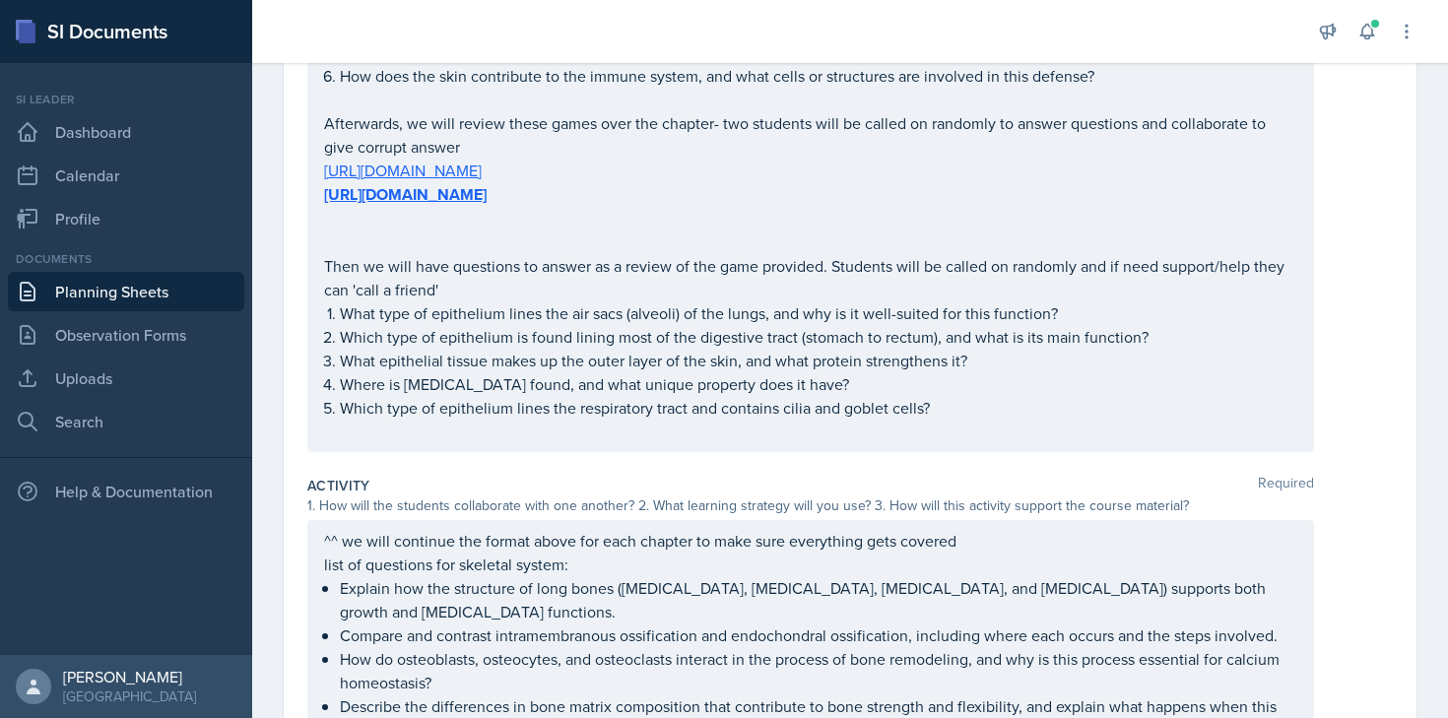
drag, startPoint x: 322, startPoint y: 314, endPoint x: 950, endPoint y: 433, distance: 639.5
click at [959, 433] on div "THIS IS A MAJOR REVIEW- starting with integumentary system. I will go over the …" at bounding box center [810, 153] width 1006 height 597
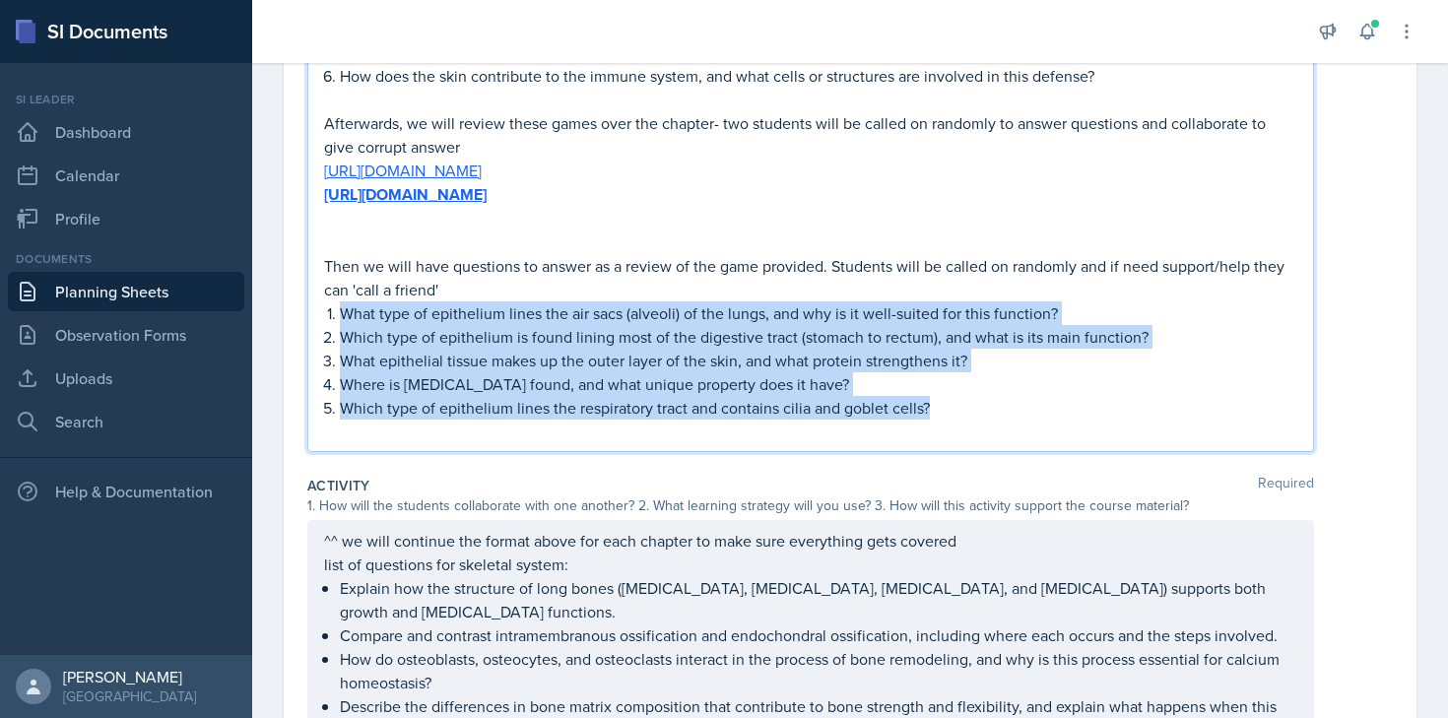
drag, startPoint x: 326, startPoint y: 310, endPoint x: 943, endPoint y: 413, distance: 625.9
click at [943, 413] on ol "What type of epithelium lines the air sacs (alveoli) of the lungs, and why is i…" at bounding box center [818, 360] width 957 height 118
copy ol "What type of epithelium lines the air sacs (alveoli) of the lungs, and why is i…"
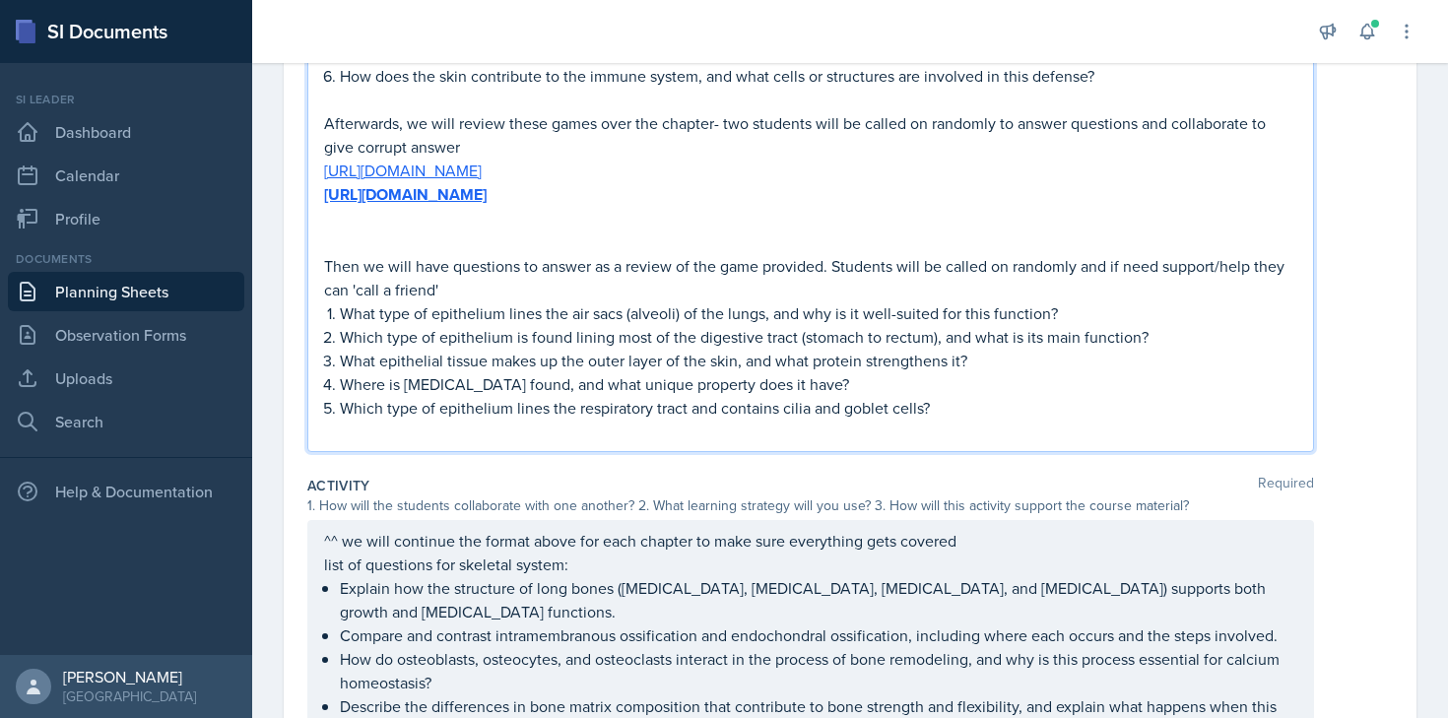
click at [574, 422] on p at bounding box center [810, 432] width 973 height 24
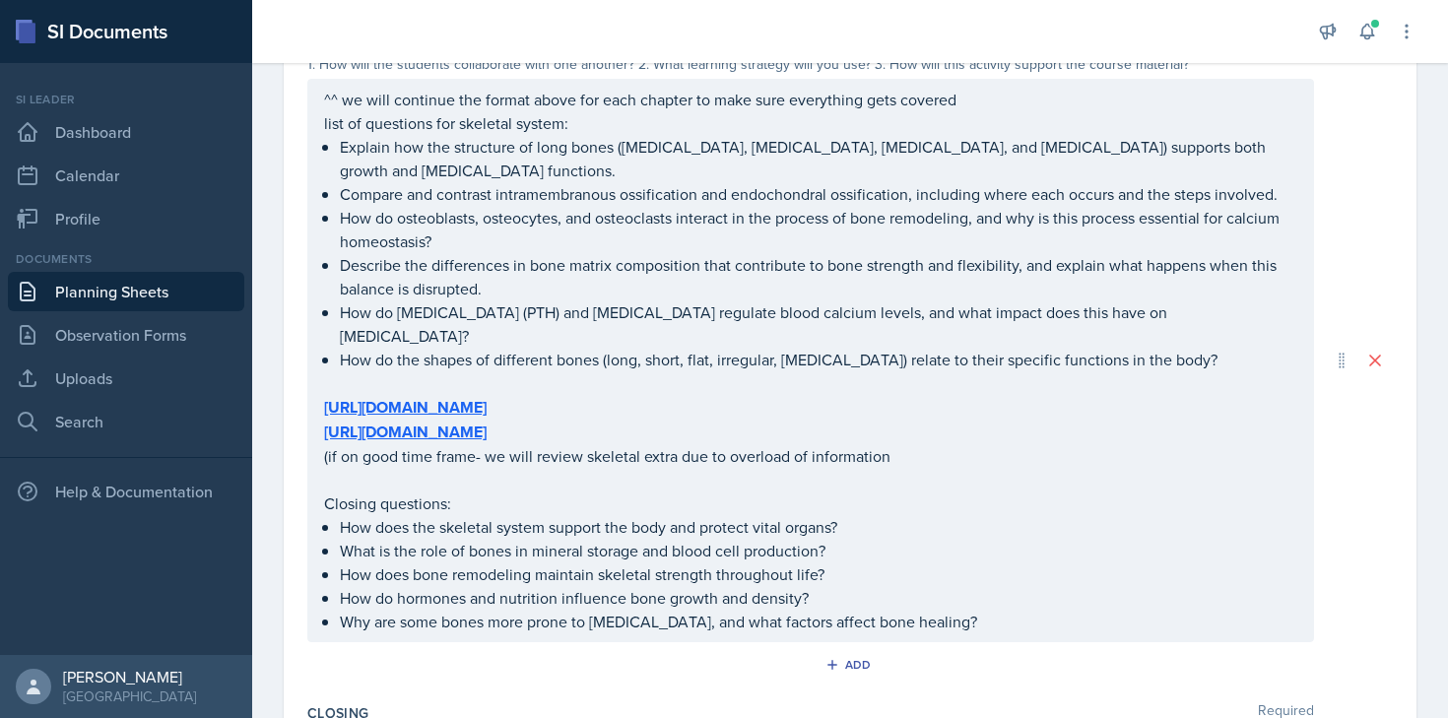
click at [440, 224] on p "How do osteoblasts, osteocytes, and osteoclasts interact in the process of bone…" at bounding box center [818, 229] width 957 height 47
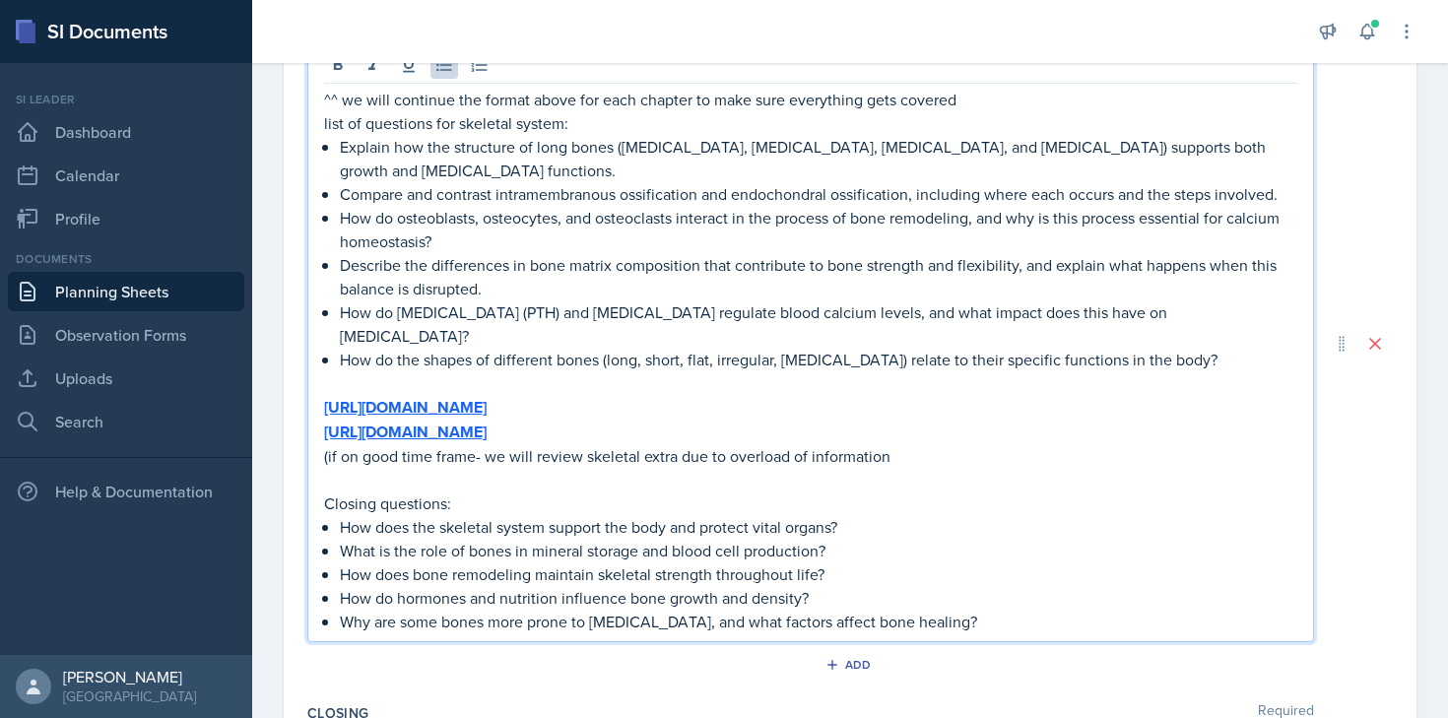
click at [338, 145] on div "^^ we will continue the format above for each chapter to make sure everything g…" at bounding box center [810, 361] width 973 height 546
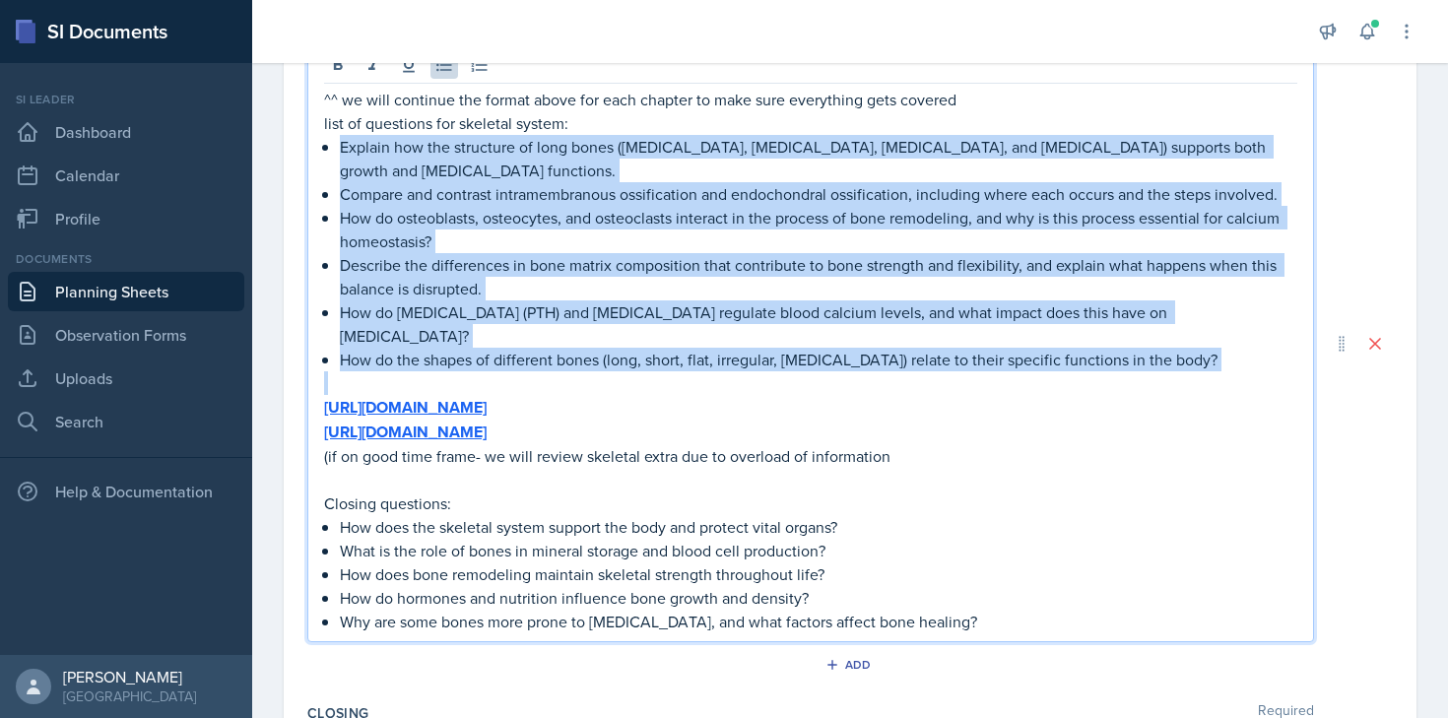
drag, startPoint x: 338, startPoint y: 145, endPoint x: 1183, endPoint y: 345, distance: 868.3
click at [1183, 345] on div "^^ we will continue the format above for each chapter to make sure everything g…" at bounding box center [810, 361] width 973 height 546
copy ul "Explain how the structure of long bones ([MEDICAL_DATA], [MEDICAL_DATA], [MEDIC…"
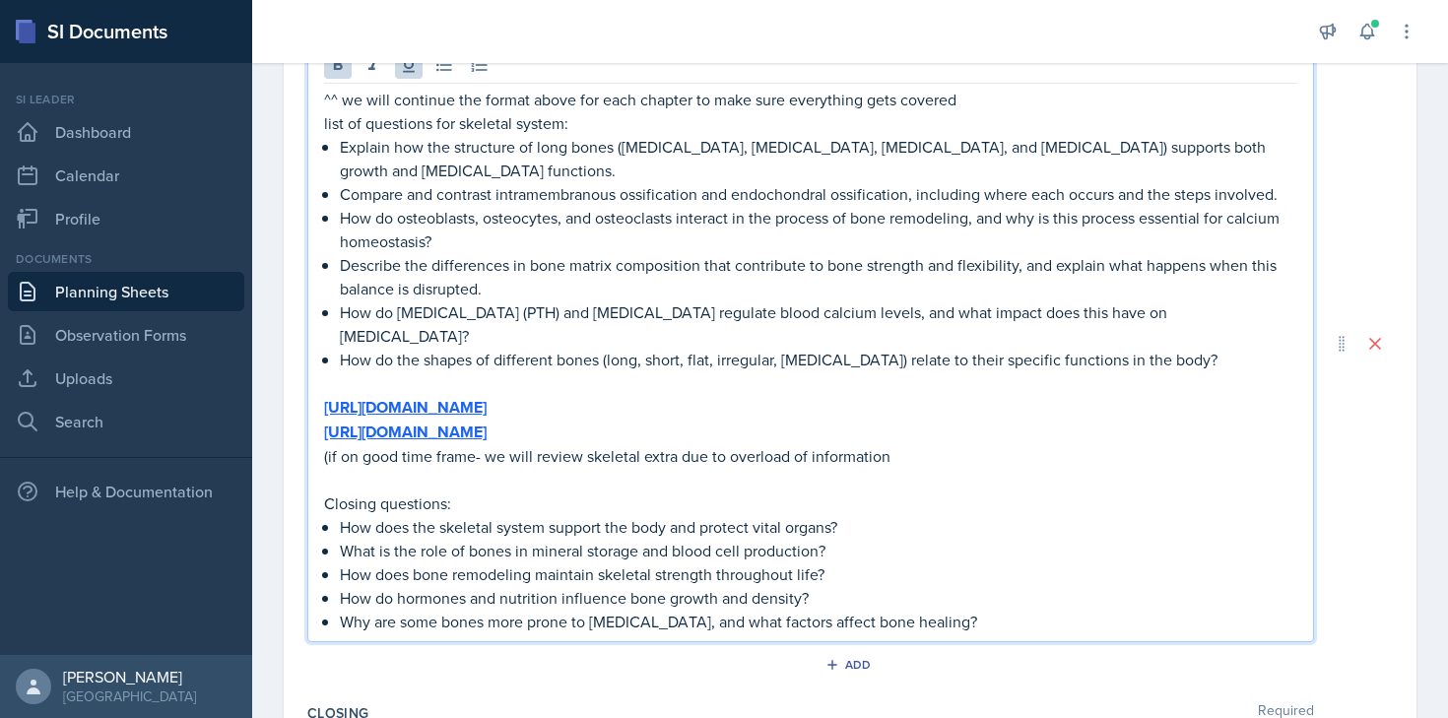
click at [665, 420] on p "[URL][DOMAIN_NAME]" at bounding box center [810, 432] width 973 height 25
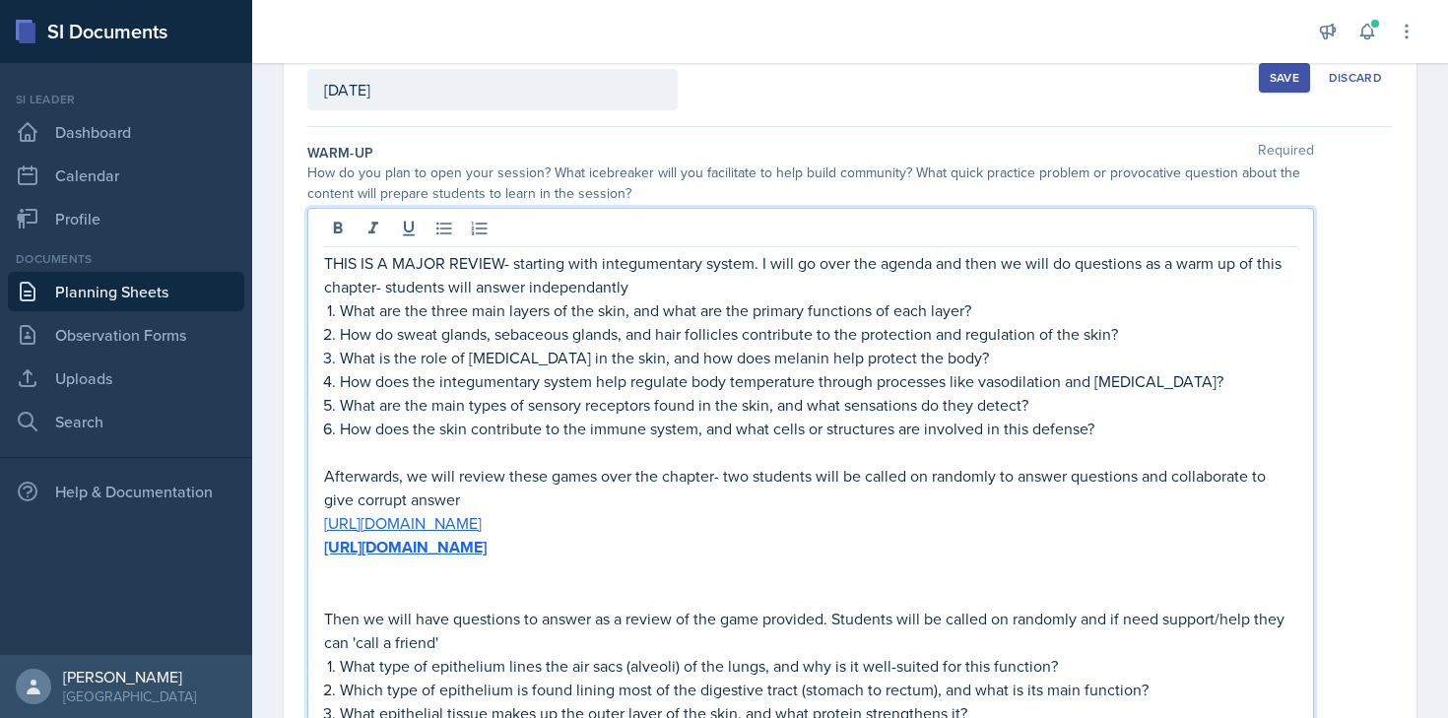
scroll to position [160, 0]
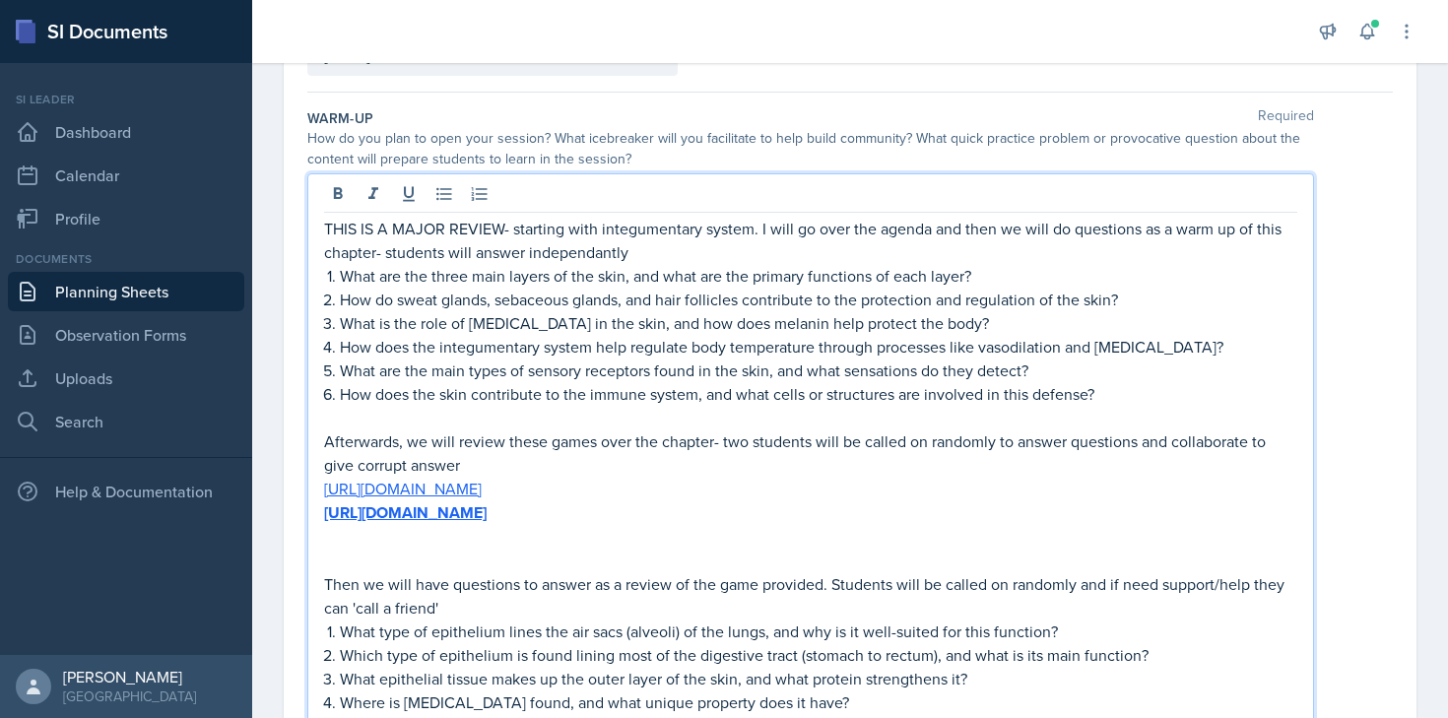
click at [330, 224] on p "THIS IS A MAJOR REVIEW- starting with integumentary system. I will go over the …" at bounding box center [810, 240] width 973 height 47
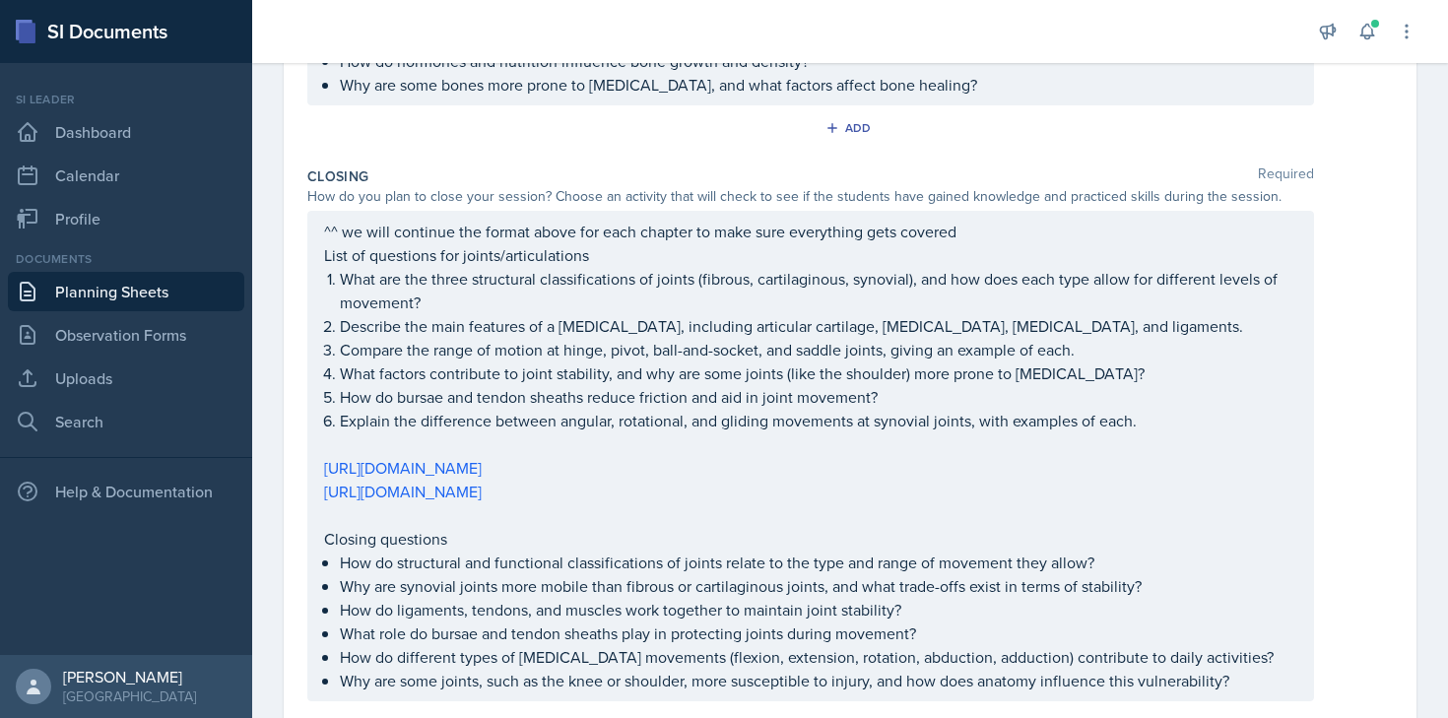
scroll to position [1601, 0]
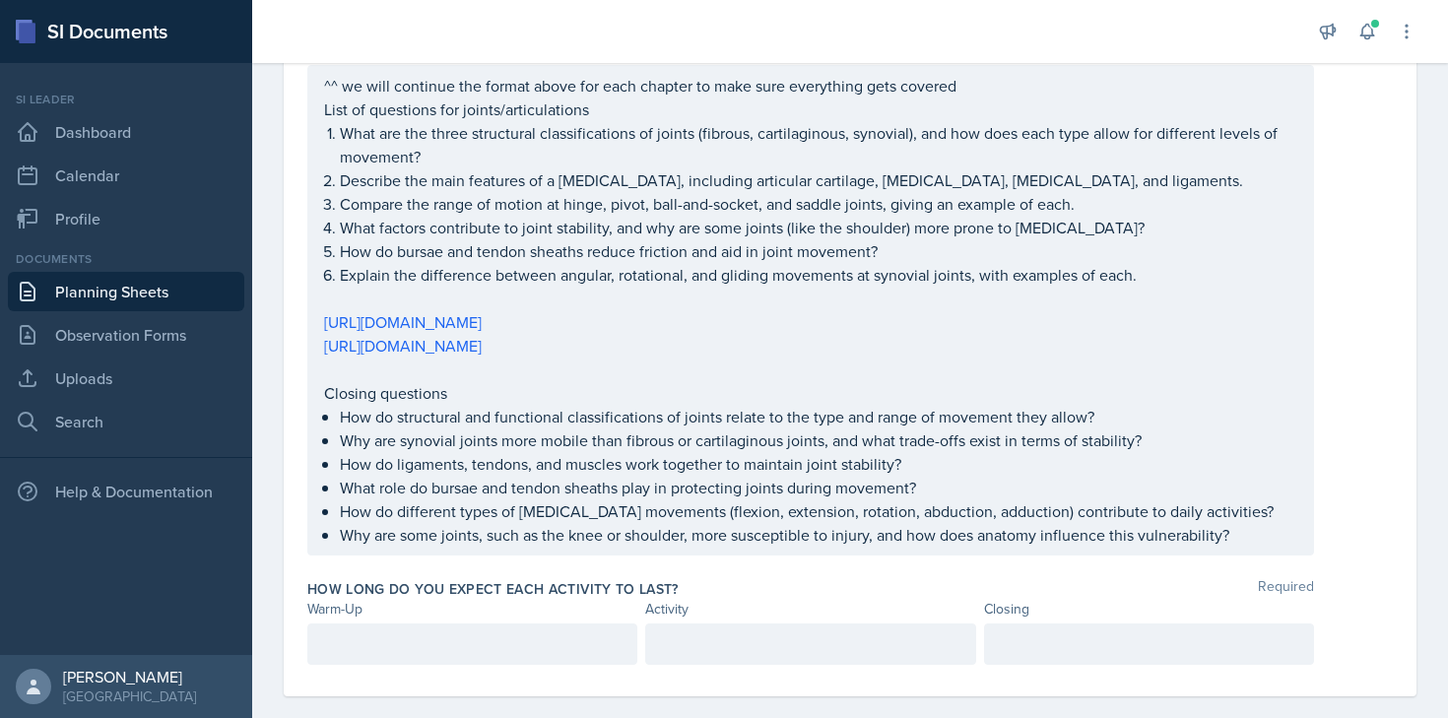
drag, startPoint x: 326, startPoint y: 226, endPoint x: 1227, endPoint y: 509, distance: 944.7
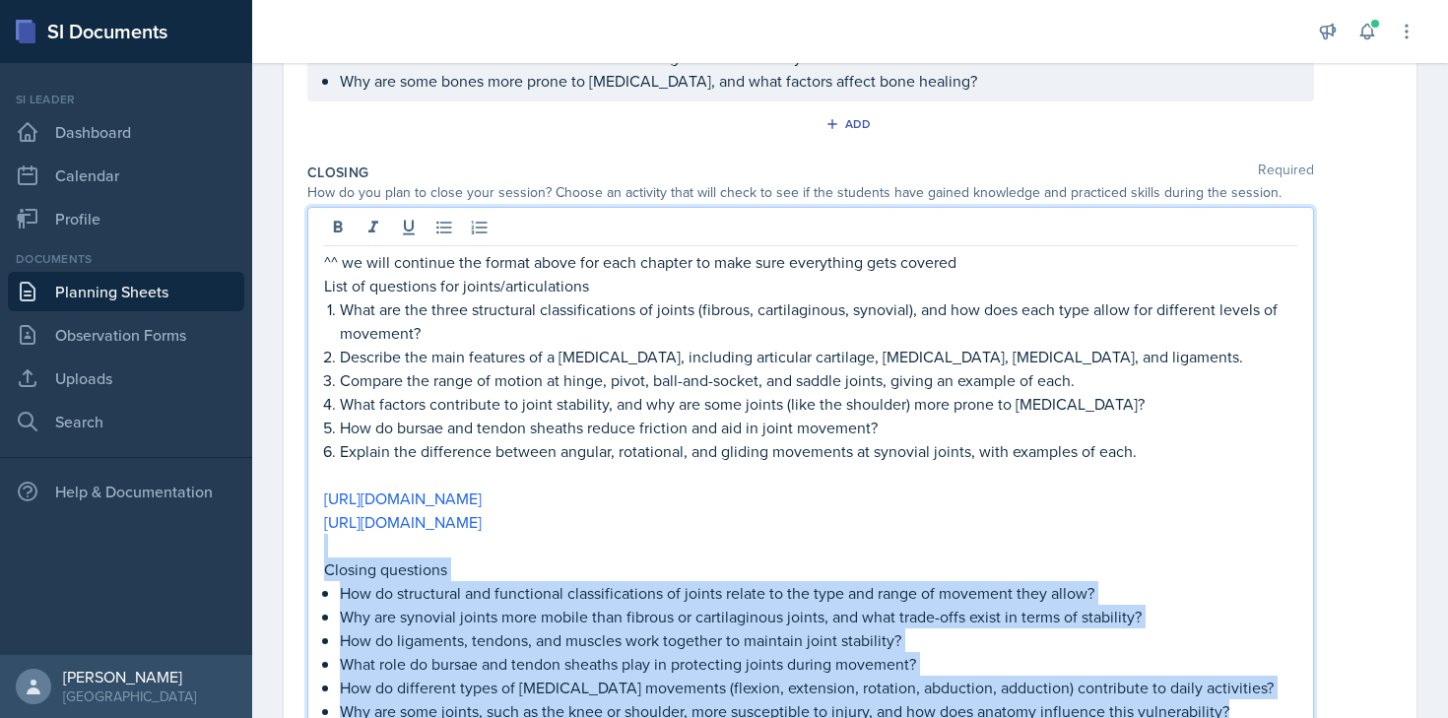
scroll to position [1516, 0]
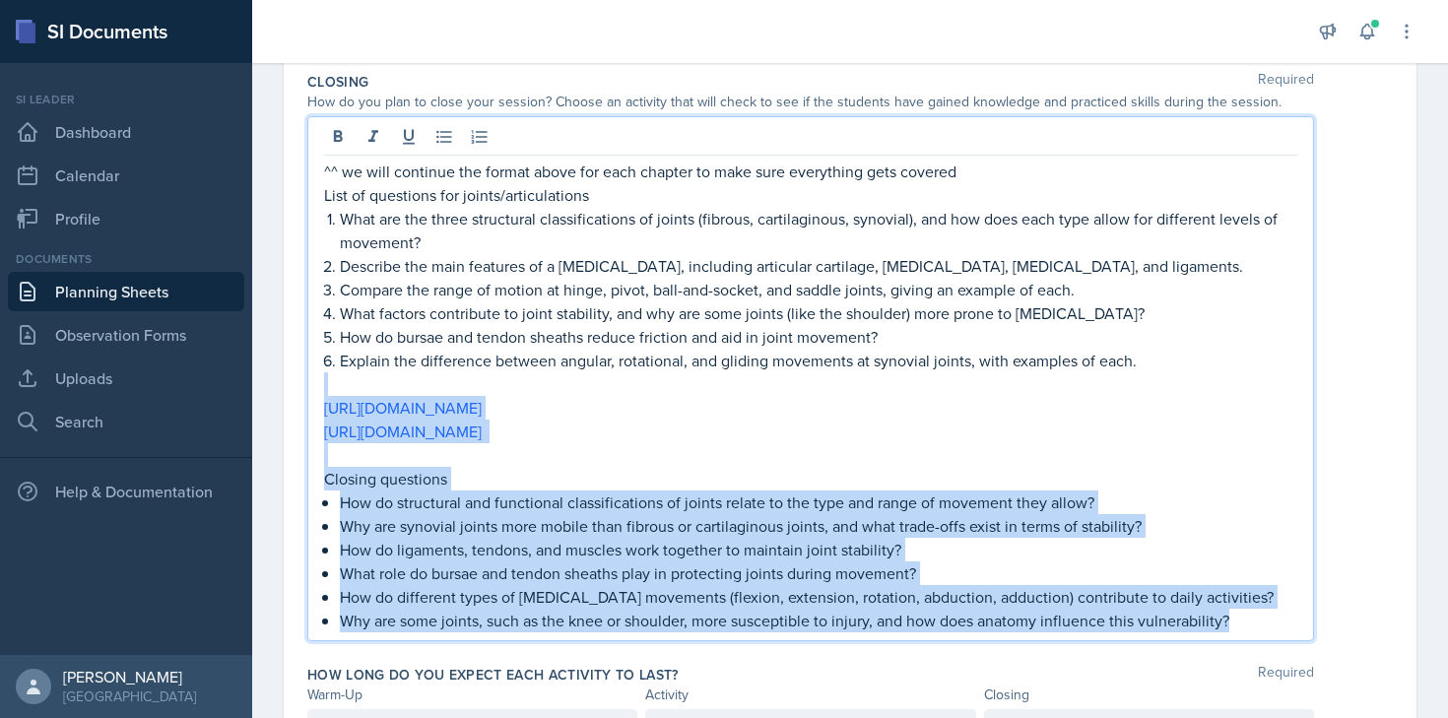
drag, startPoint x: 1230, startPoint y: 511, endPoint x: 641, endPoint y: 347, distance: 611.5
click at [641, 347] on div "^^ we will continue the format above for each chapter to make sure everything g…" at bounding box center [810, 396] width 973 height 473
click at [641, 372] on p at bounding box center [810, 384] width 973 height 24
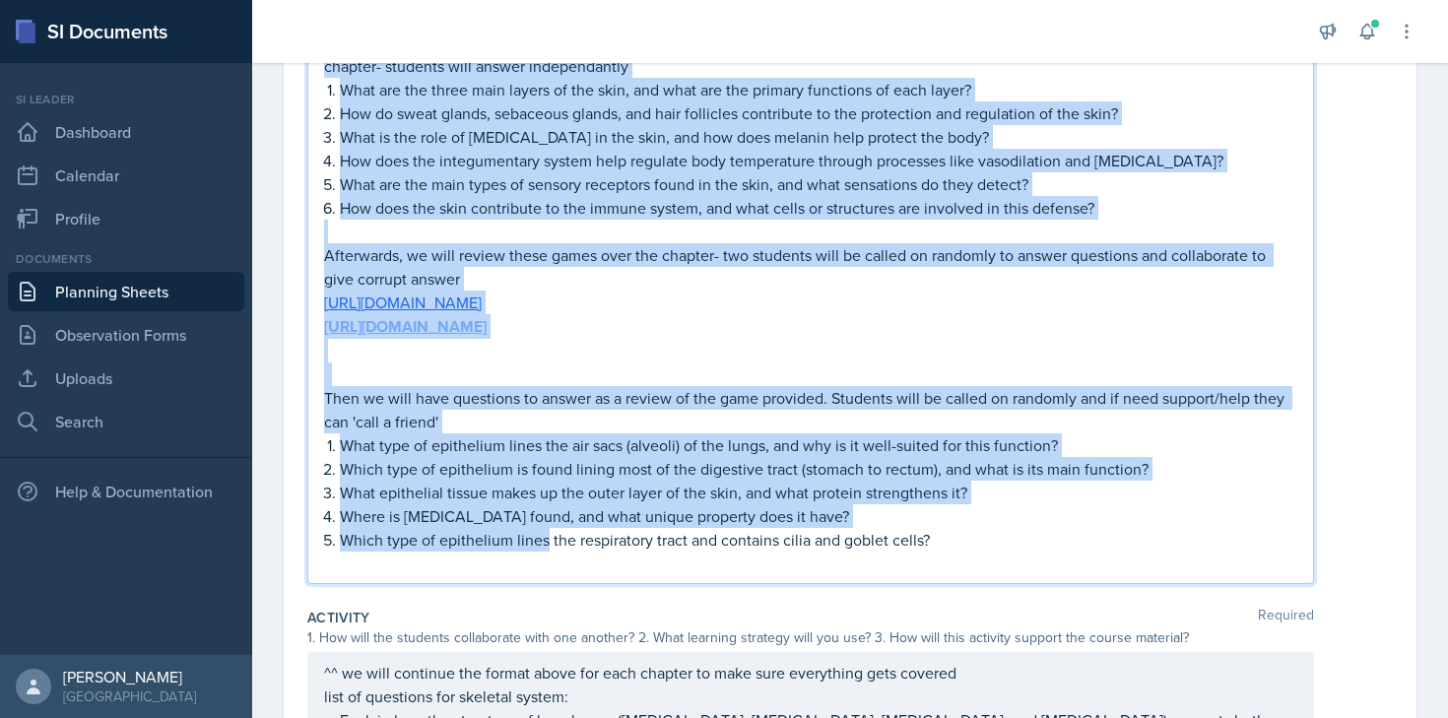
scroll to position [358, 0]
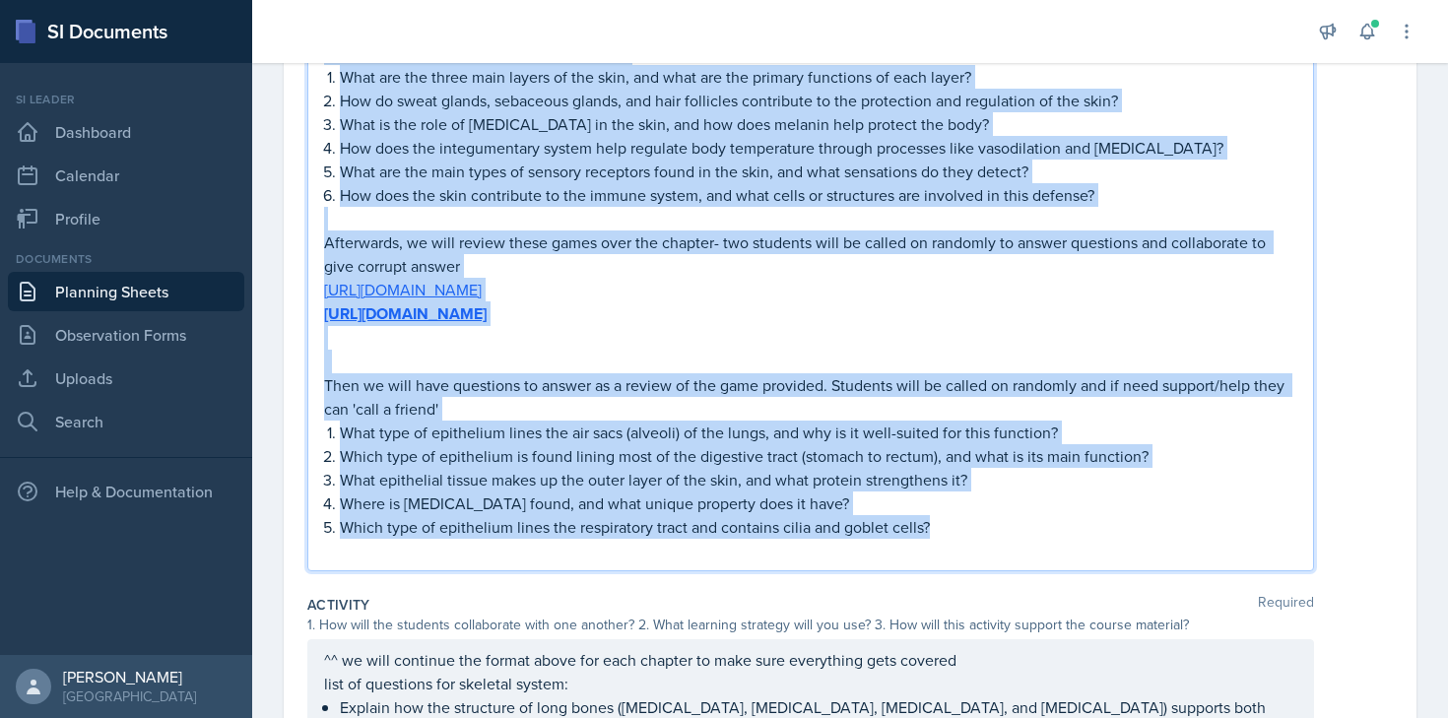
drag, startPoint x: 325, startPoint y: 357, endPoint x: 974, endPoint y: 520, distance: 669.3
click at [974, 520] on div "THIS IS A MAJOR REVIEW- starting with integumentary system. I will go over the …" at bounding box center [810, 290] width 973 height 545
copy div "THIS IS A MAJOR REVIEW- starting with integumentary system. I will go over the …"
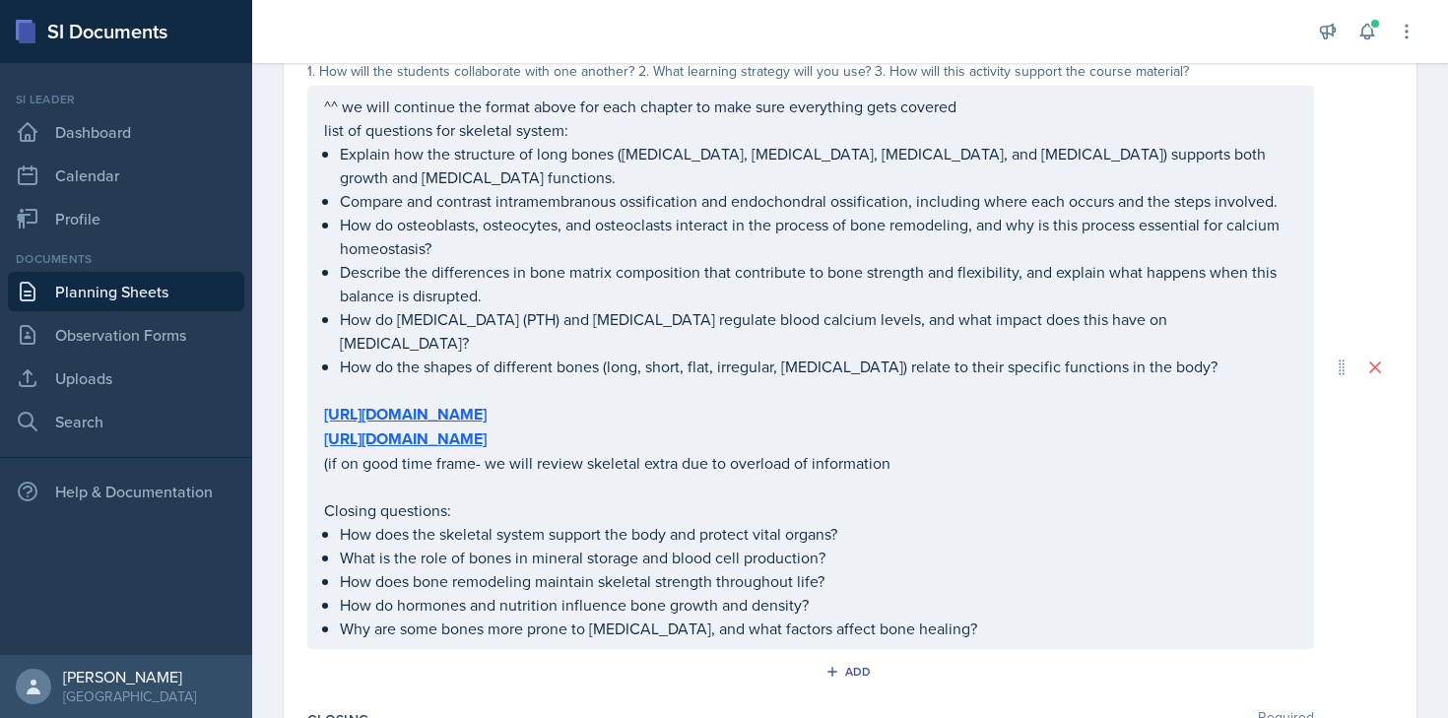
click at [610, 313] on p "How do [MEDICAL_DATA] (PTH) and [MEDICAL_DATA] regulate blood calcium levels, a…" at bounding box center [818, 330] width 957 height 47
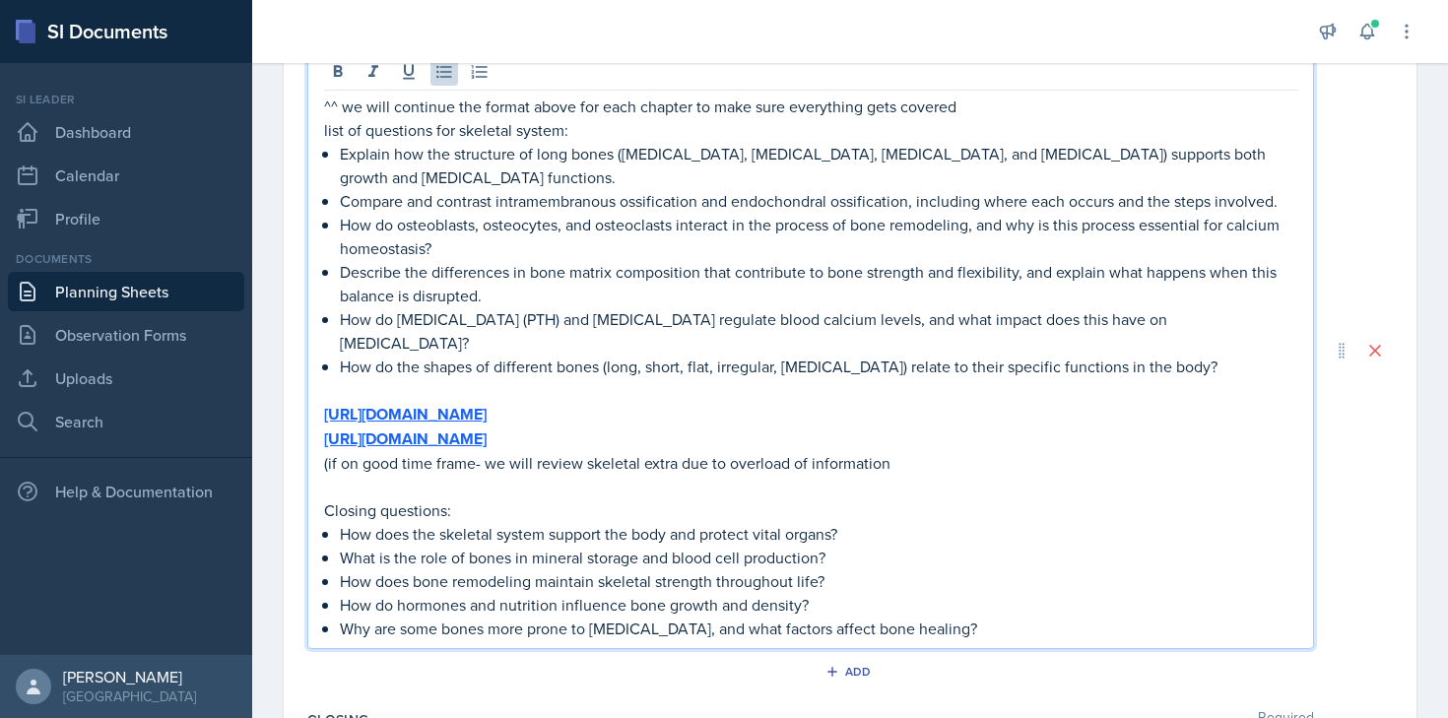
scroll to position [912, 0]
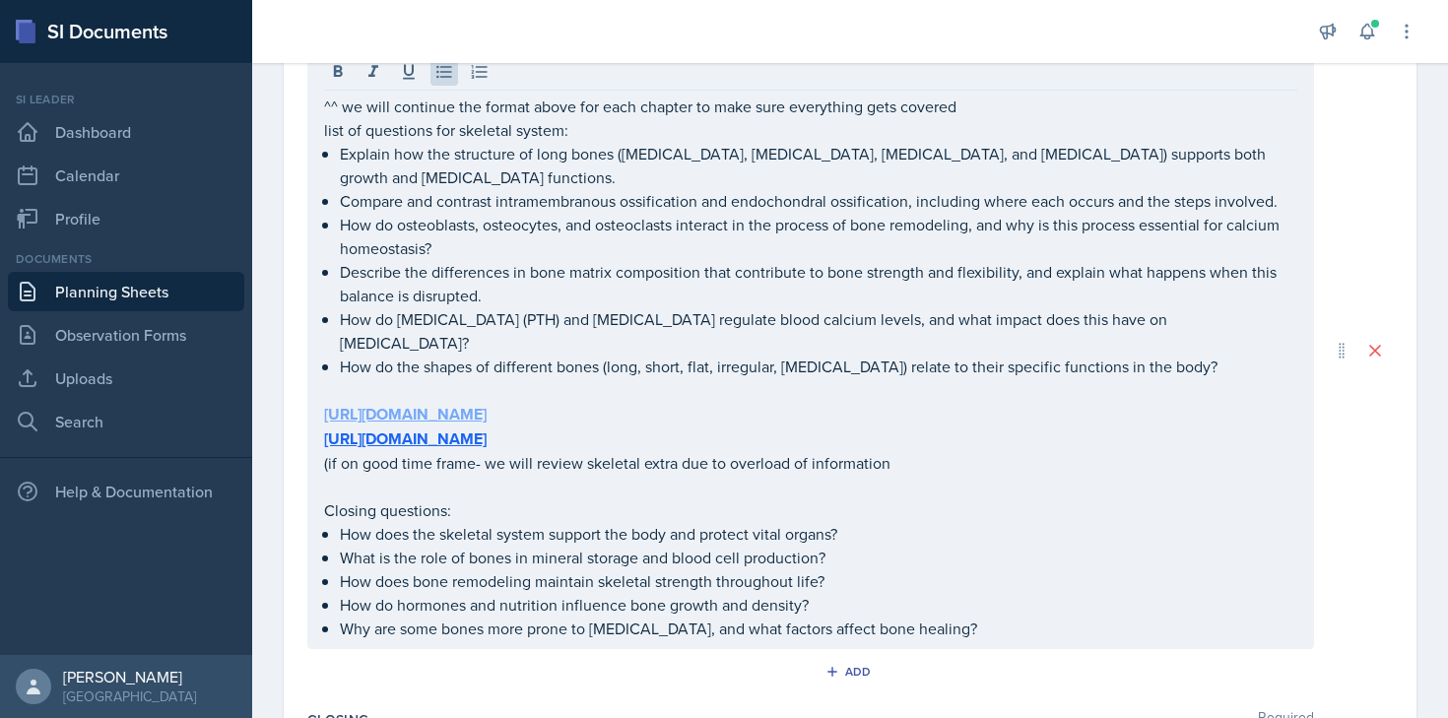
drag, startPoint x: 321, startPoint y: 130, endPoint x: 600, endPoint y: 390, distance: 381.1
click at [600, 390] on div "^^ we will continue the format above for each chapter to make sure everything g…" at bounding box center [810, 350] width 1006 height 598
drag, startPoint x: 322, startPoint y: 131, endPoint x: 496, endPoint y: 239, distance: 205.2
click at [496, 239] on div "^^ we will continue the format above for each chapter to make sure everything g…" at bounding box center [810, 350] width 1006 height 598
drag, startPoint x: 323, startPoint y: 129, endPoint x: 391, endPoint y: 161, distance: 74.9
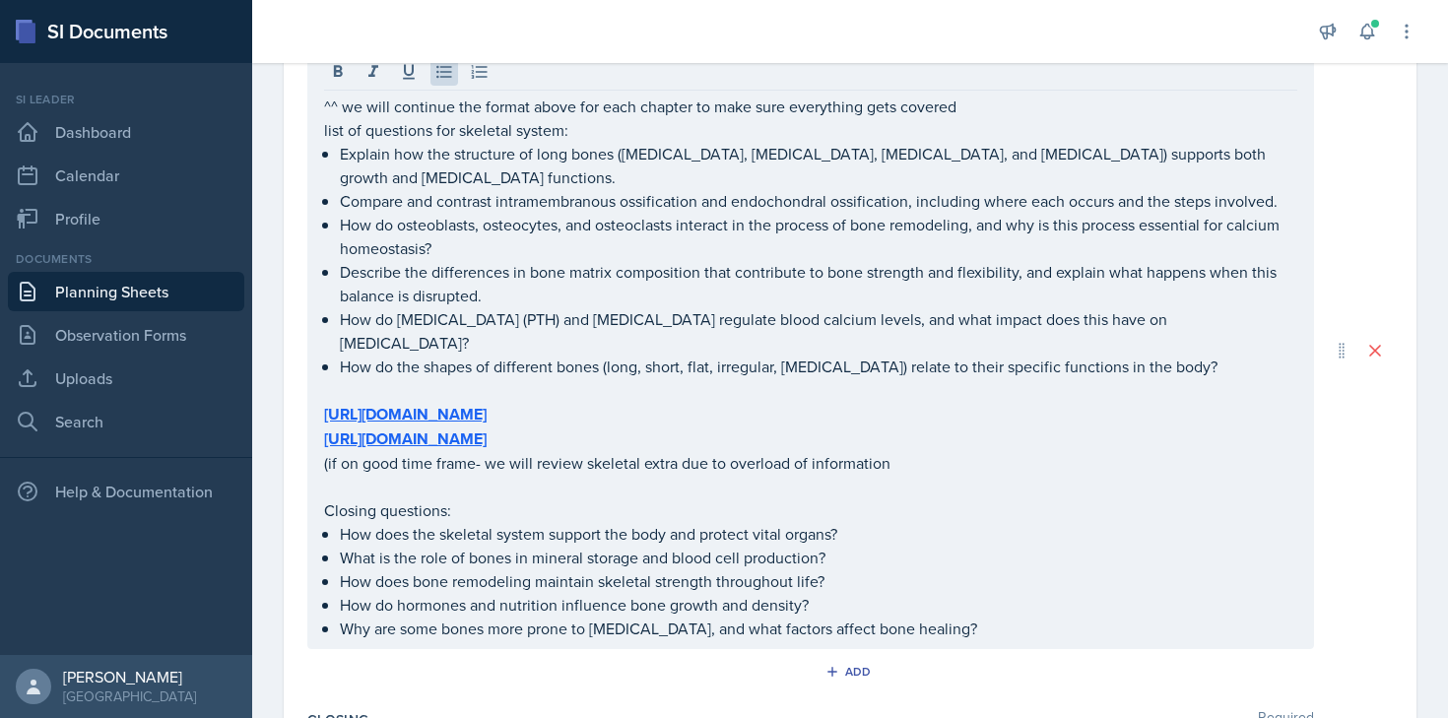
click at [391, 161] on div "^^ we will continue the format above for each chapter to make sure everything g…" at bounding box center [810, 350] width 1006 height 598
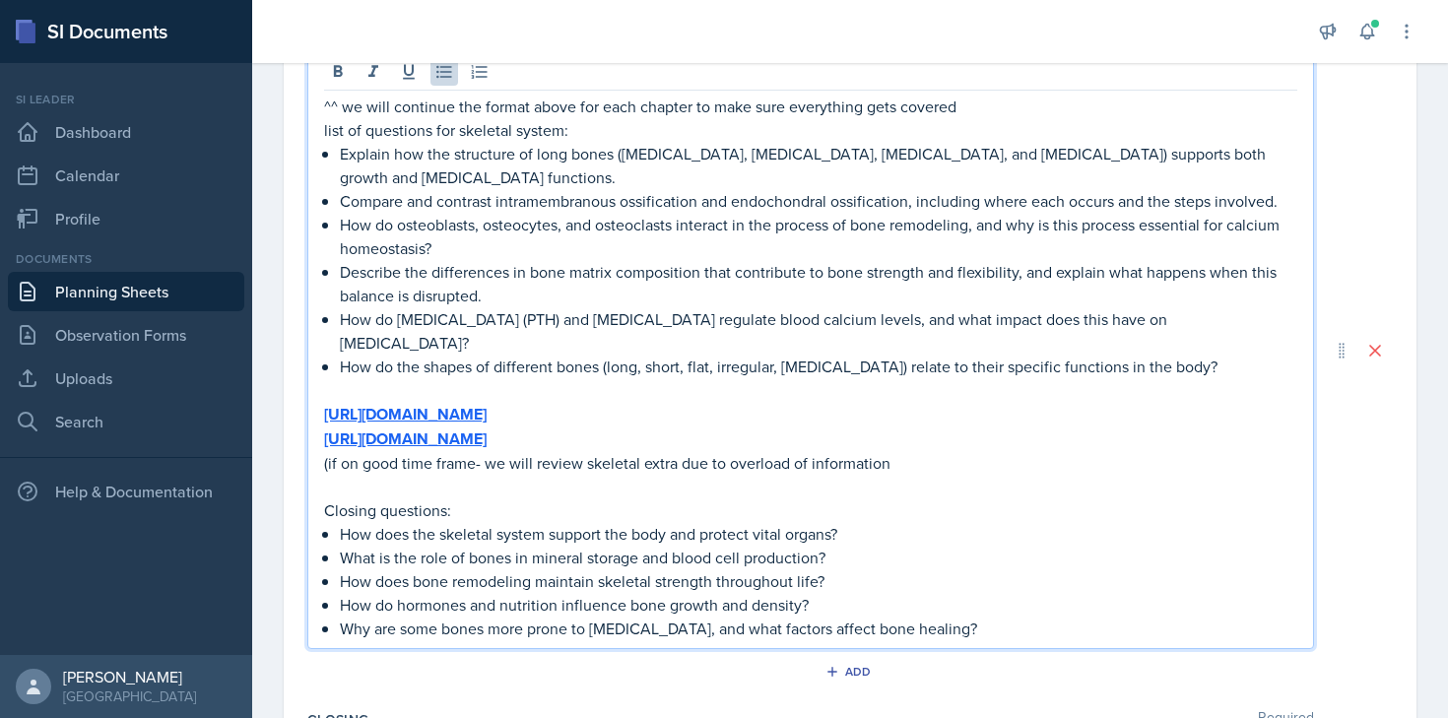
click at [334, 132] on p "list of questions for skeletal system:" at bounding box center [810, 130] width 973 height 24
click at [324, 130] on p "list of questions for skeletal system:" at bounding box center [810, 130] width 973 height 24
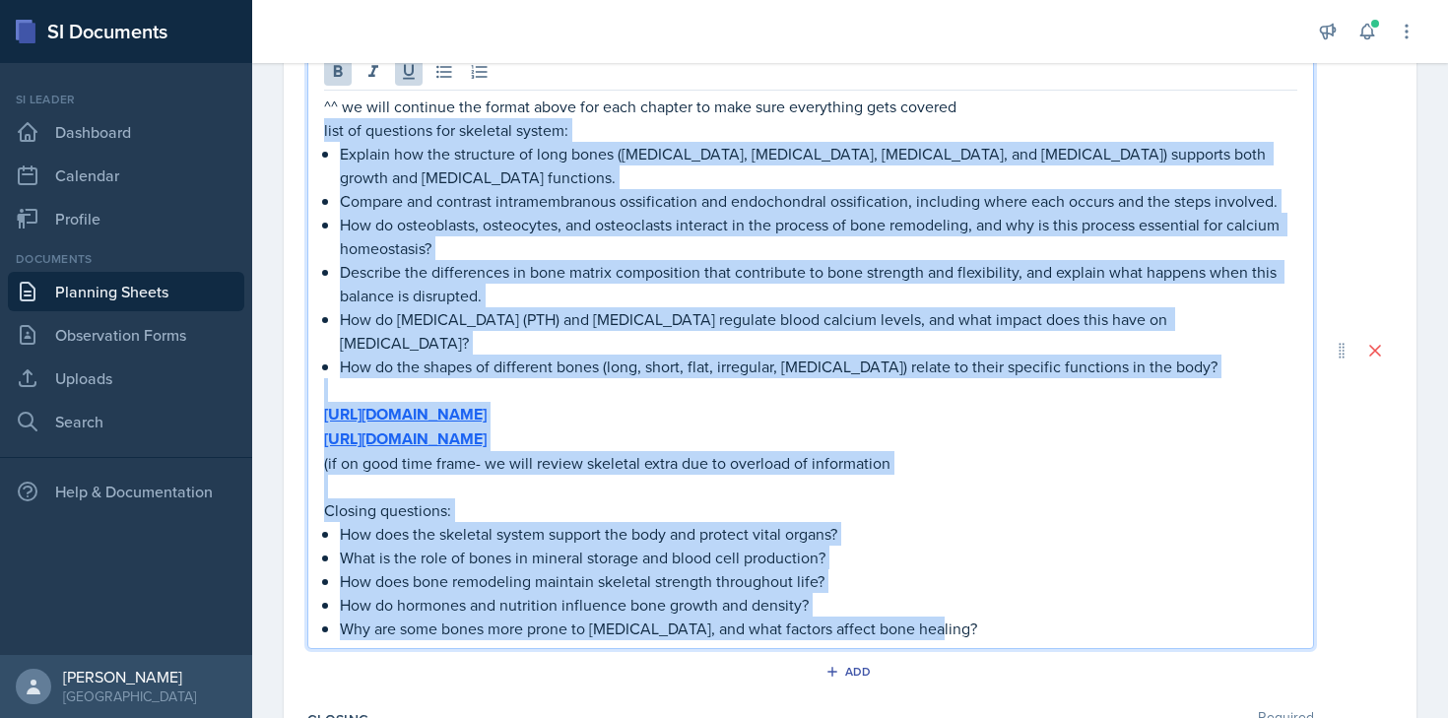
drag, startPoint x: 324, startPoint y: 130, endPoint x: 959, endPoint y: 613, distance: 797.7
click at [959, 613] on div "^^ we will continue the format above for each chapter to make sure everything g…" at bounding box center [810, 368] width 973 height 546
copy div "list of questions for skeletal system: Explain how the structure of long bones …"
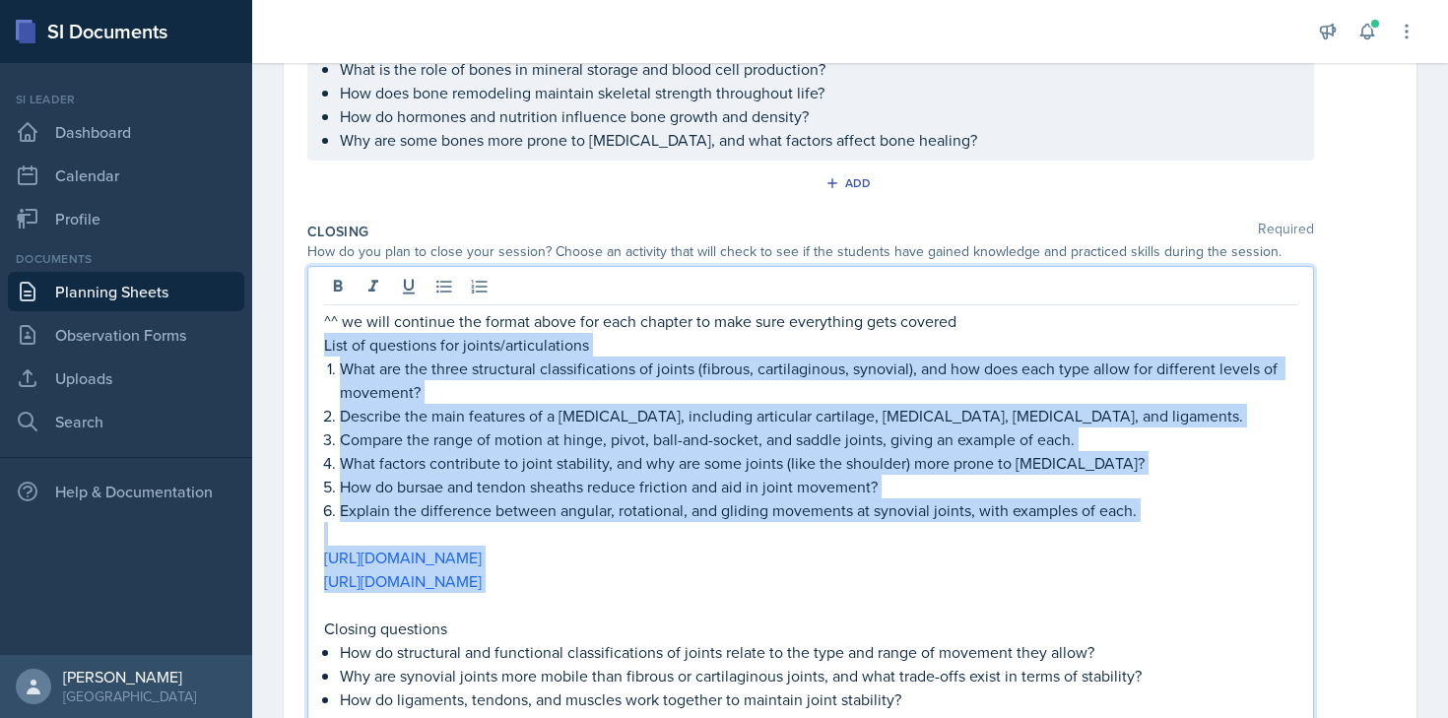
scroll to position [1636, 0]
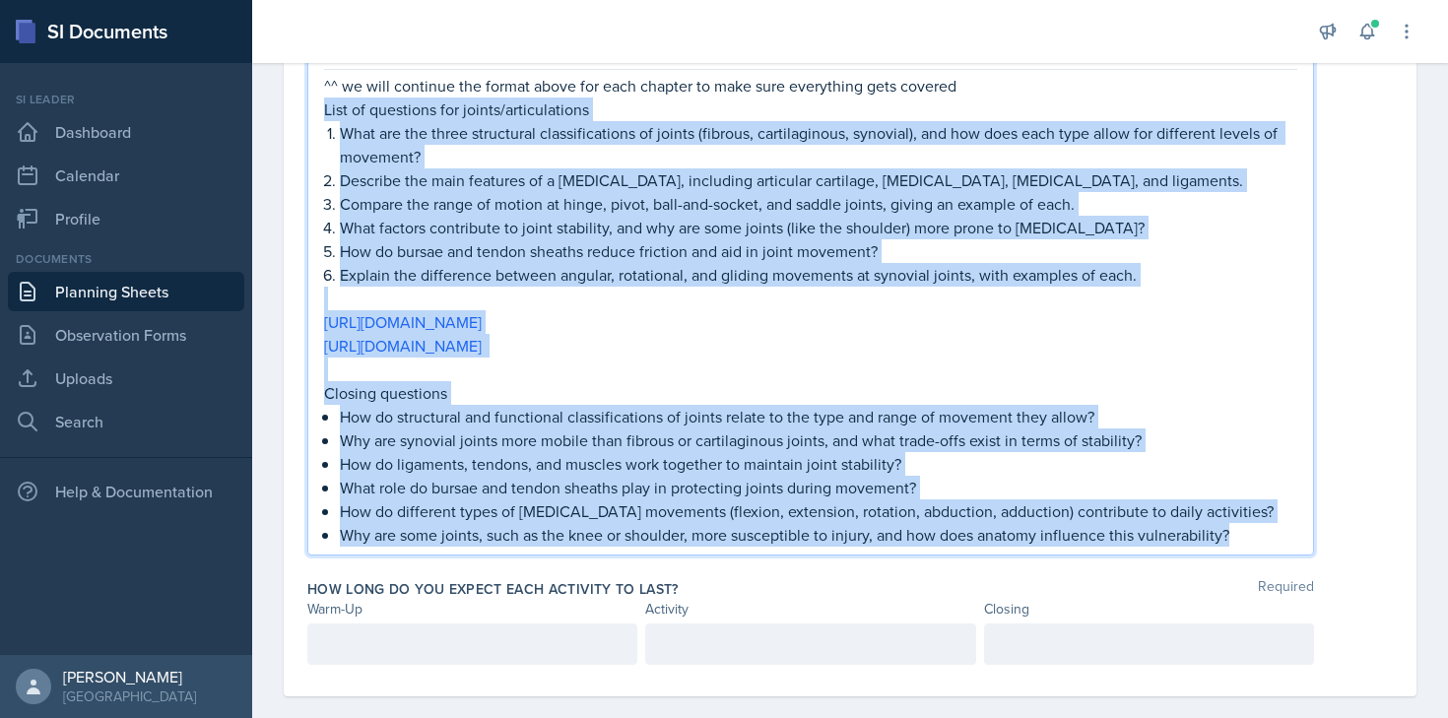
drag, startPoint x: 324, startPoint y: 320, endPoint x: 1289, endPoint y: 523, distance: 986.2
click at [1289, 523] on div "^^ we will continue the format above for each chapter to make sure everything g…" at bounding box center [810, 293] width 1006 height 525
copy div "List of questions for joints/articulations What are the three structural classi…"
click at [769, 357] on p at bounding box center [810, 369] width 973 height 24
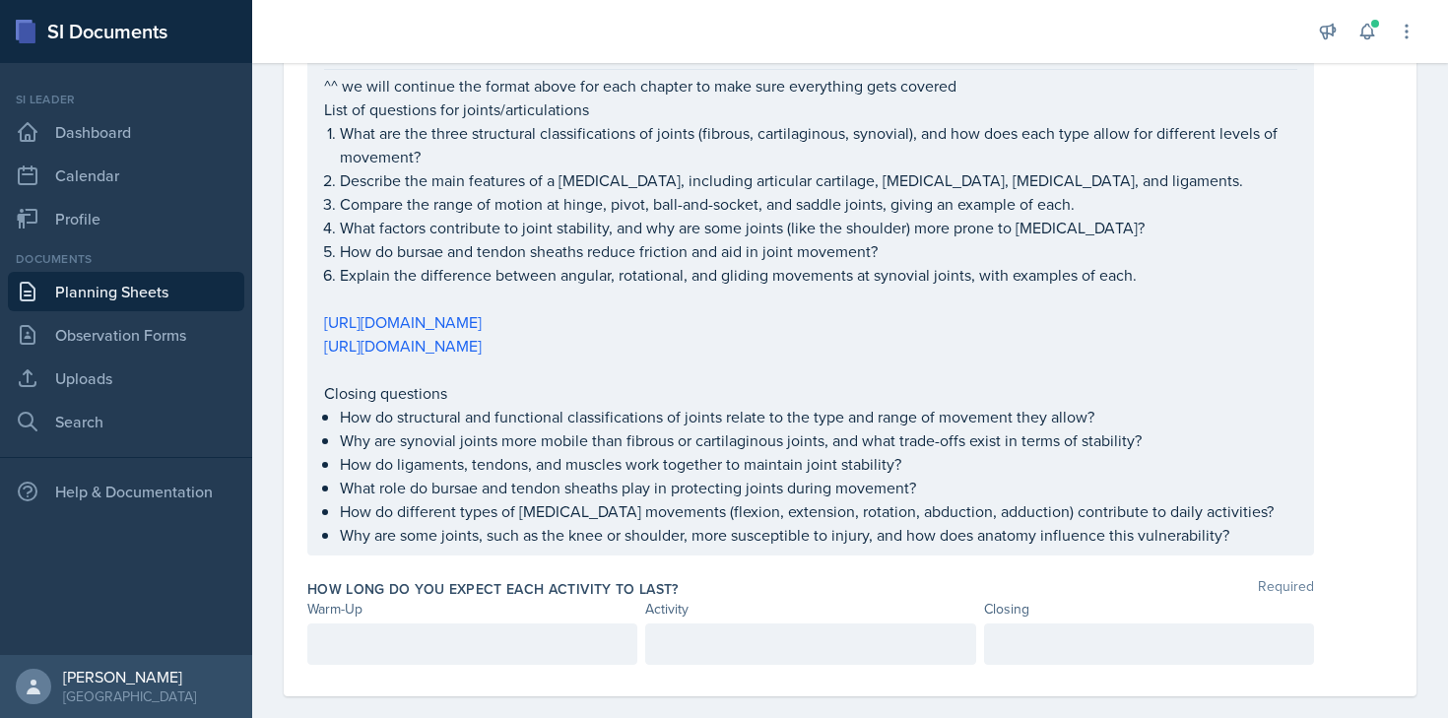
click at [524, 623] on div at bounding box center [472, 643] width 330 height 41
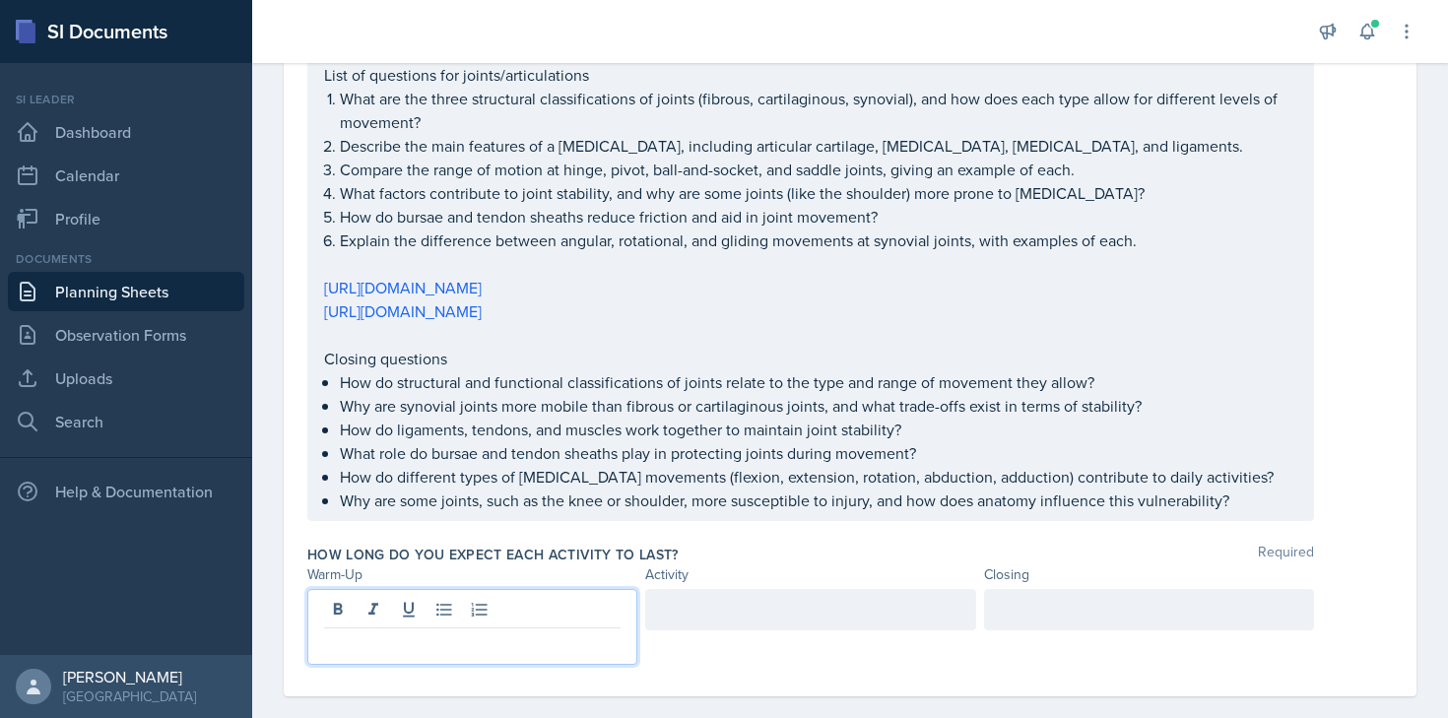
click at [781, 545] on div "How long do you expect each activity to last? Required" at bounding box center [849, 555] width 1085 height 20
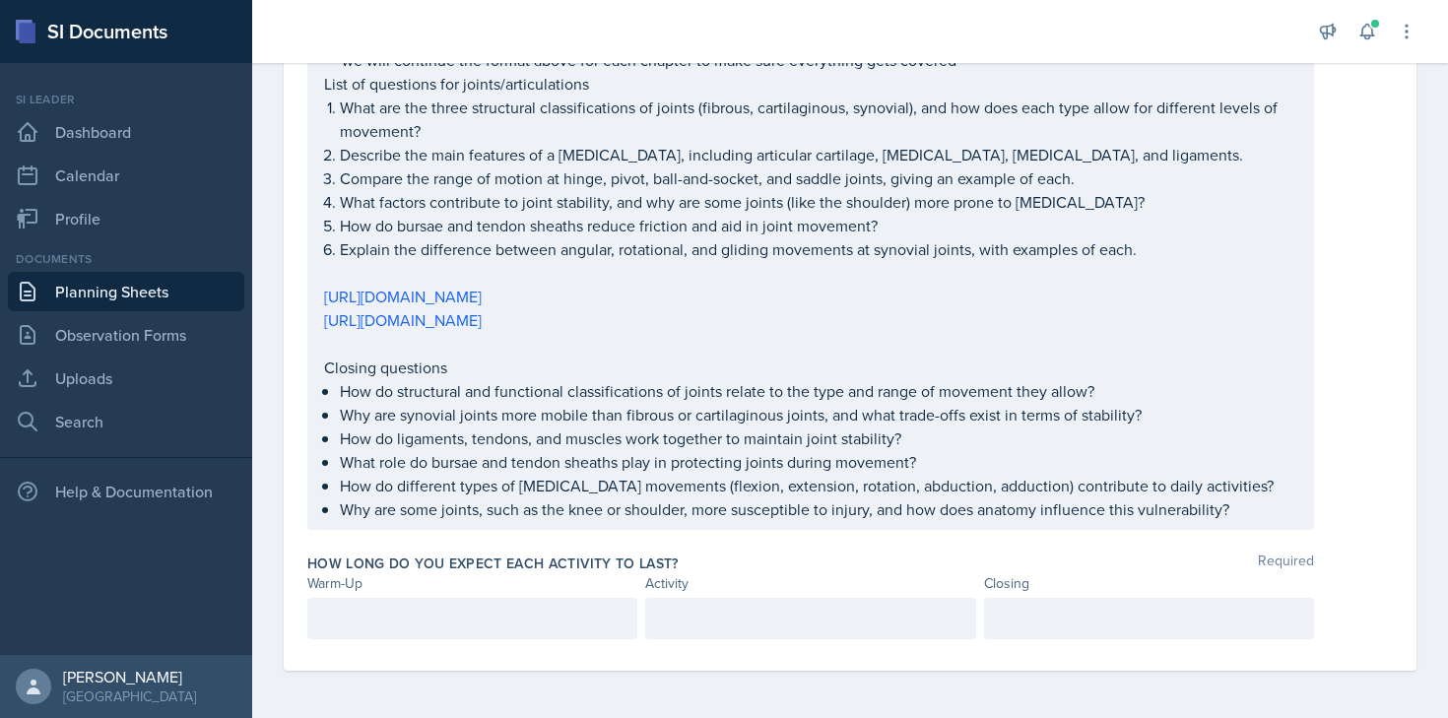
scroll to position [1567, 0]
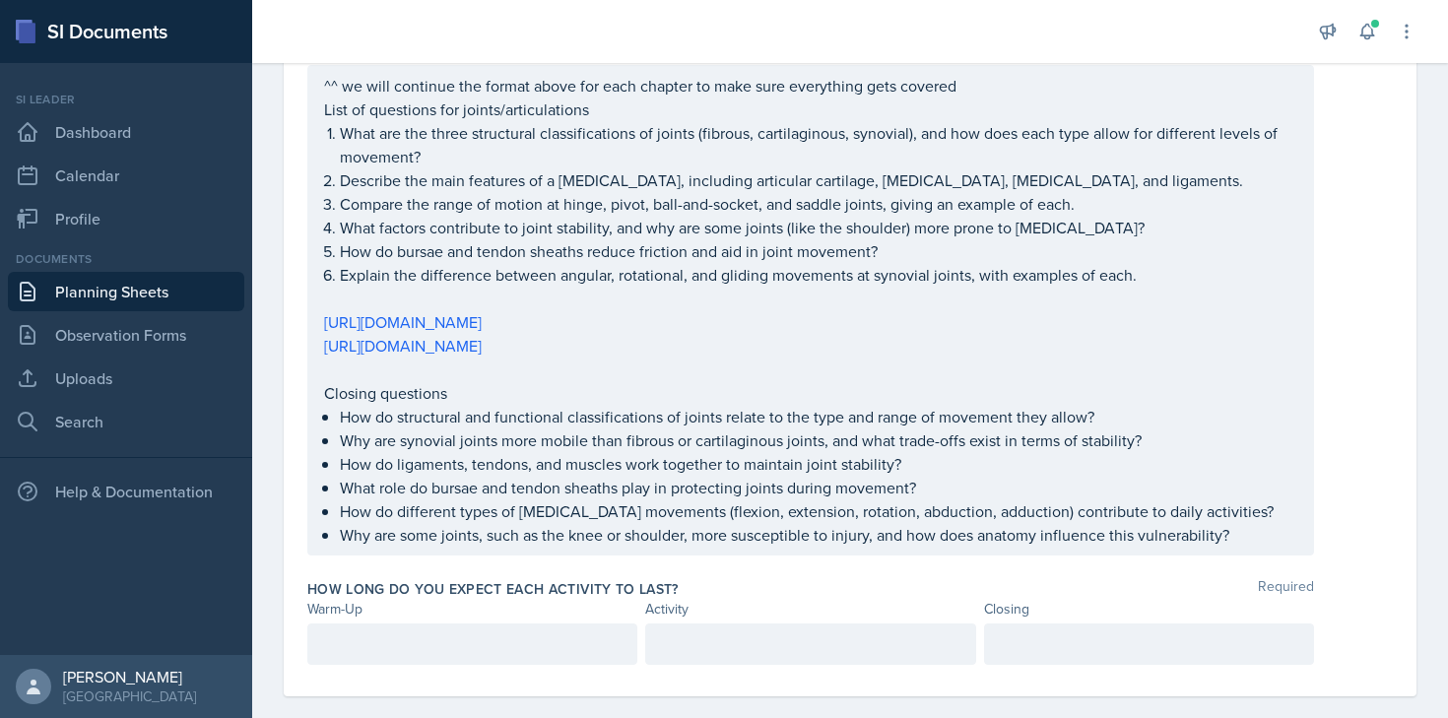
click at [357, 632] on p at bounding box center [472, 644] width 296 height 24
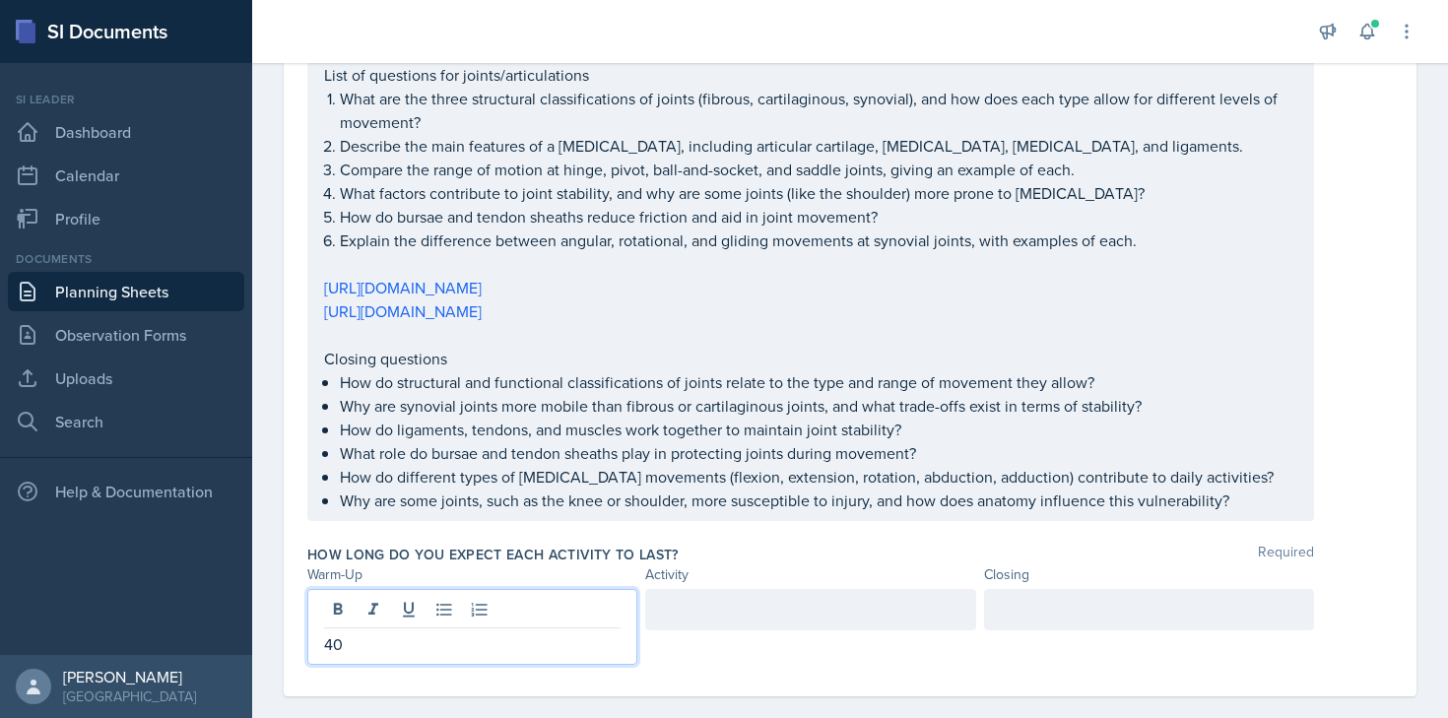
click at [722, 594] on div at bounding box center [810, 609] width 330 height 41
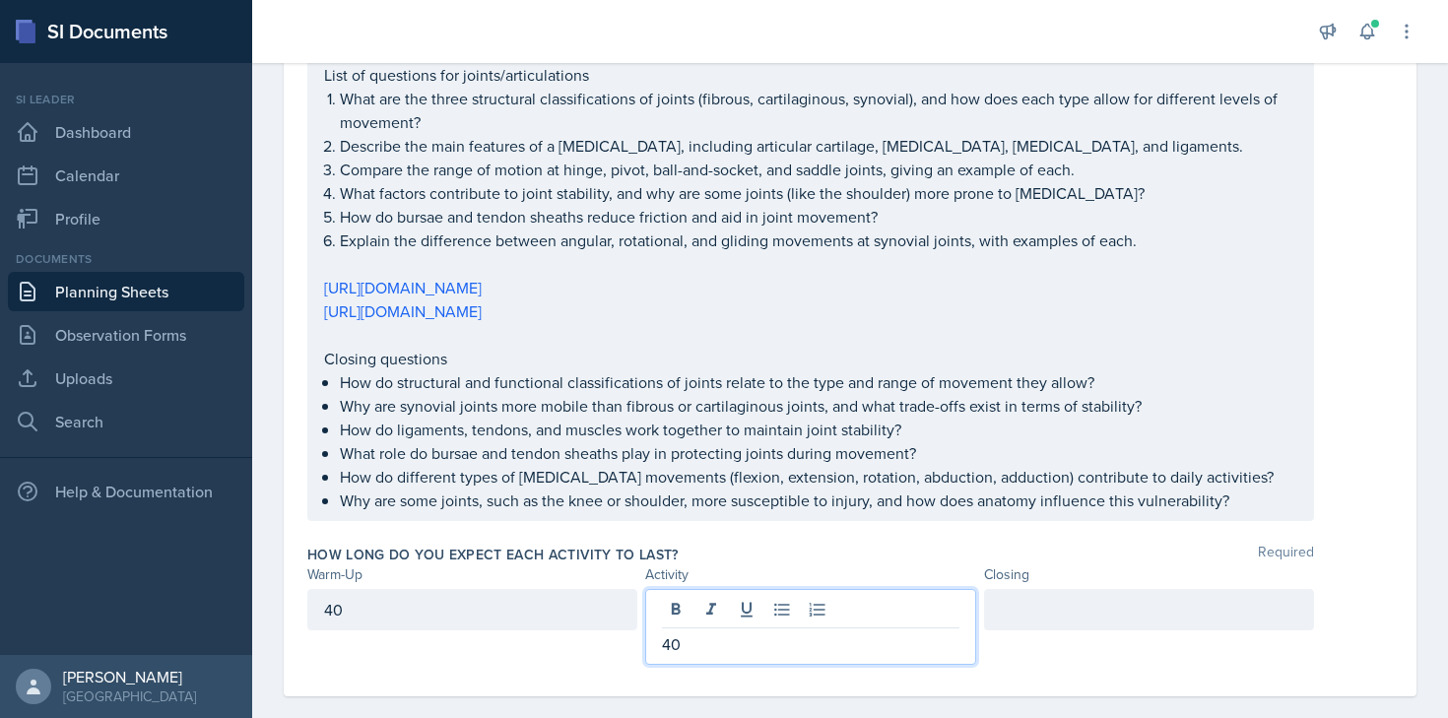
click at [1111, 589] on div at bounding box center [1149, 609] width 330 height 41
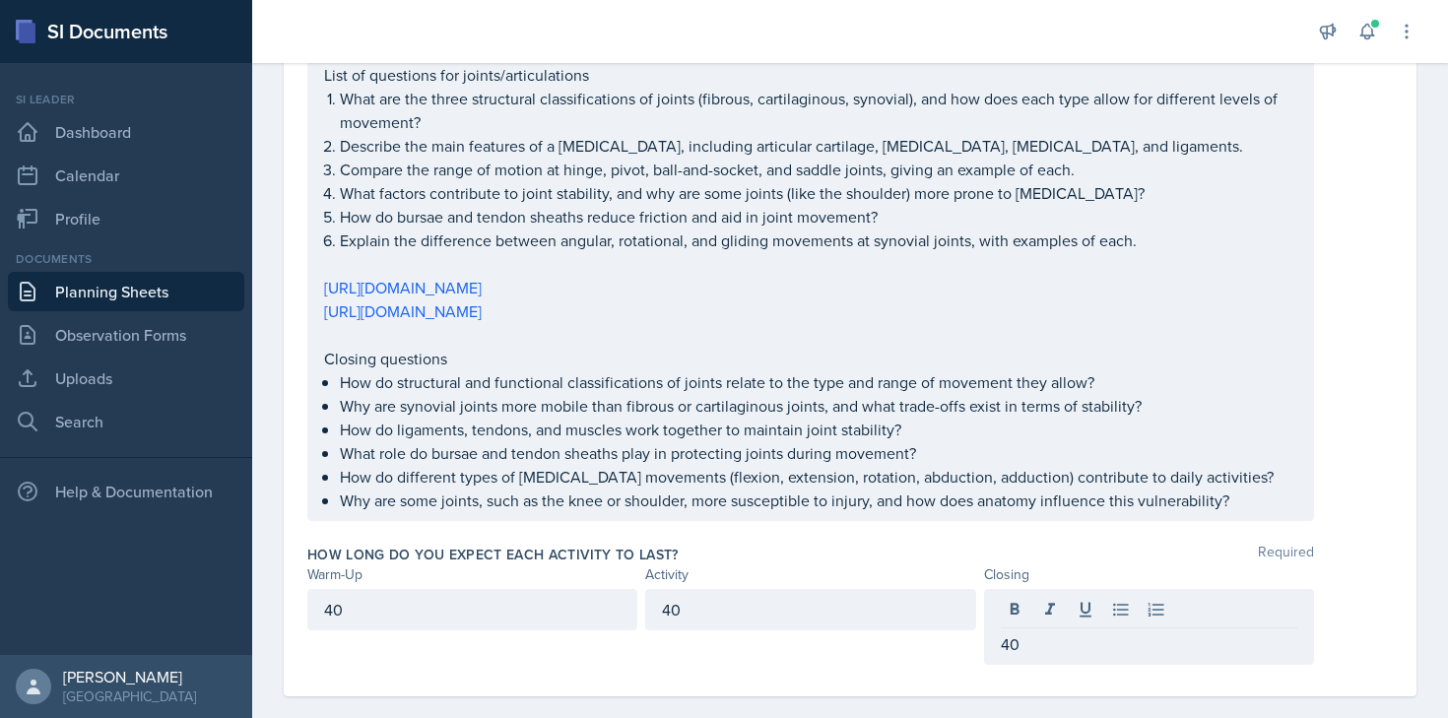
click at [1377, 305] on div "^^ we will continue the format above for each chapter to make sure everything g…" at bounding box center [849, 276] width 1085 height 490
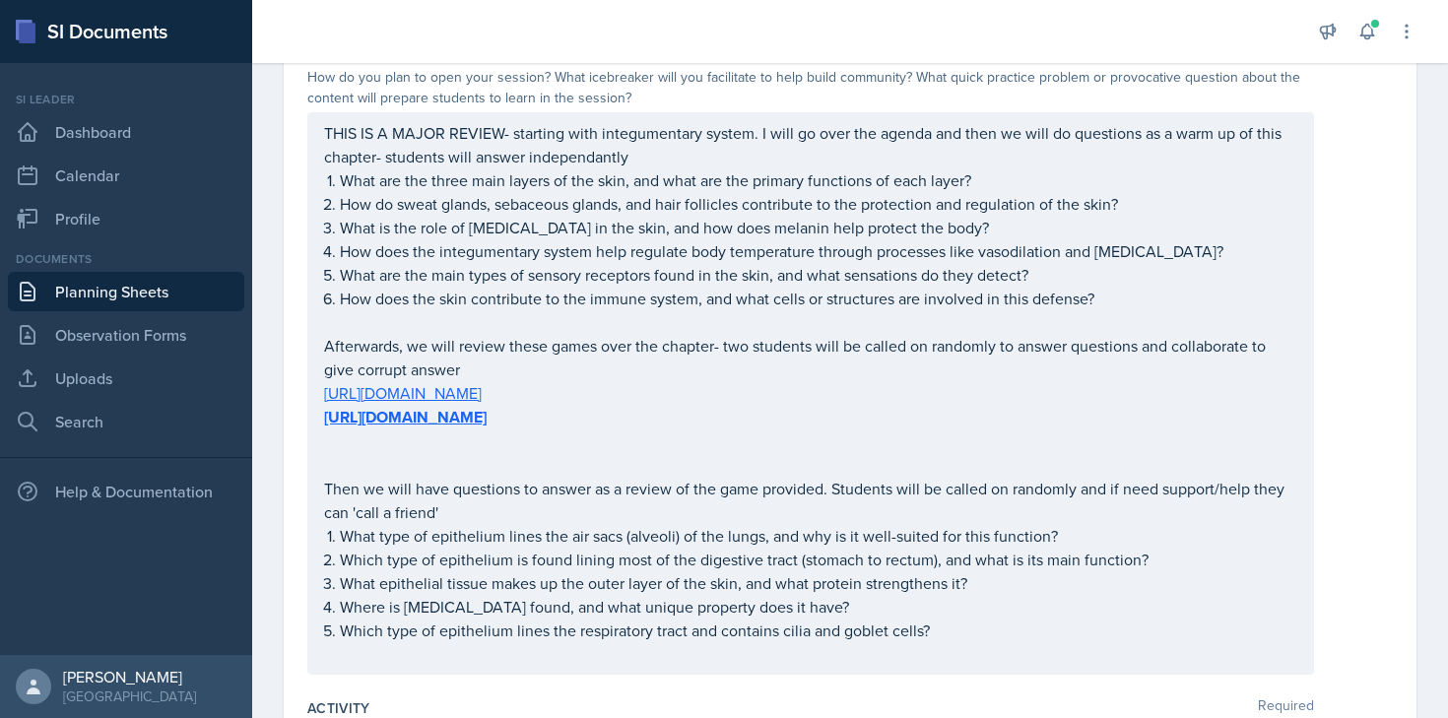
scroll to position [0, 0]
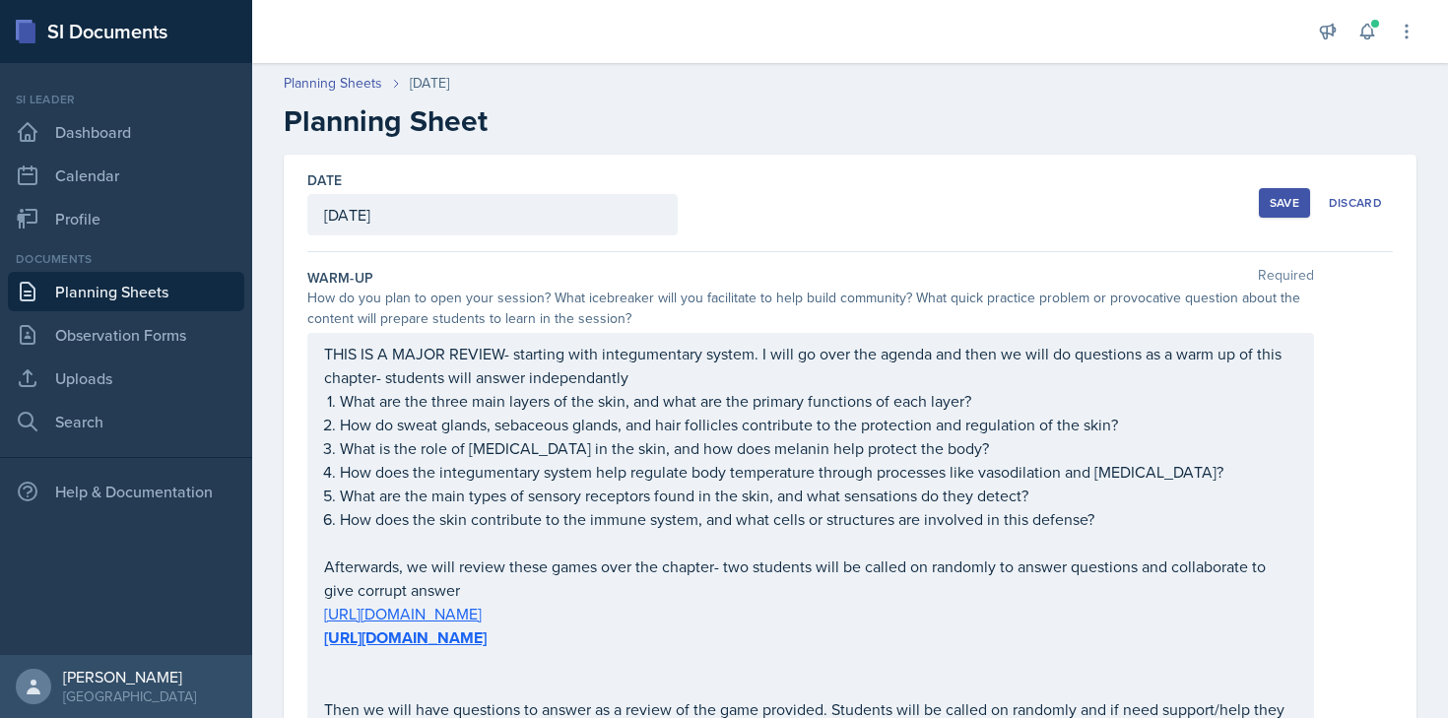
click at [1291, 204] on div "Save" at bounding box center [1284, 203] width 30 height 16
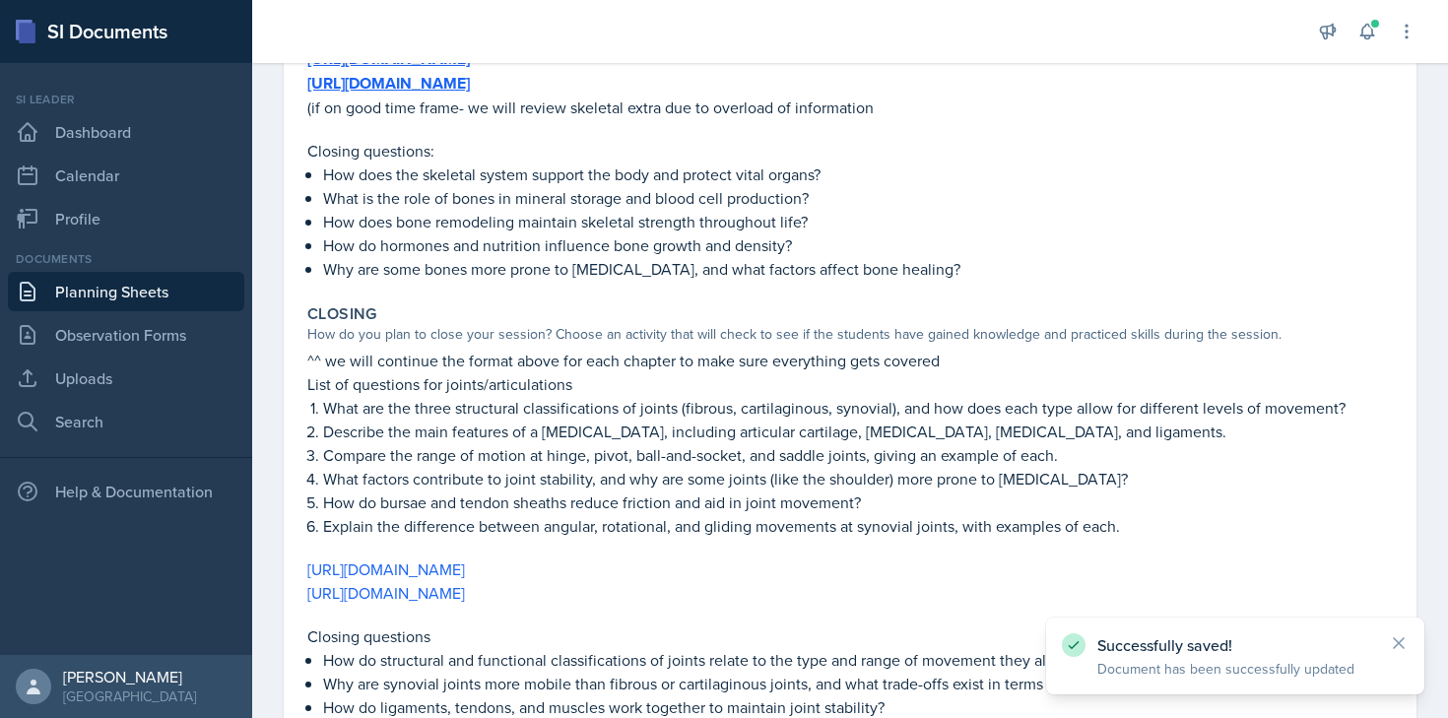
scroll to position [1355, 0]
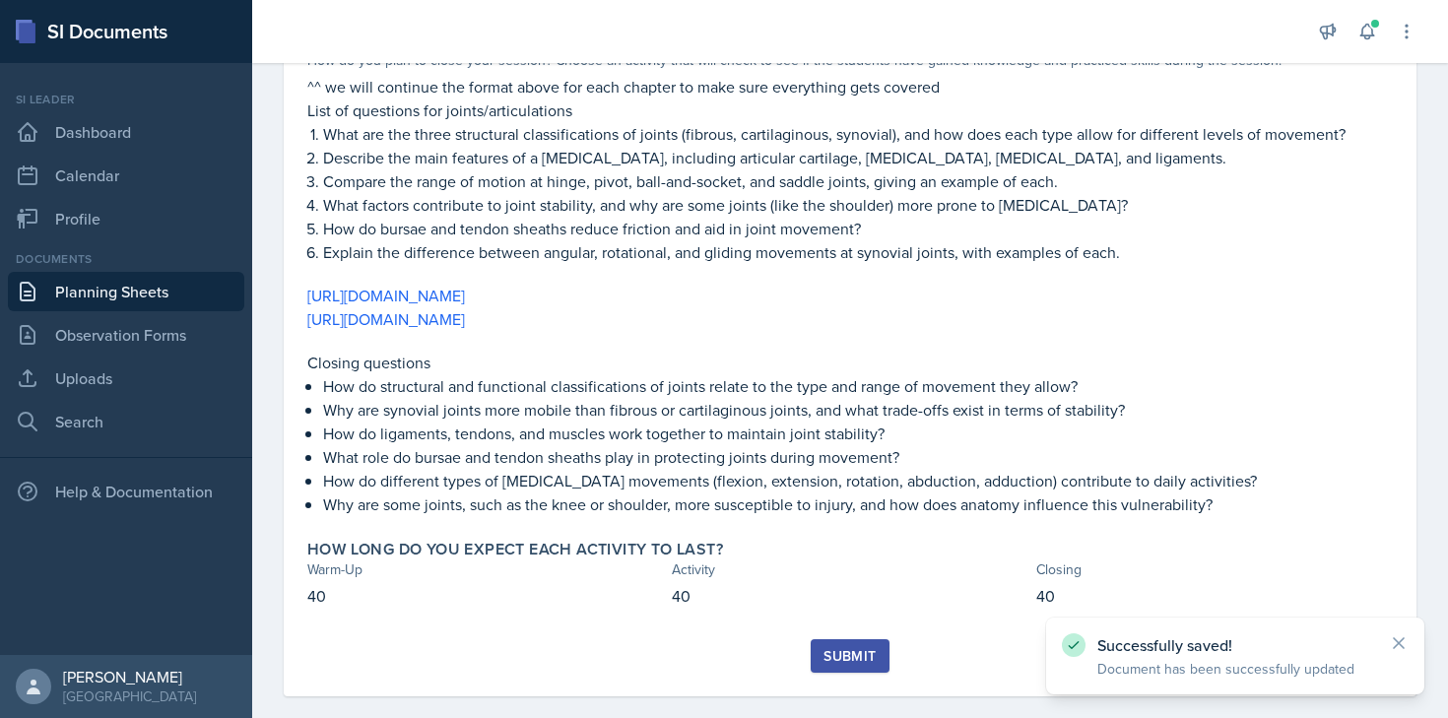
click at [867, 648] on div "Submit" at bounding box center [849, 656] width 52 height 16
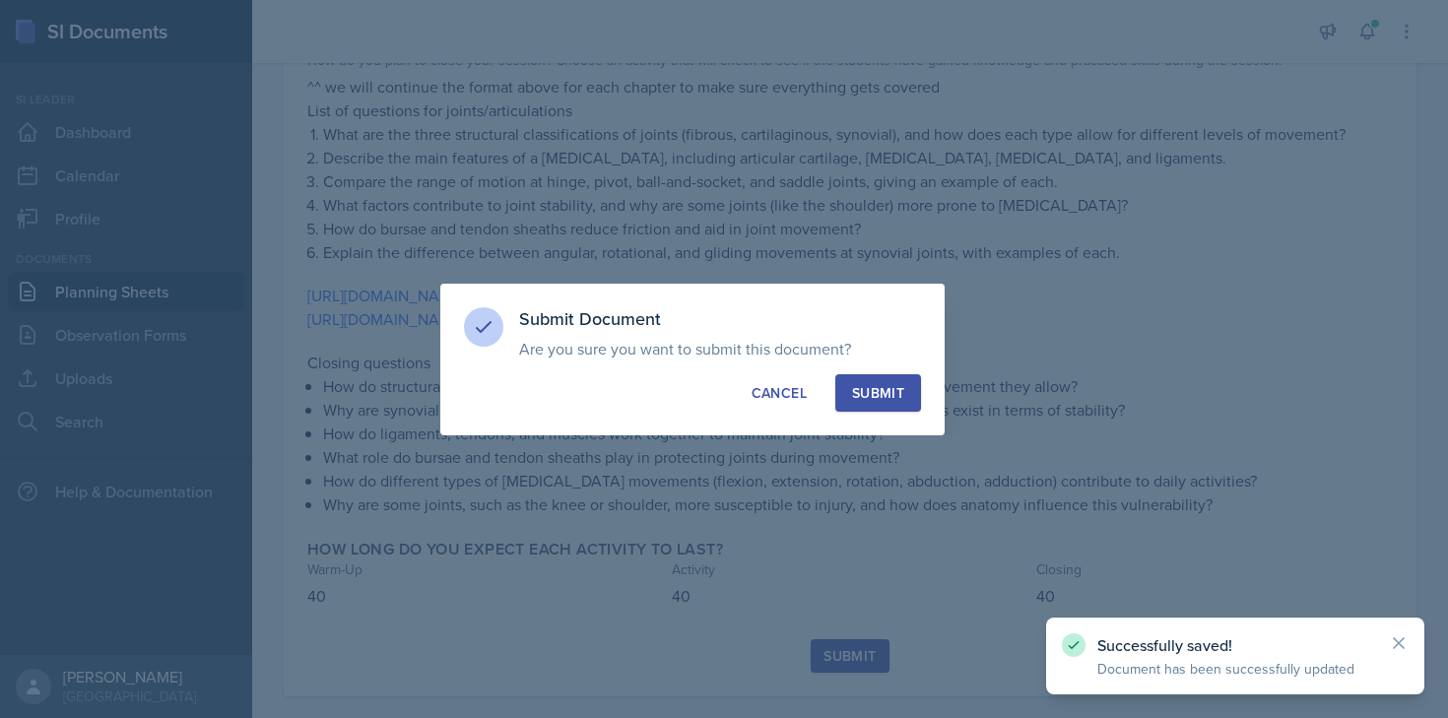
click at [873, 397] on div "Submit" at bounding box center [878, 393] width 52 height 20
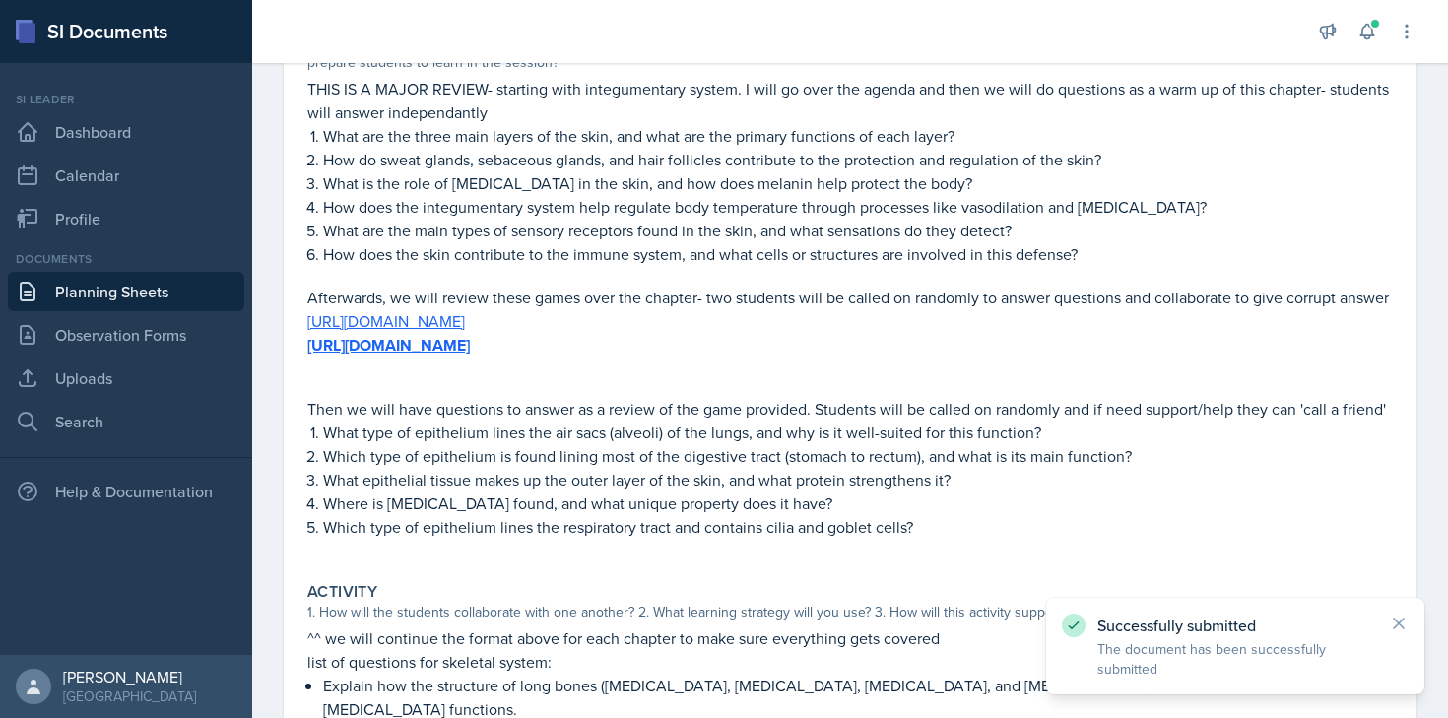
scroll to position [0, 0]
